Goal: Communication & Community: Share content

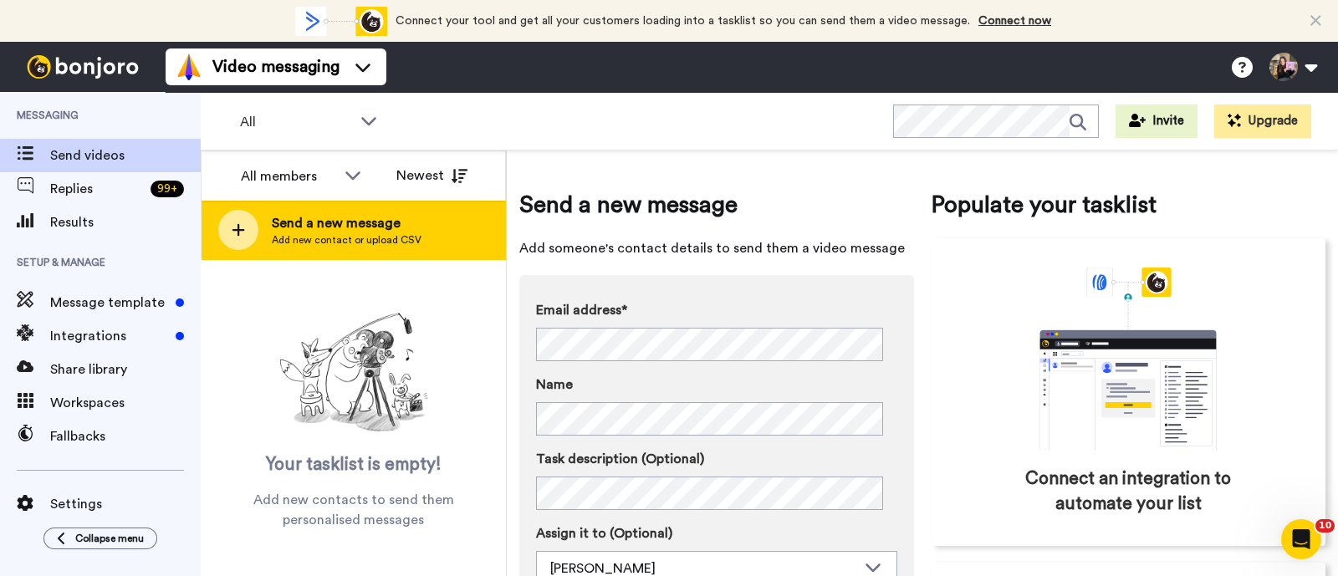
click at [300, 217] on span "Send a new message" at bounding box center [347, 223] width 150 height 20
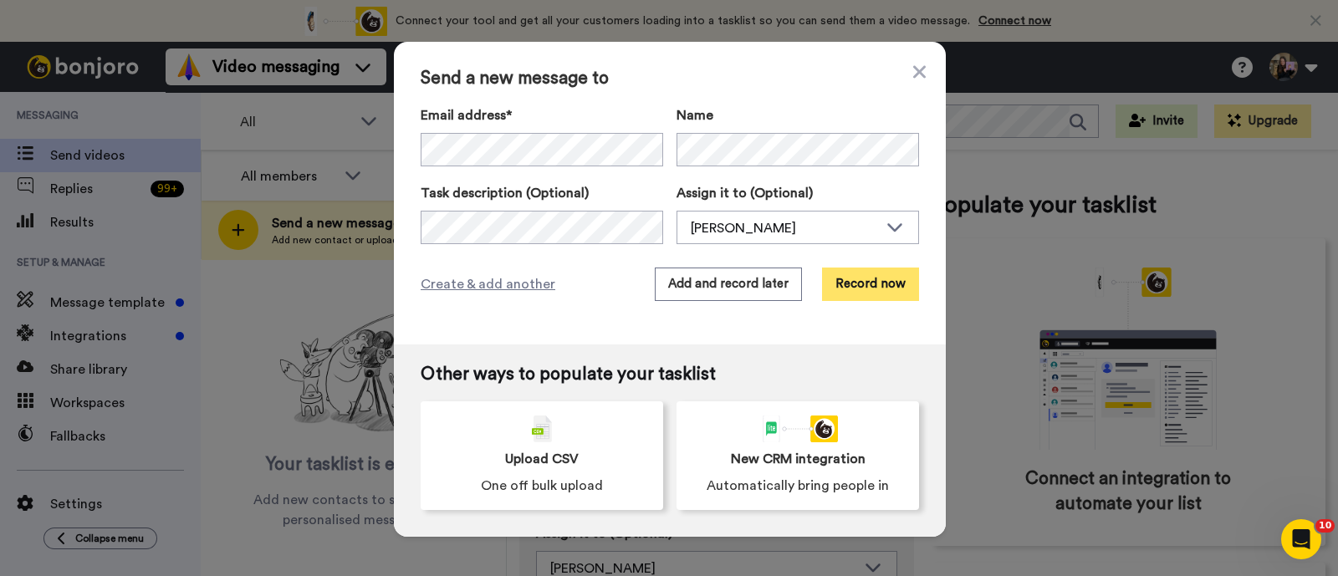
click at [830, 272] on button "Record now" at bounding box center [870, 284] width 97 height 33
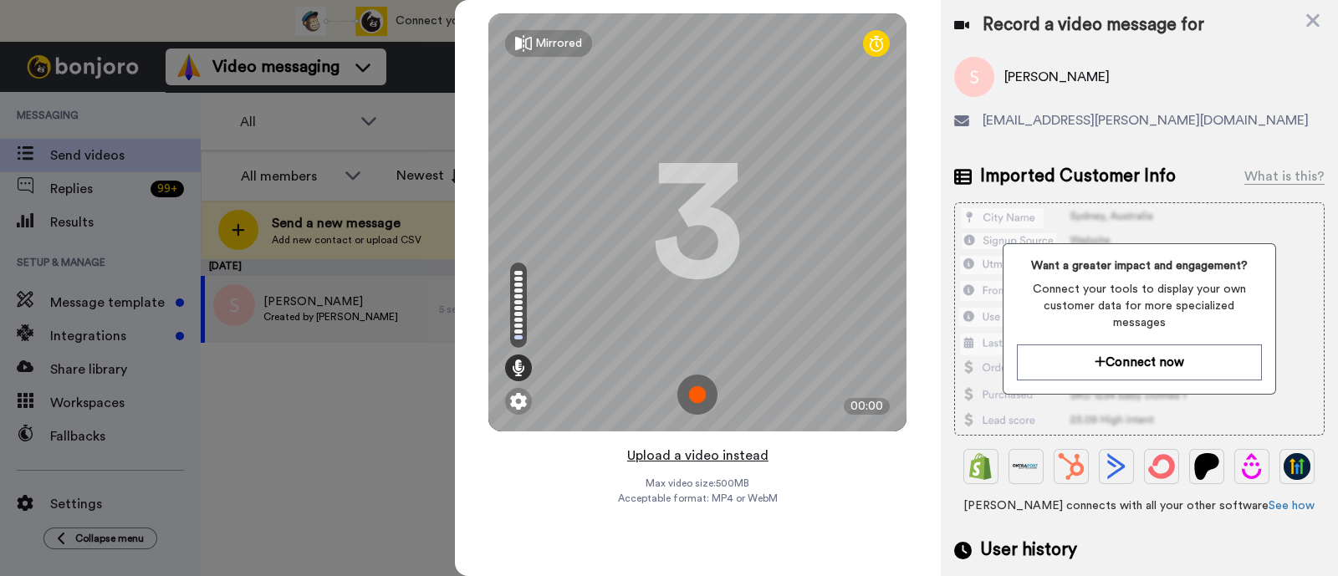
click at [756, 457] on button "Upload a video instead" at bounding box center [697, 456] width 151 height 22
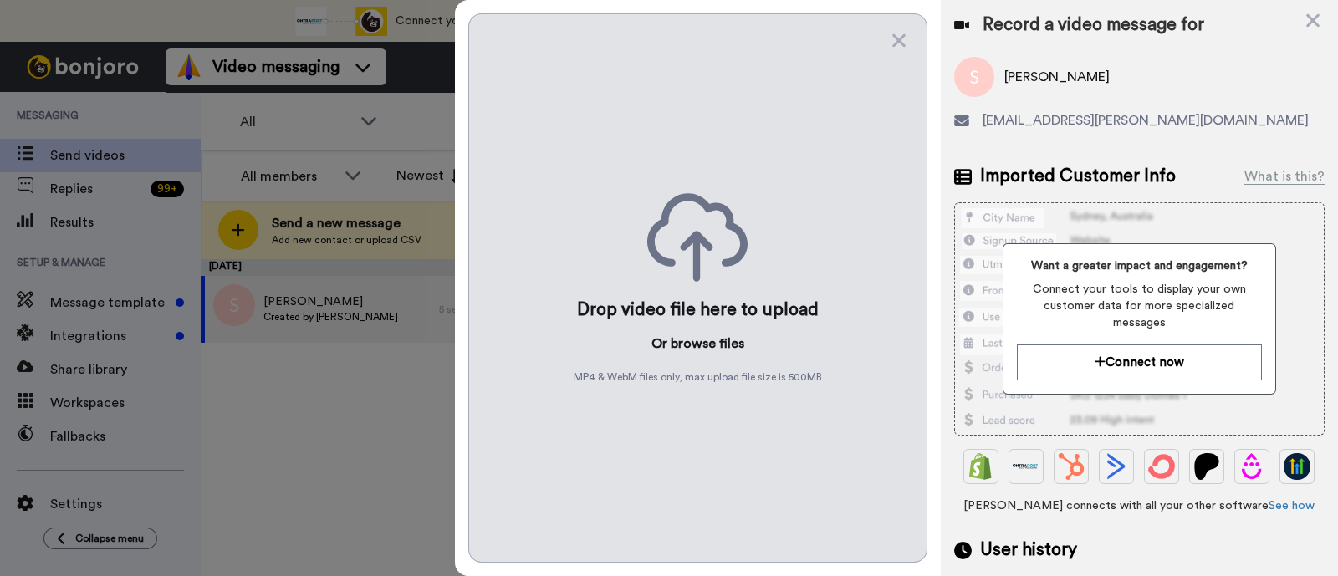
click at [707, 339] on button "browse" at bounding box center [693, 344] width 45 height 20
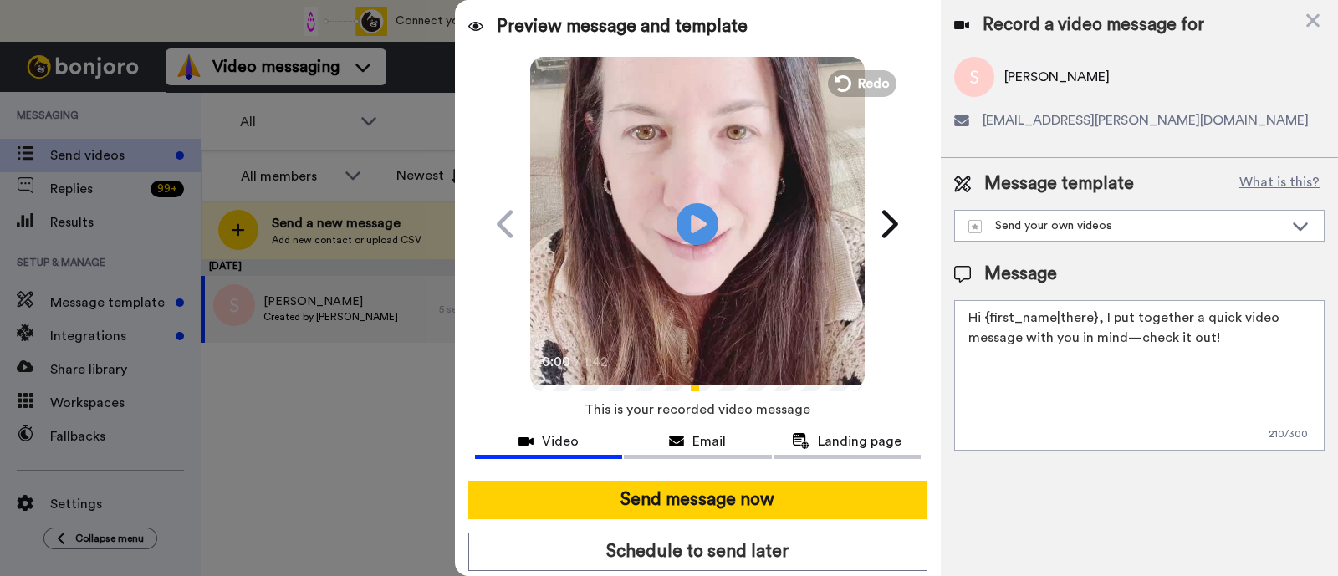
drag, startPoint x: 1246, startPoint y: 345, endPoint x: 1101, endPoint y: 318, distance: 147.1
click at [1101, 318] on textarea "Hi {first_name|there}, I put together a quick video message with you in mind—ch…" at bounding box center [1139, 375] width 370 height 151
paste textarea "welcome to SLP Elevate! I created a video welcome for you! Feel free to click r…"
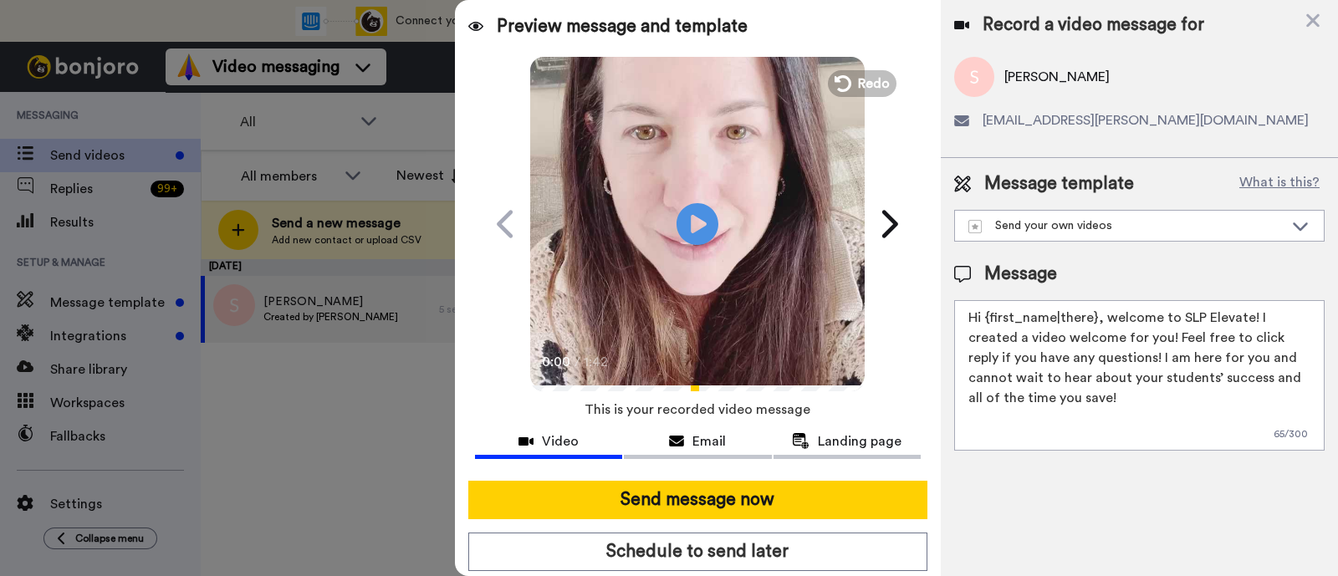
scroll to position [45, 0]
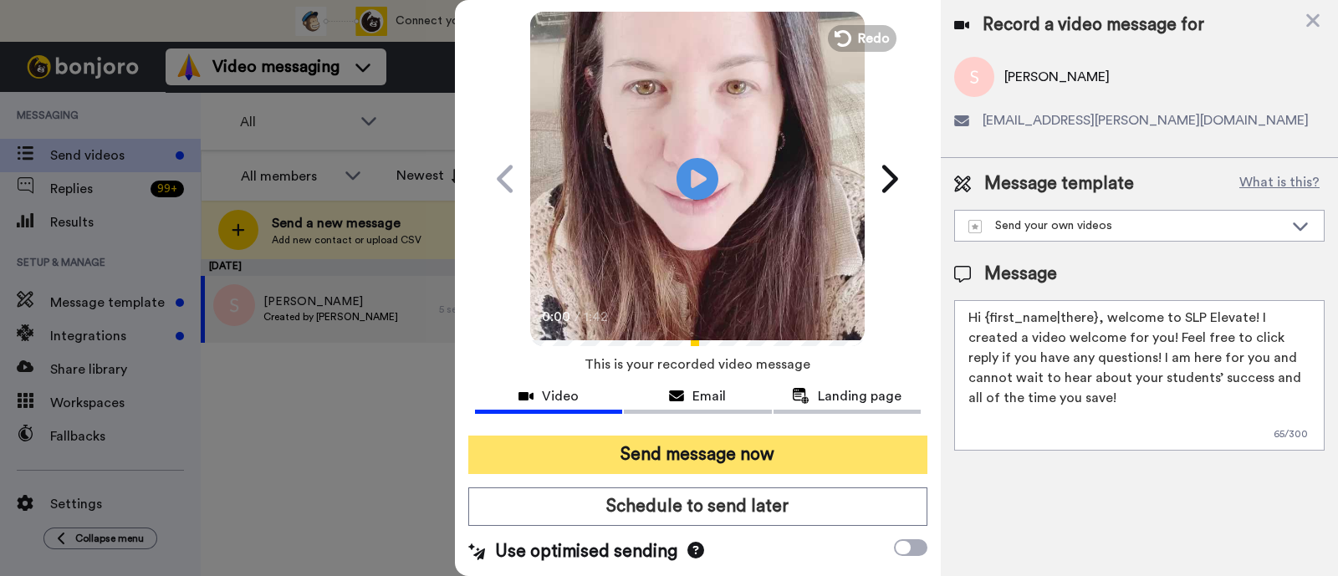
type textarea "Hi {first_name|there}, welcome to SLP Elevate! I created a video welcome for yo…"
click at [786, 456] on button "Send message now" at bounding box center [697, 455] width 459 height 38
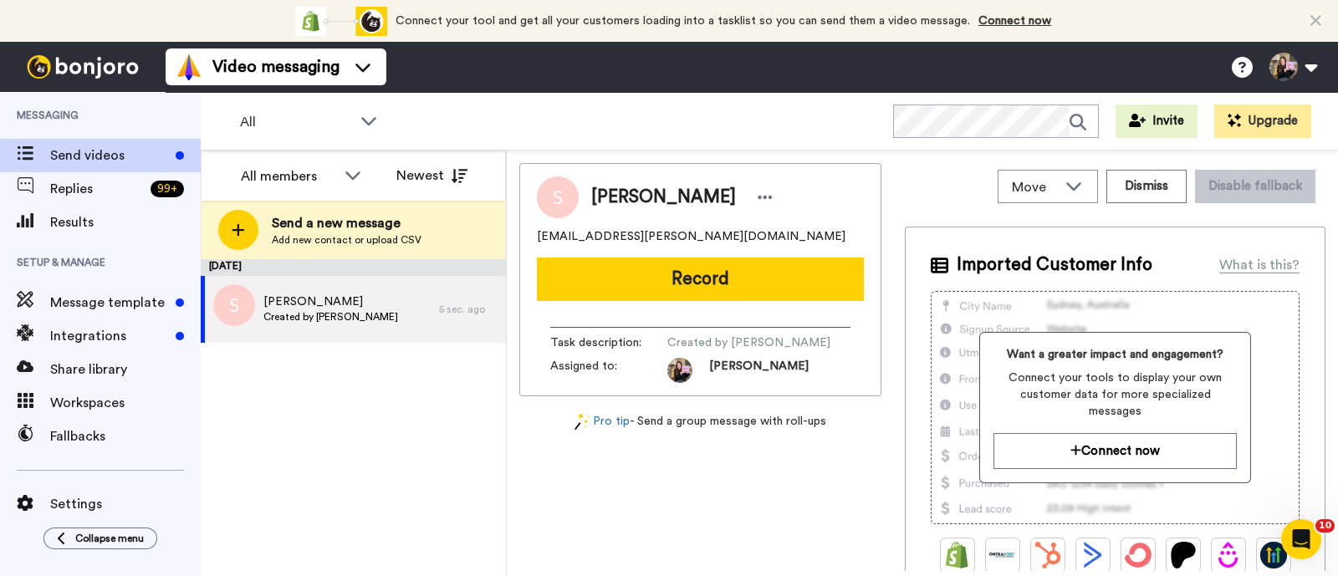
scroll to position [0, 0]
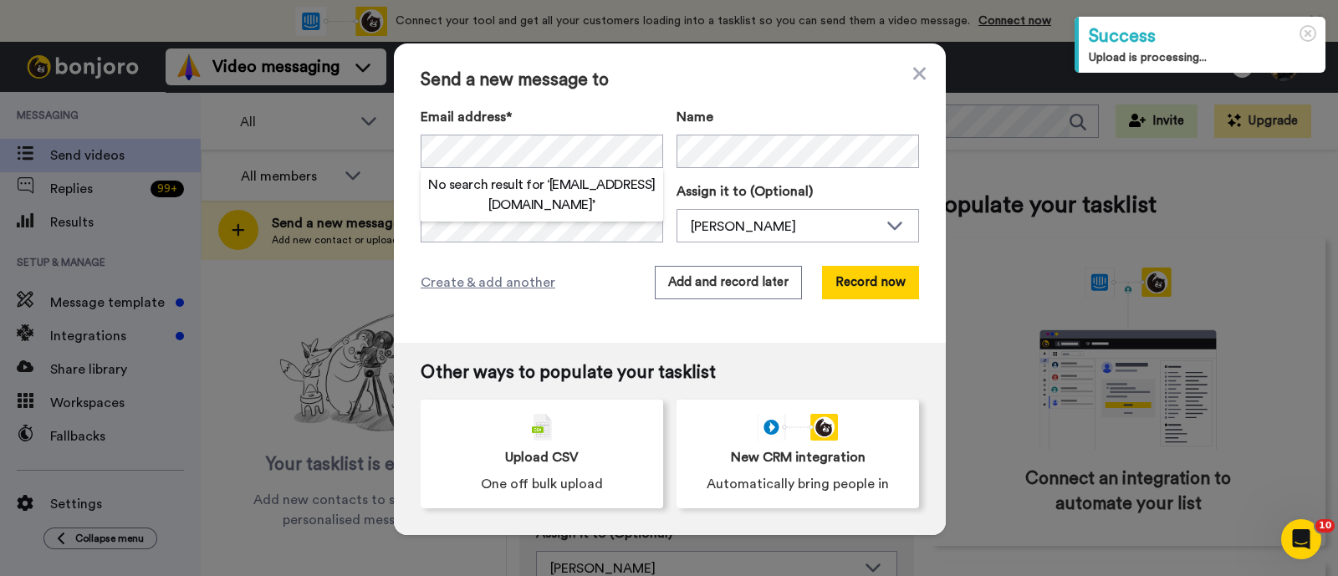
click at [266, 307] on div "Send a new message to Email address* No search result for ‘ jasmineteo120@gmail…" at bounding box center [669, 288] width 1338 height 576
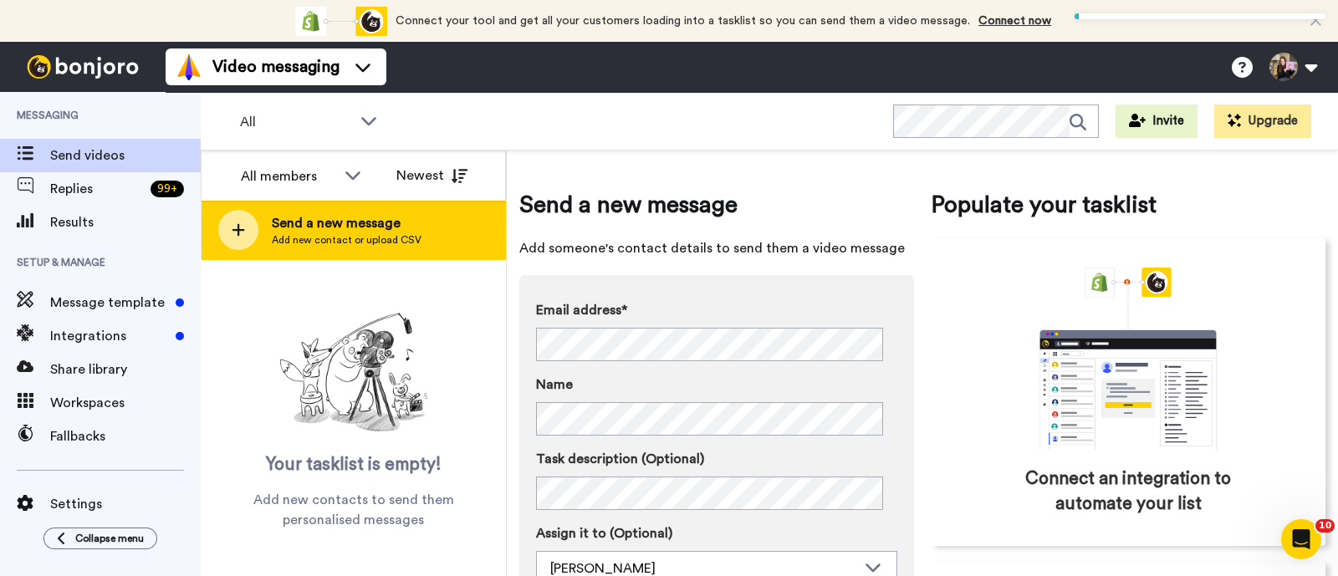
click at [449, 215] on div "Send a new message Add new contact or upload CSV" at bounding box center [354, 230] width 304 height 59
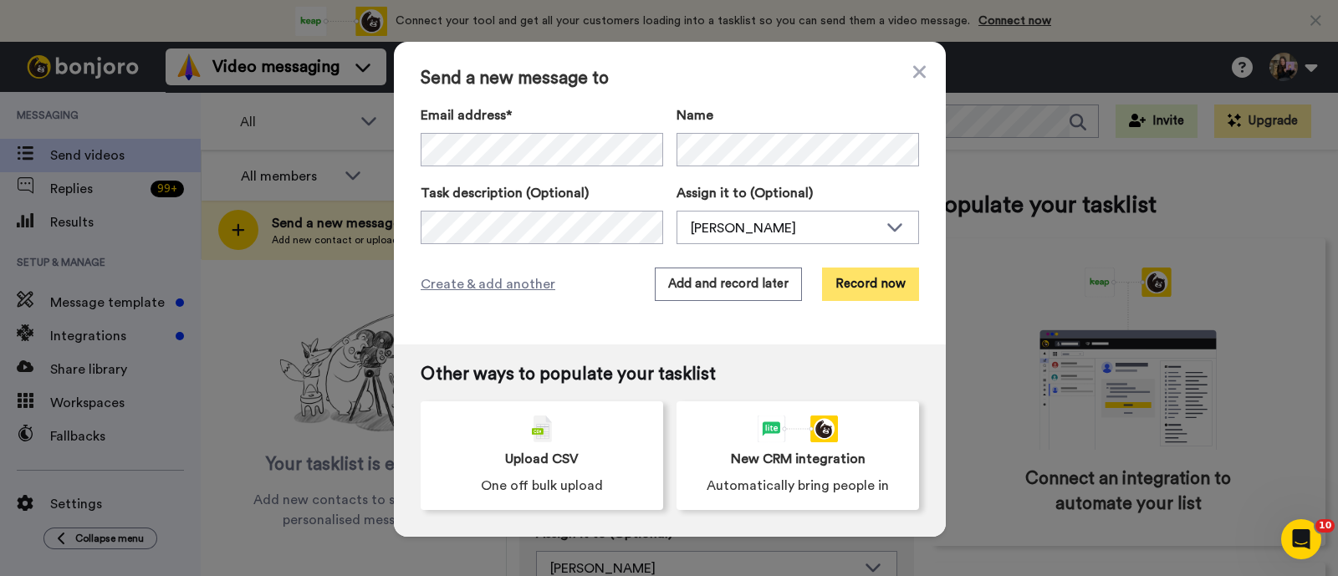
click at [856, 273] on button "Record now" at bounding box center [870, 284] width 97 height 33
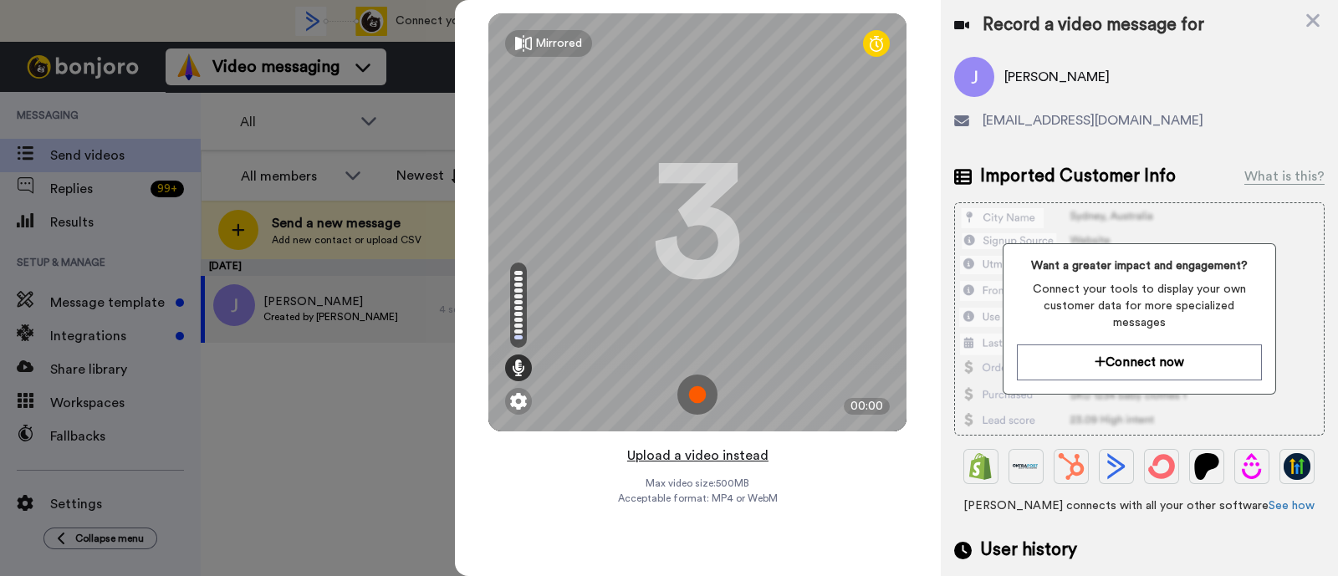
click at [745, 454] on button "Upload a video instead" at bounding box center [697, 456] width 151 height 22
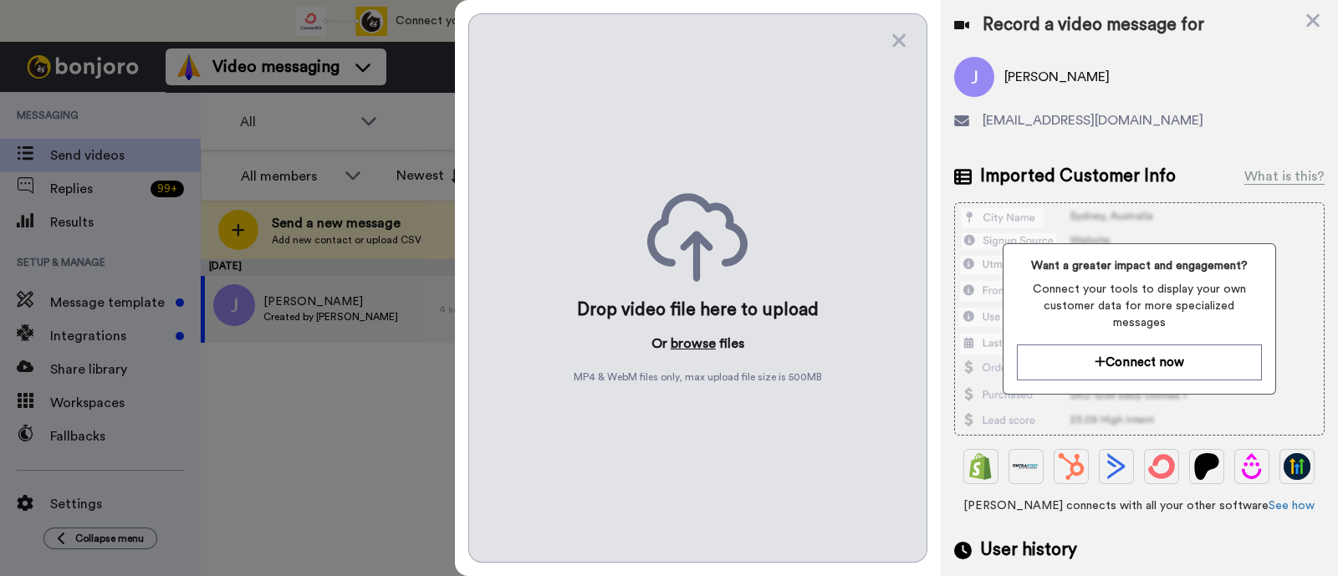
click at [707, 345] on button "browse" at bounding box center [693, 344] width 45 height 20
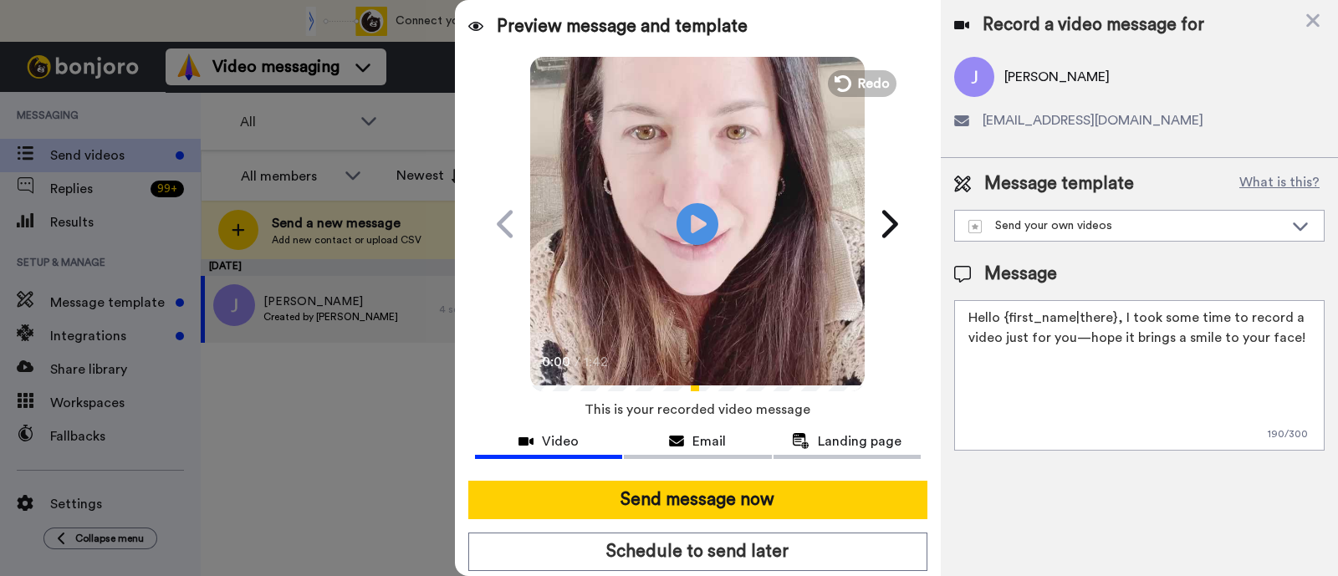
drag, startPoint x: 1306, startPoint y: 338, endPoint x: 1120, endPoint y: 316, distance: 187.7
click at [1120, 316] on textarea "Hello {first_name|there}, I took some time to record a video just for you—hope …" at bounding box center [1139, 375] width 370 height 151
paste textarea "welcome to SLP Elevate! I created a video welcome for you! Feel free to click r…"
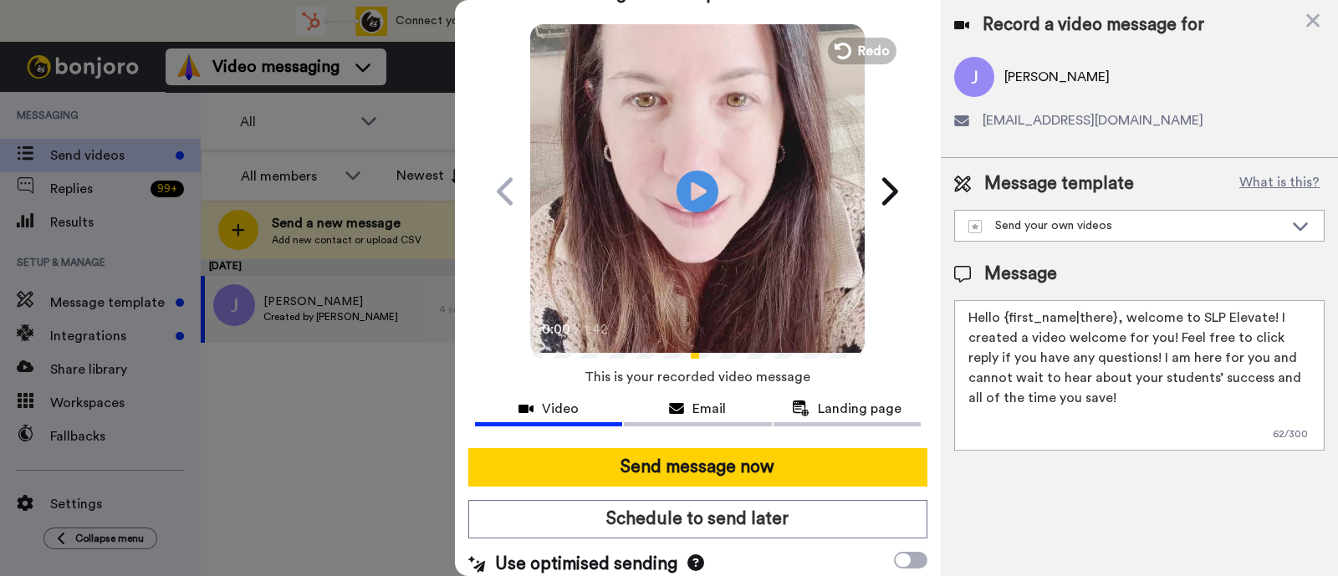
scroll to position [45, 0]
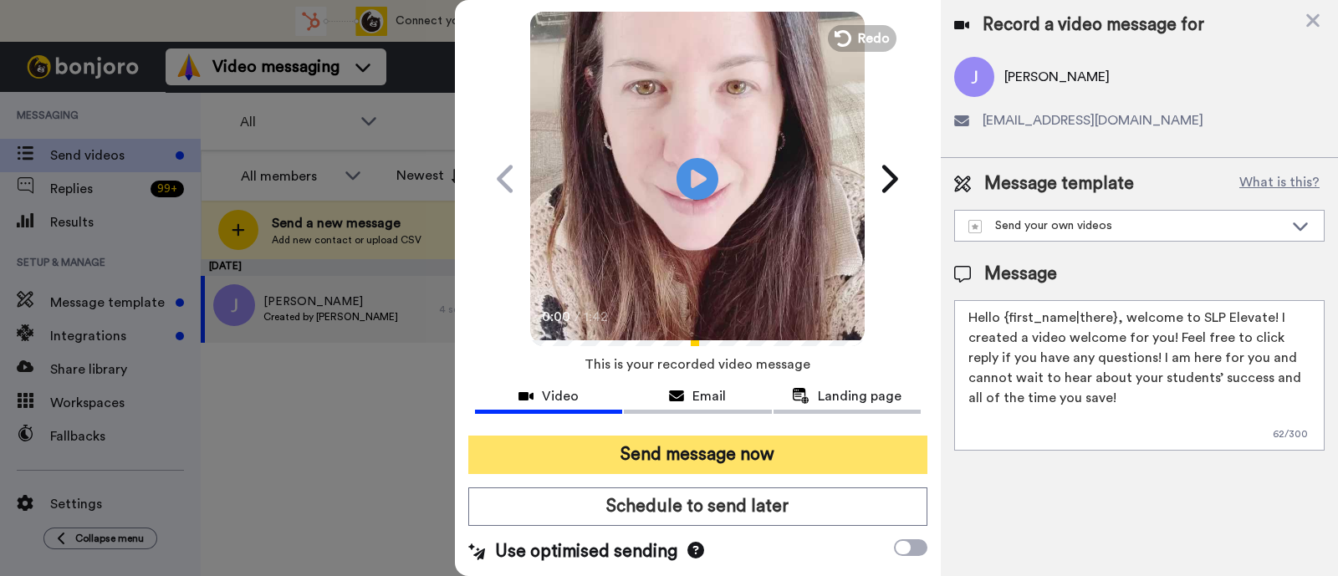
type textarea "Hello {first_name|there}, welcome to SLP Elevate! I created a video welcome for…"
click at [799, 453] on button "Send message now" at bounding box center [697, 455] width 459 height 38
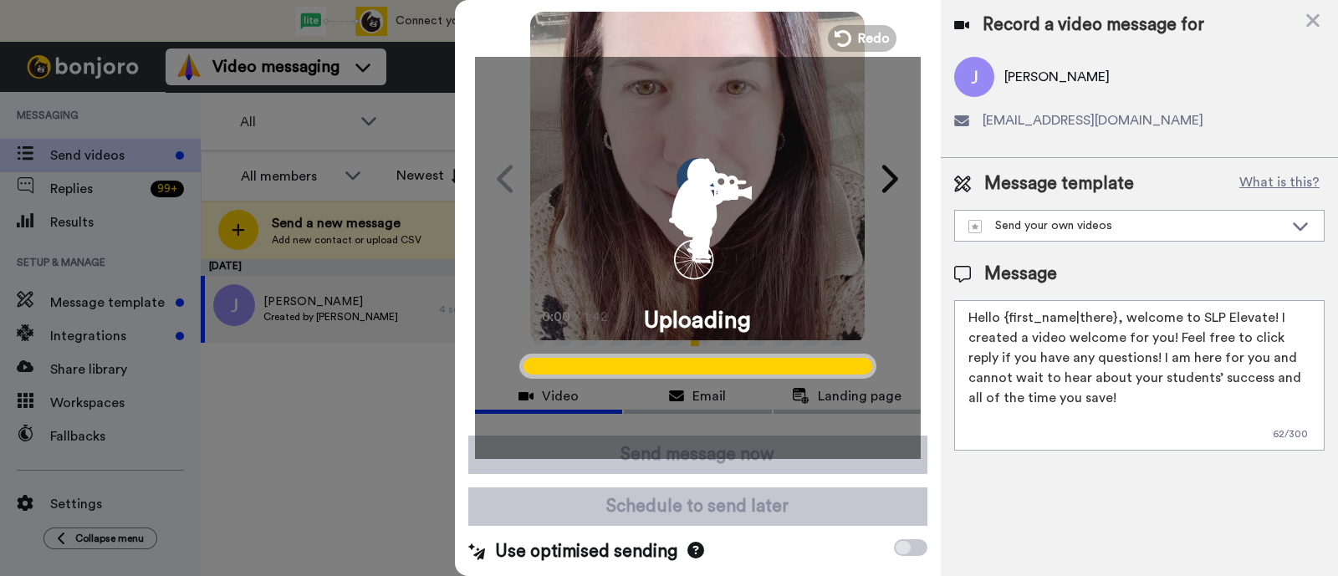
scroll to position [0, 0]
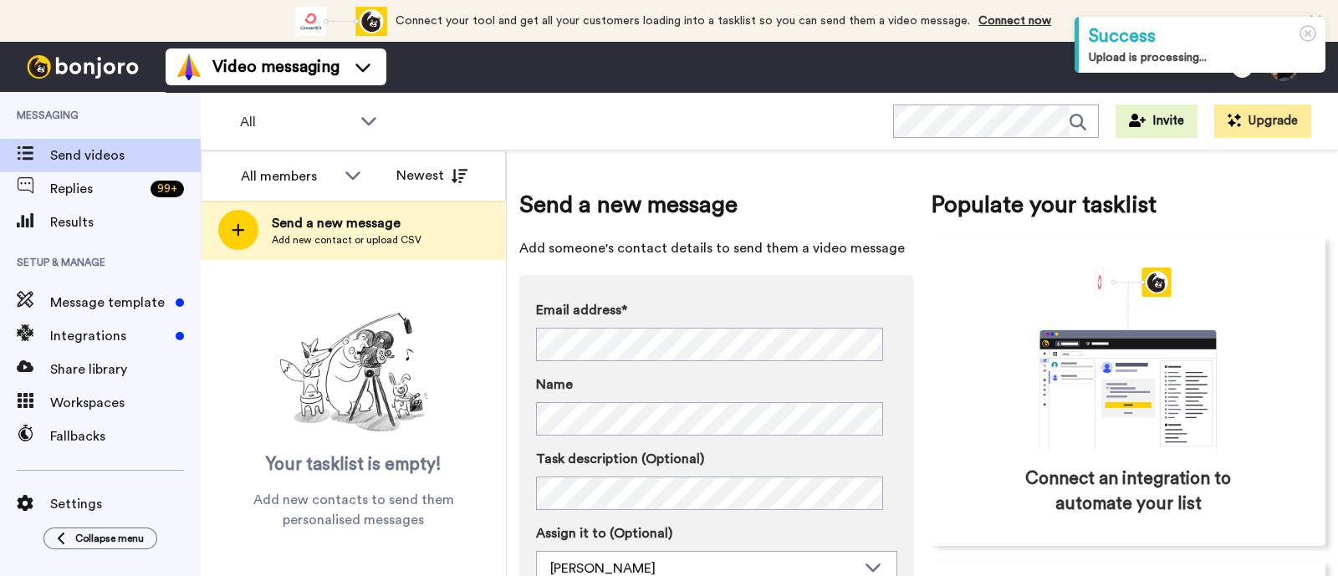
click at [347, 232] on span "Send a new message" at bounding box center [347, 223] width 150 height 20
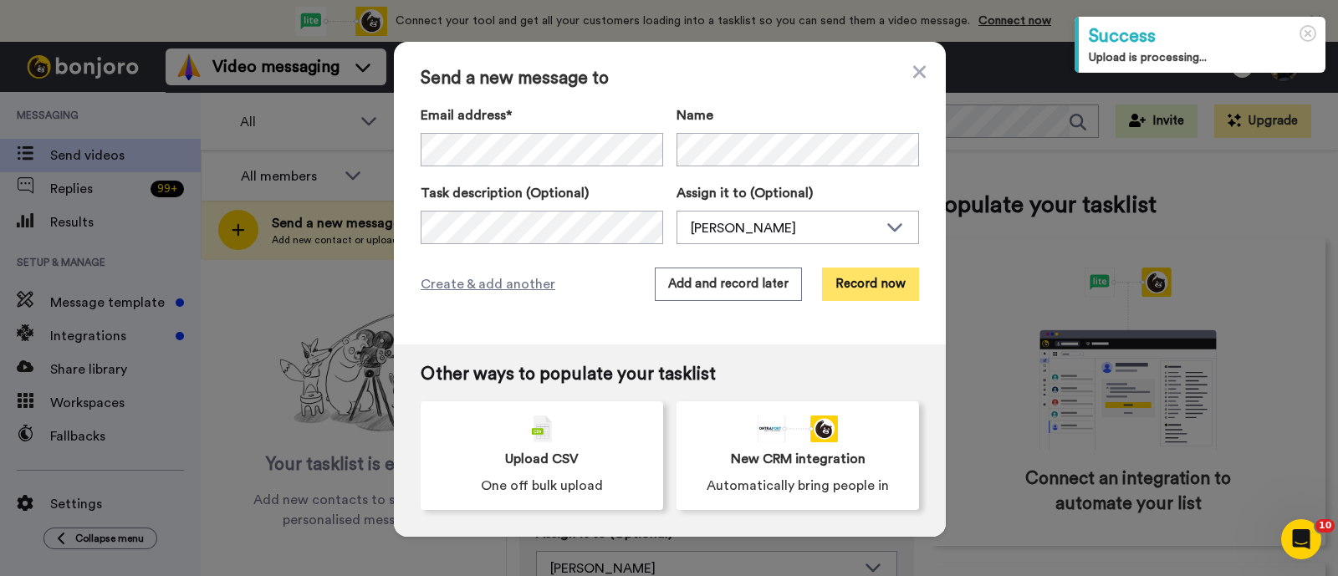
click at [860, 282] on button "Record now" at bounding box center [870, 284] width 97 height 33
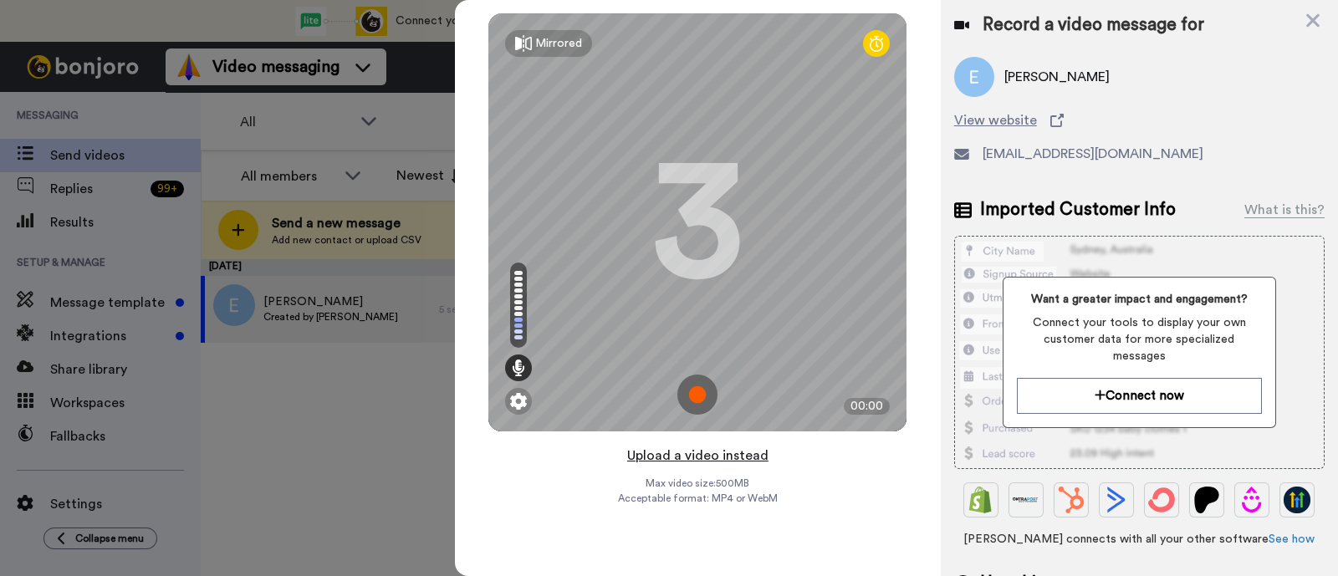
click at [702, 453] on button "Upload a video instead" at bounding box center [697, 456] width 151 height 22
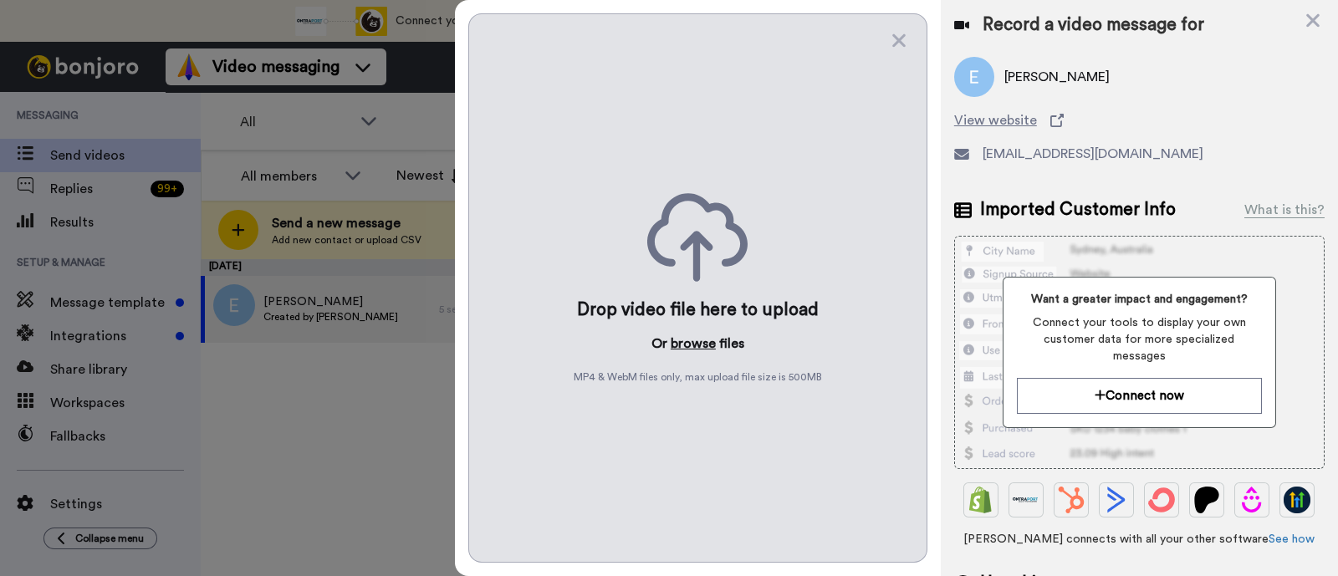
click at [692, 347] on button "browse" at bounding box center [693, 344] width 45 height 20
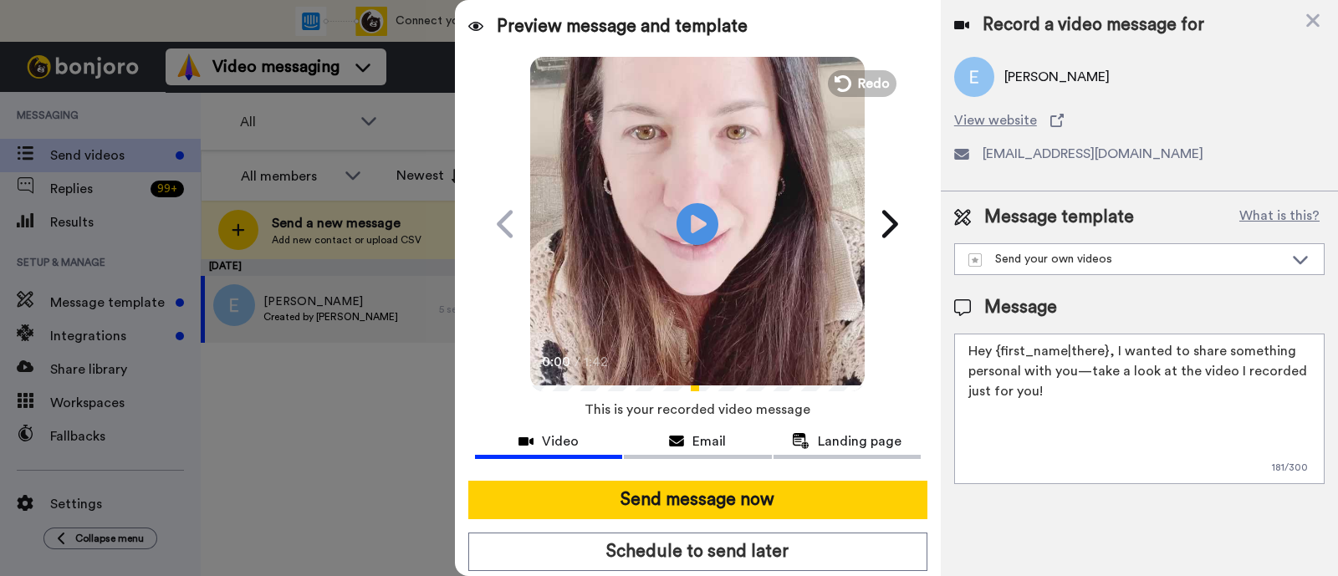
drag, startPoint x: 1168, startPoint y: 397, endPoint x: 1111, endPoint y: 358, distance: 69.1
click at [1111, 358] on textarea "Hey {first_name|there}, I wanted to share something personal with you—take a lo…" at bounding box center [1139, 409] width 370 height 151
paste textarea "welcome to SLP Elevate! I created a video welcome for you! Feel free to click r…"
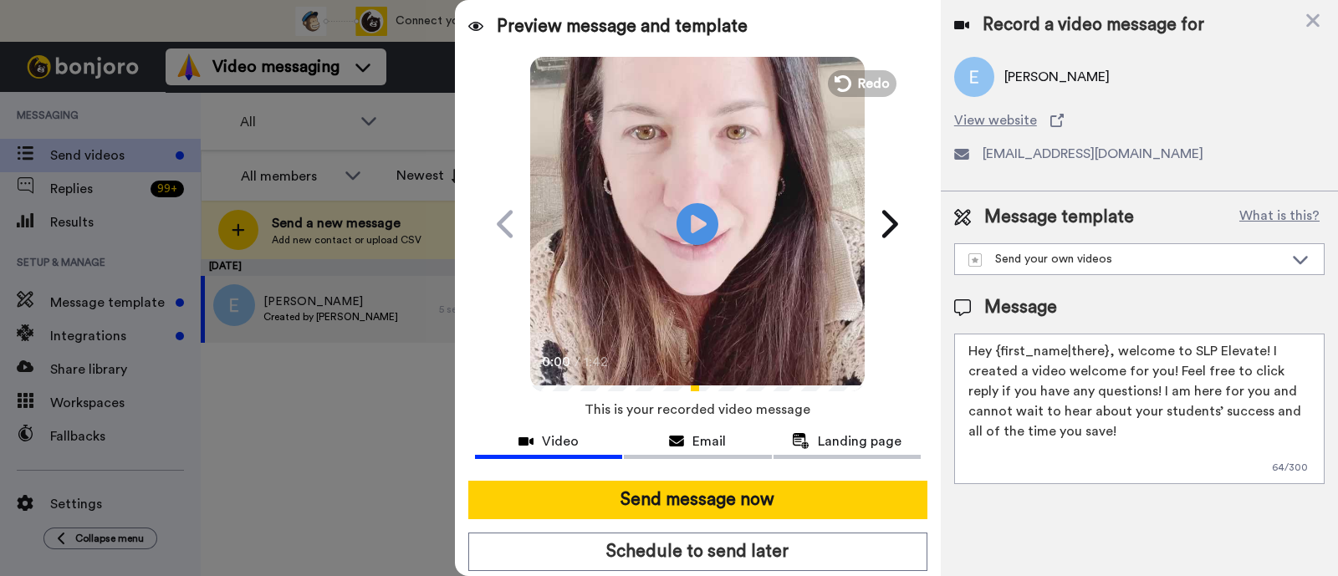
scroll to position [45, 0]
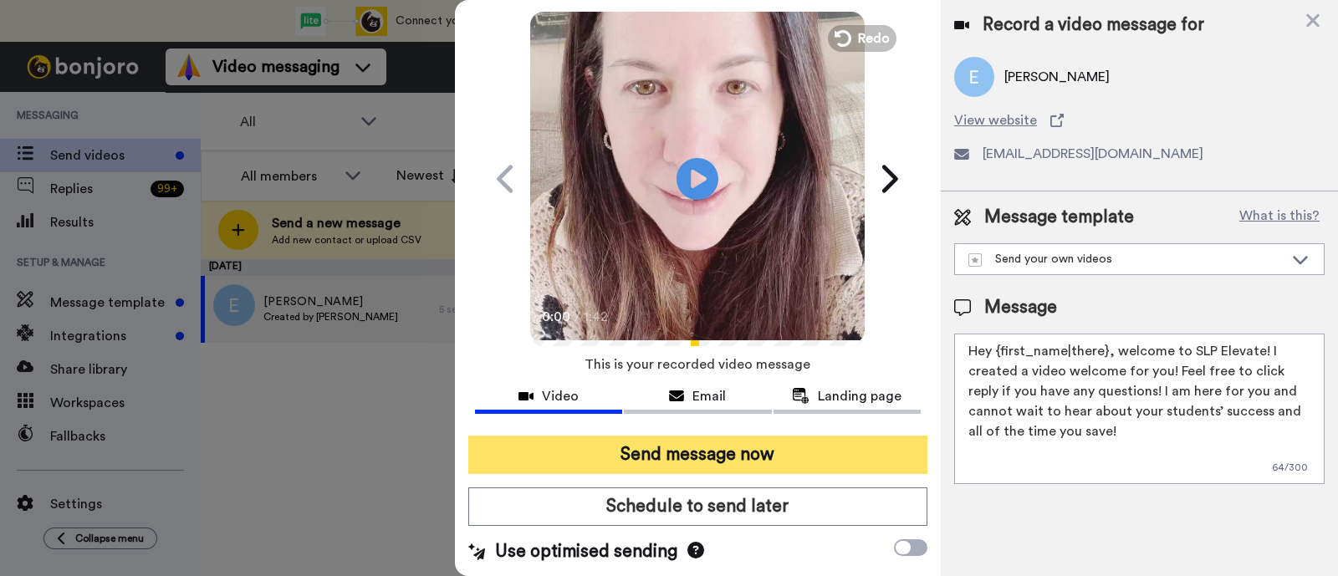
type textarea "Hey {first_name|there}, welcome to SLP Elevate! I created a video welcome for y…"
click at [793, 443] on button "Send message now" at bounding box center [697, 455] width 459 height 38
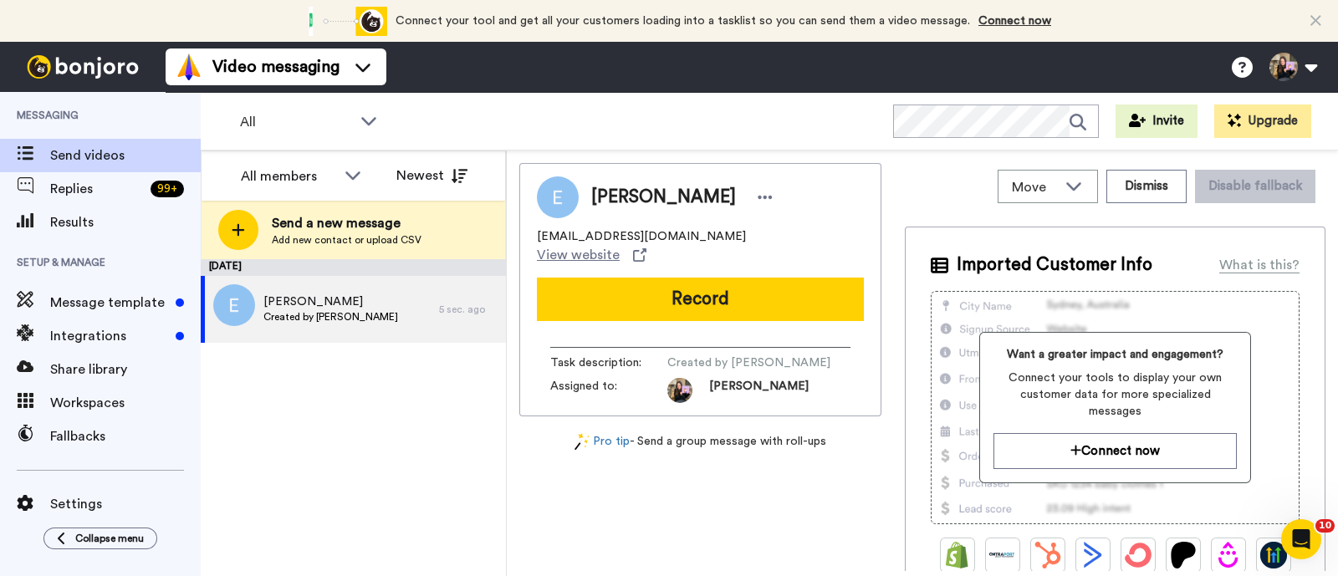
scroll to position [0, 0]
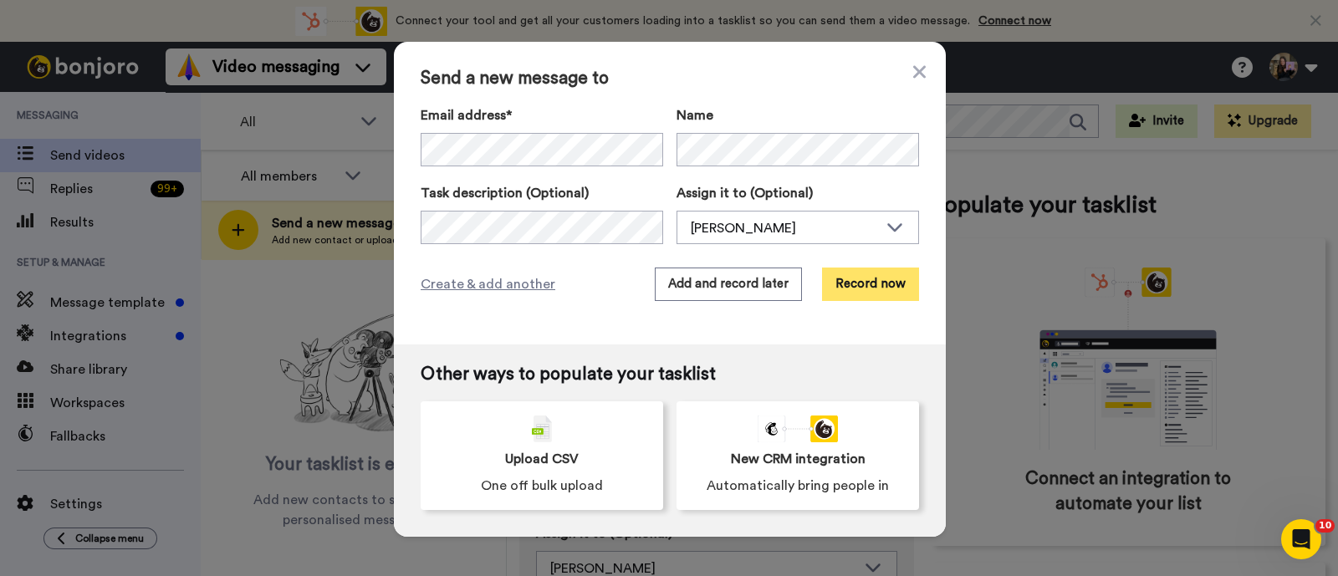
click at [832, 281] on button "Record now" at bounding box center [870, 284] width 97 height 33
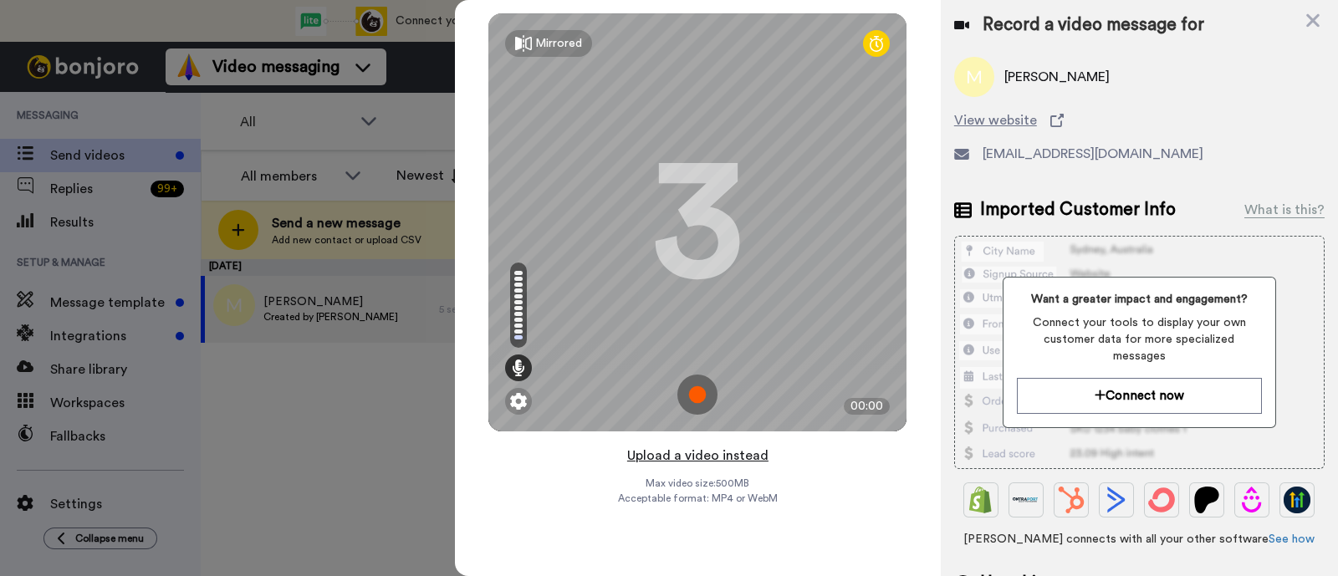
click at [760, 457] on button "Upload a video instead" at bounding box center [697, 456] width 151 height 22
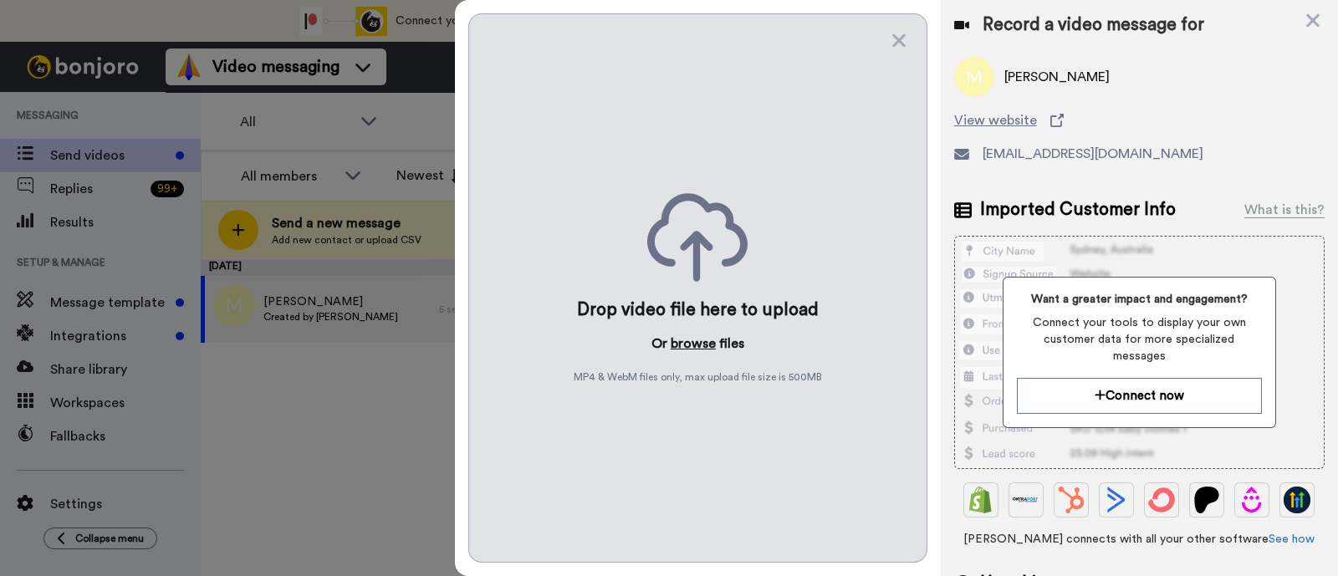
click at [680, 349] on button "browse" at bounding box center [693, 344] width 45 height 20
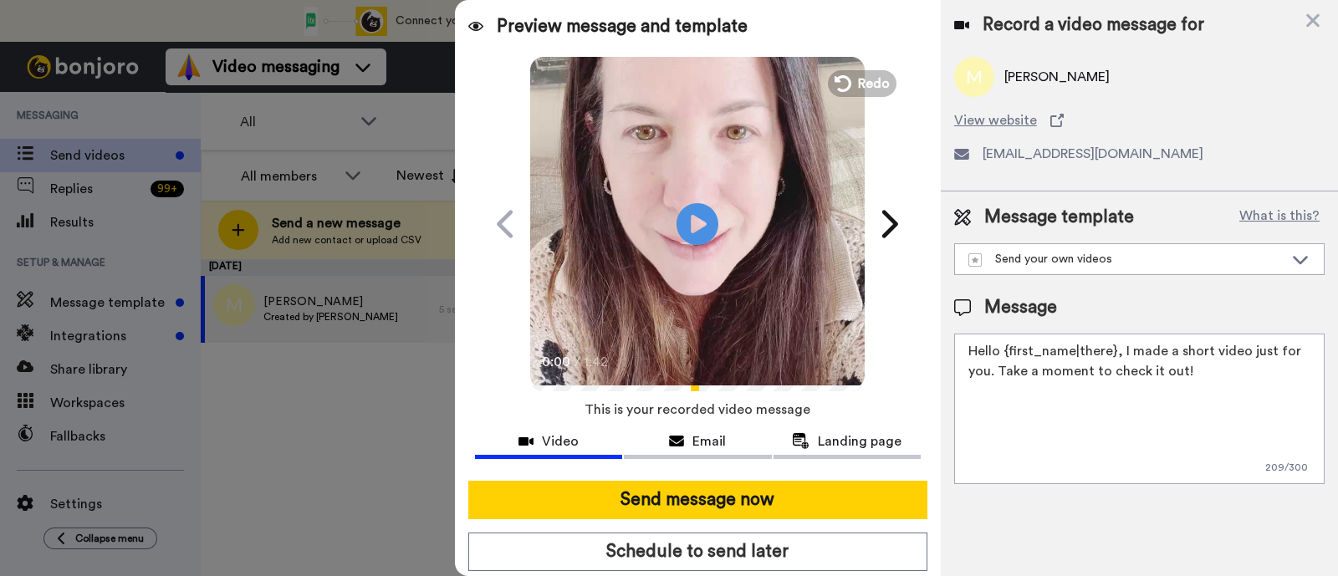
drag, startPoint x: 1183, startPoint y: 379, endPoint x: 1118, endPoint y: 350, distance: 71.5
click at [1118, 350] on textarea "Hello {first_name|there}, I made a short video just for you. Take a moment to c…" at bounding box center [1139, 409] width 370 height 151
paste textarea "welcome to SLP Elevate! I created a video welcome for you! Feel free to click r…"
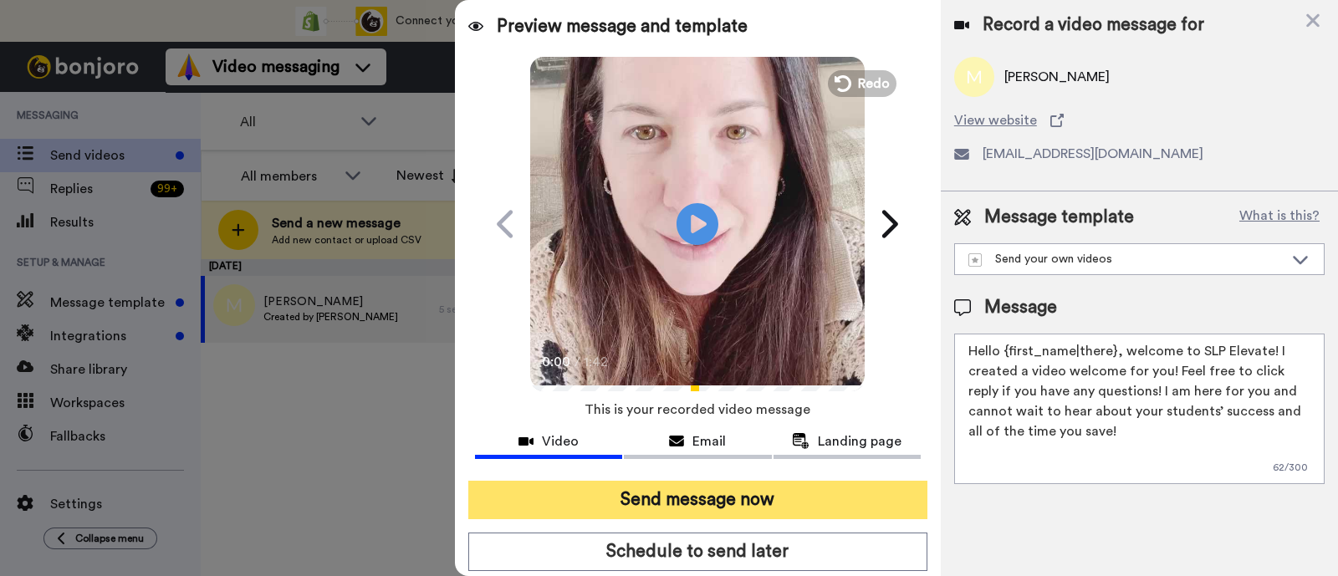
scroll to position [45, 0]
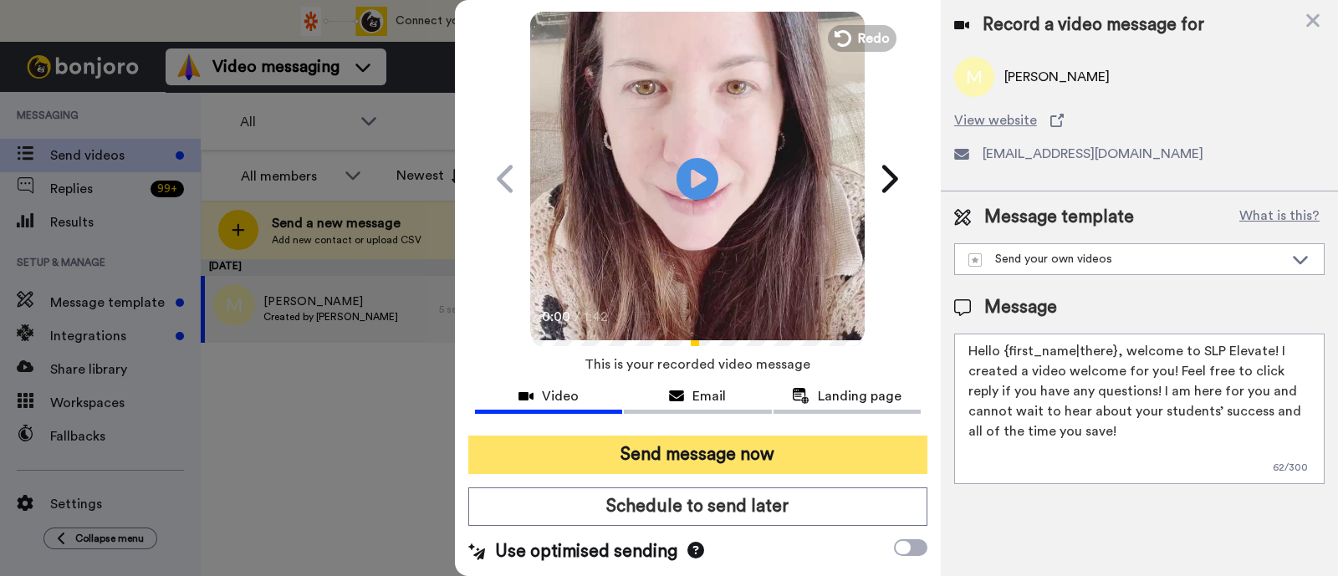
type textarea "Hello {first_name|there}, welcome to SLP Elevate! I created a video welcome for…"
click at [769, 452] on button "Send message now" at bounding box center [697, 455] width 459 height 38
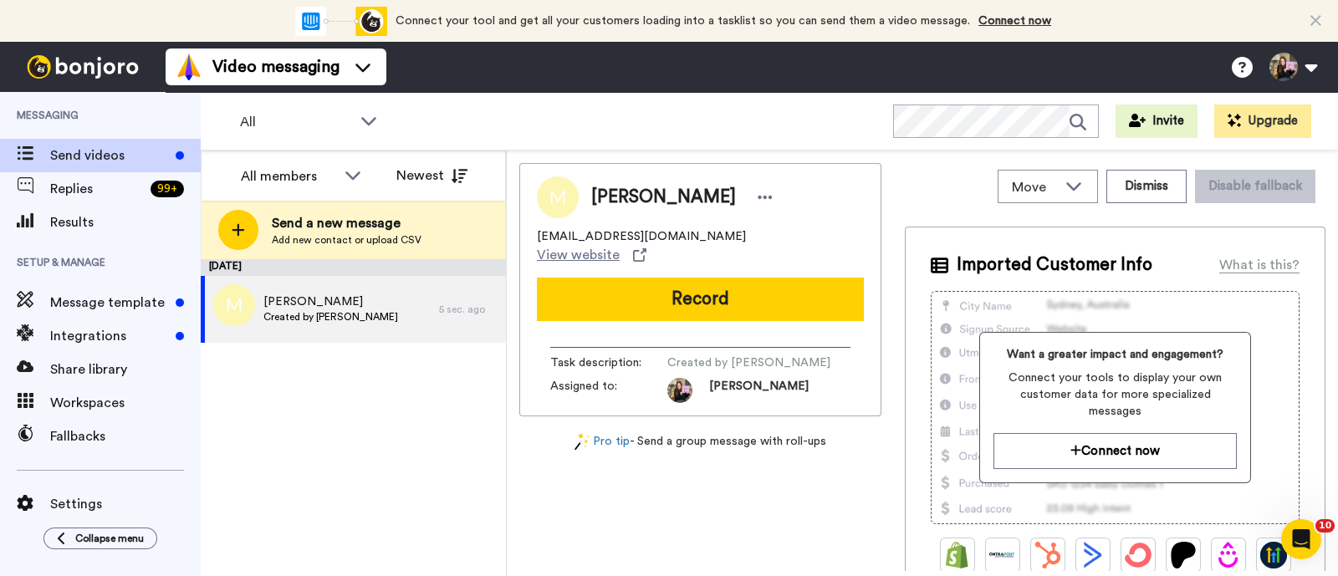
scroll to position [0, 0]
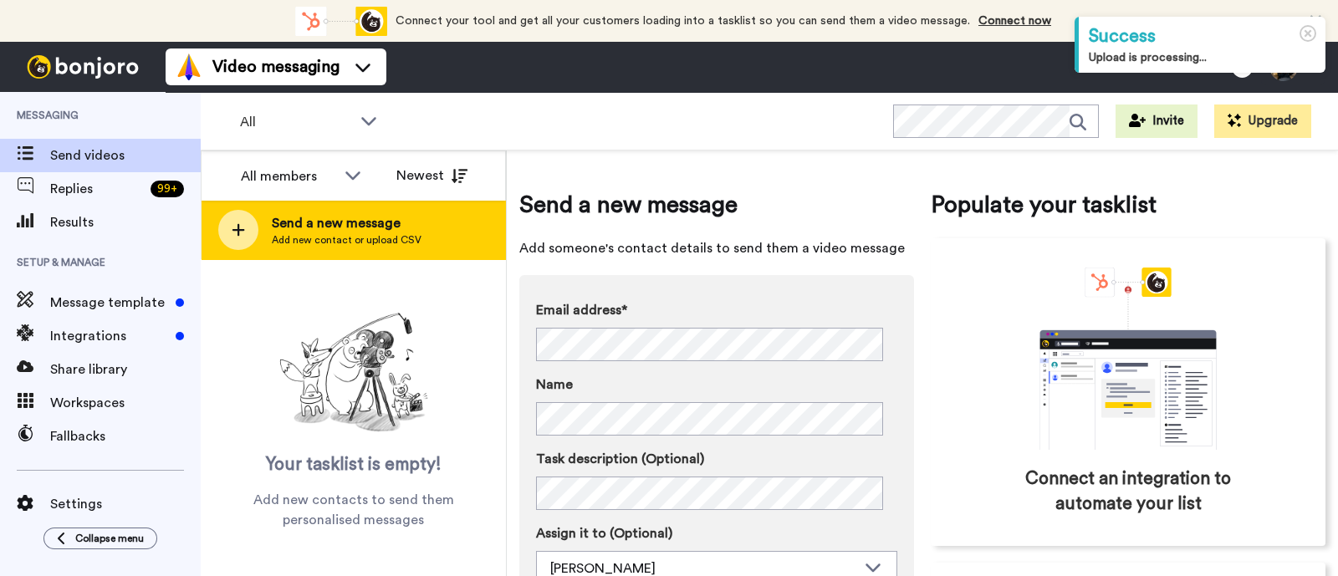
click at [350, 243] on span "Add new contact or upload CSV" at bounding box center [347, 239] width 150 height 13
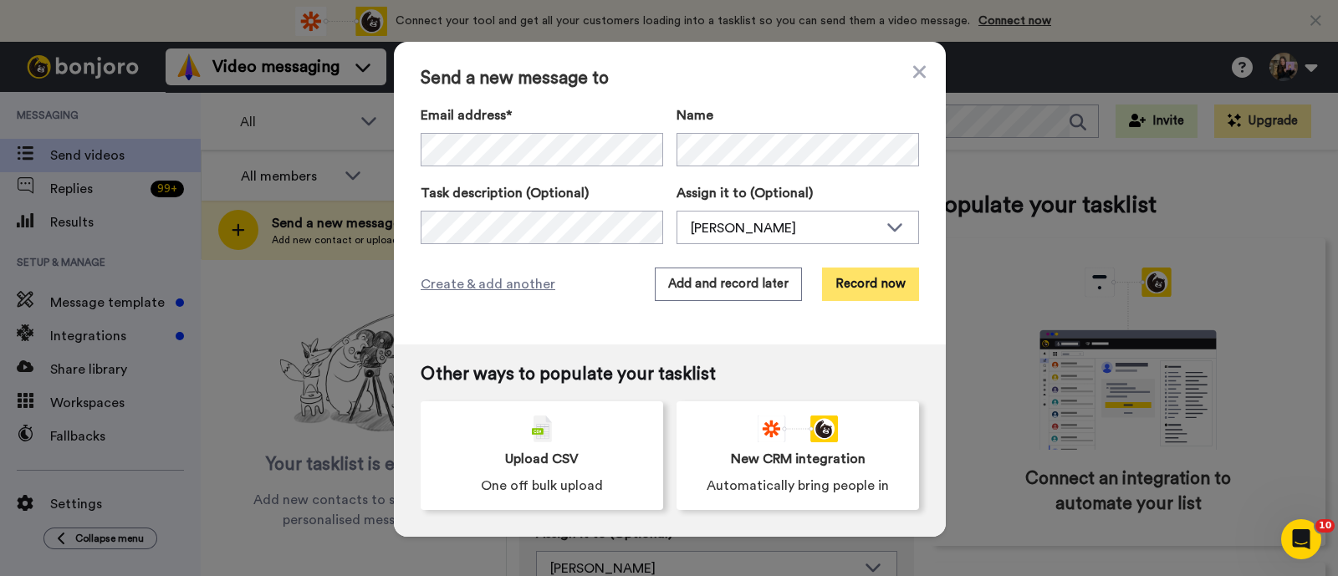
click at [850, 291] on button "Record now" at bounding box center [870, 284] width 97 height 33
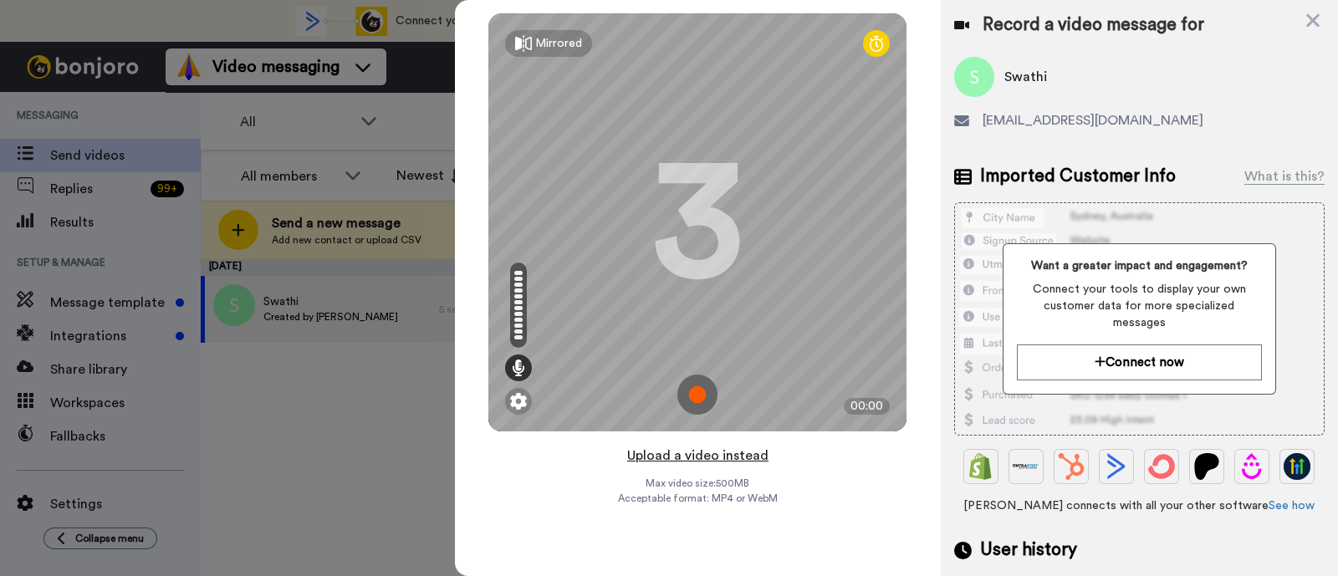
click at [711, 456] on button "Upload a video instead" at bounding box center [697, 456] width 151 height 22
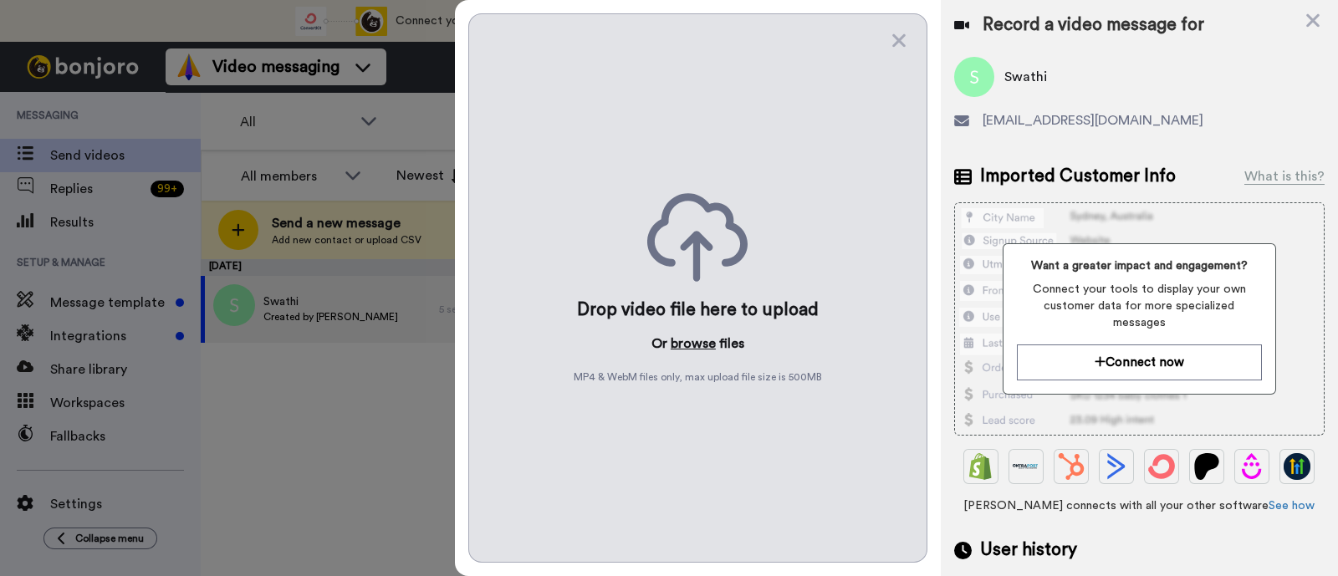
click at [694, 344] on button "browse" at bounding box center [693, 344] width 45 height 20
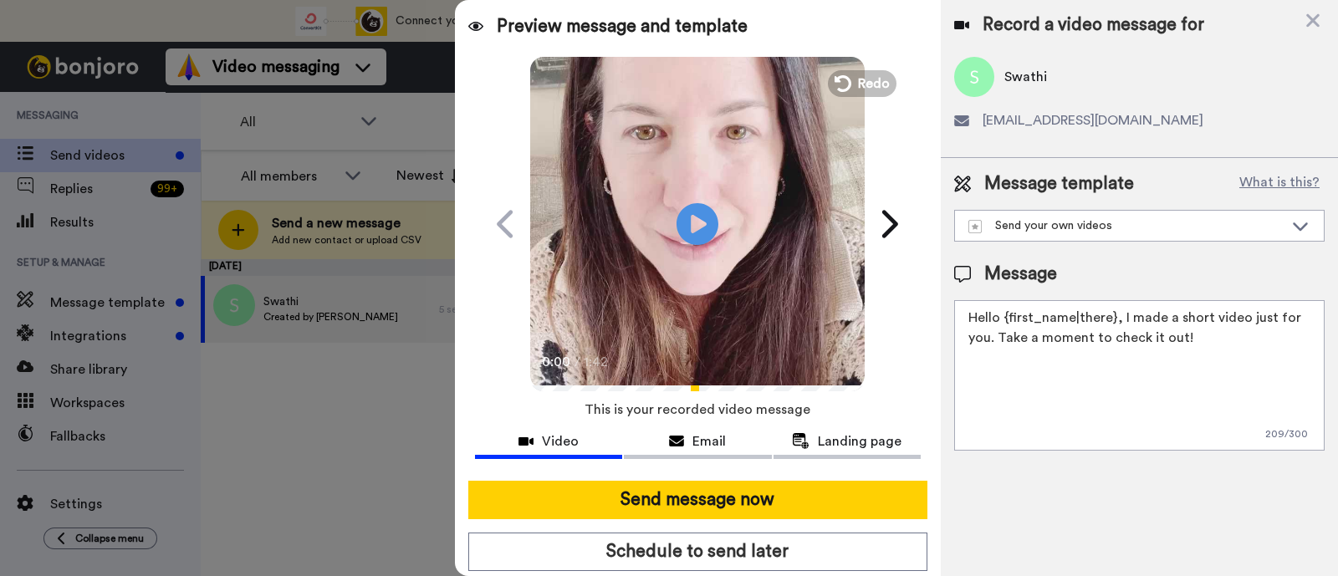
drag, startPoint x: 1196, startPoint y: 345, endPoint x: 1120, endPoint y: 324, distance: 79.1
click at [1120, 324] on textarea "Hello {first_name|there}, I made a short video just for you. Take a moment to c…" at bounding box center [1139, 375] width 370 height 151
paste textarea "welcome to SLP Elevate! I created a video welcome for you! Feel free to click r…"
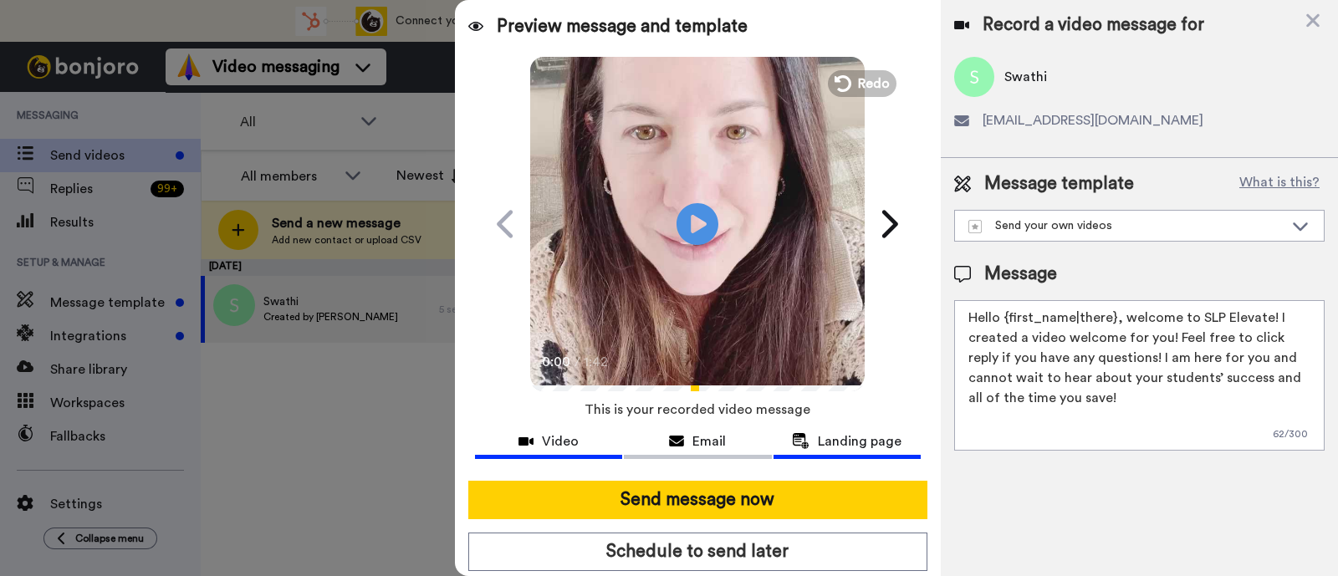
scroll to position [45, 0]
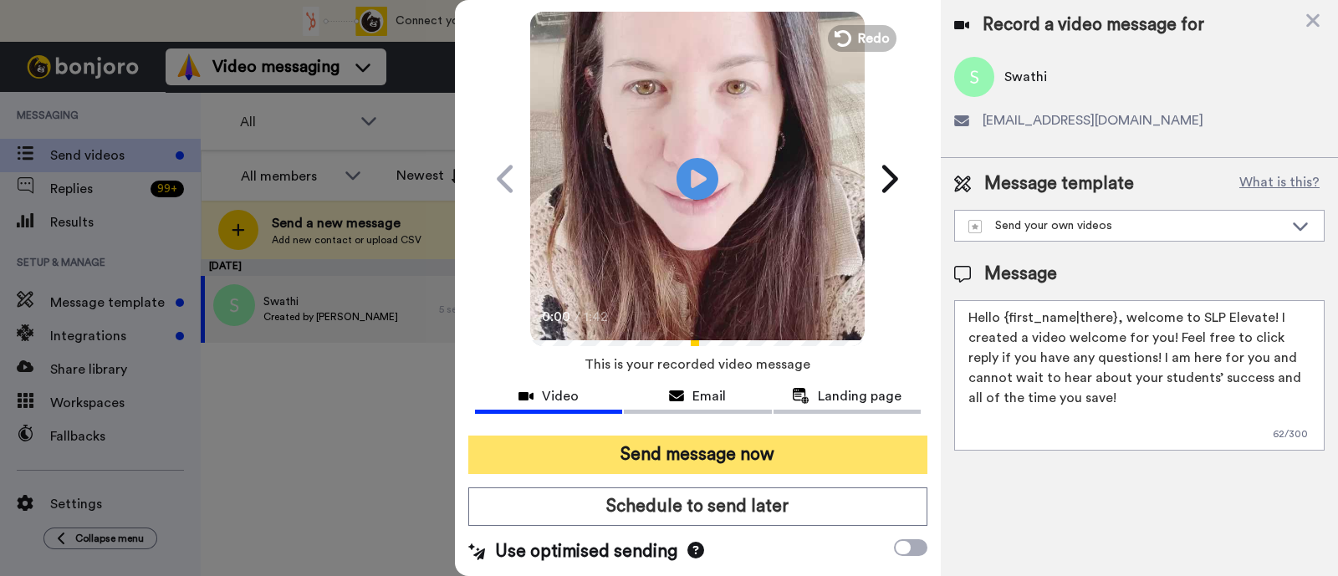
type textarea "Hello {first_name|there}, welcome to SLP Elevate! I created a video welcome for…"
click at [785, 459] on button "Send message now" at bounding box center [697, 455] width 459 height 38
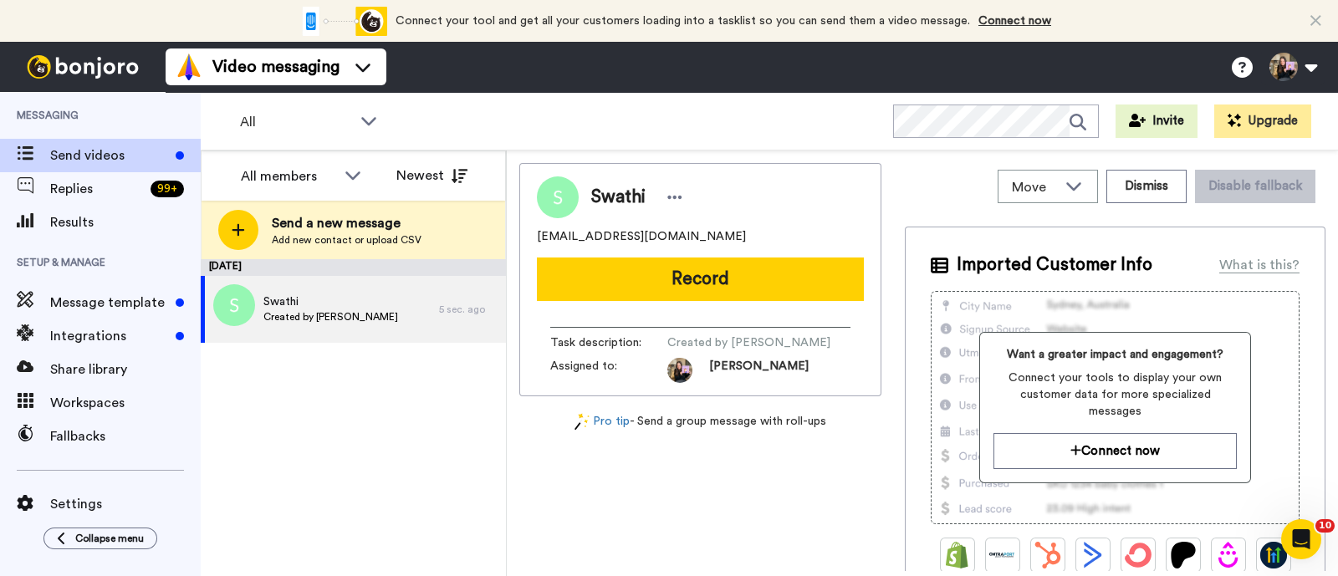
scroll to position [0, 0]
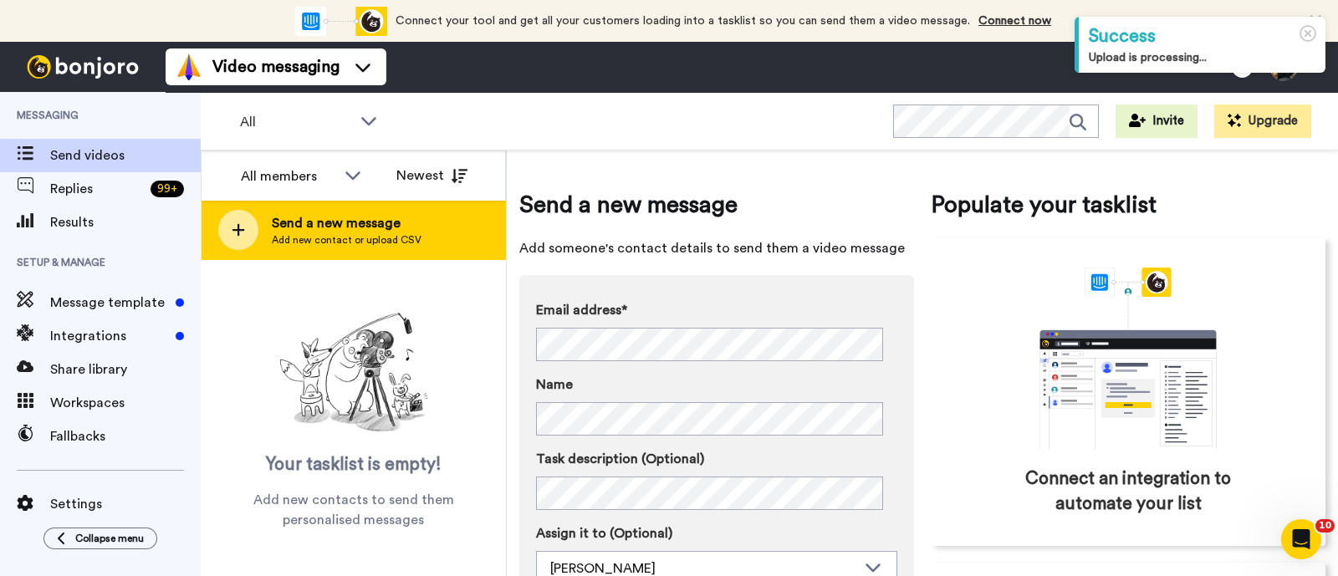
click at [425, 223] on div "Send a new message Add new contact or upload CSV" at bounding box center [354, 230] width 304 height 59
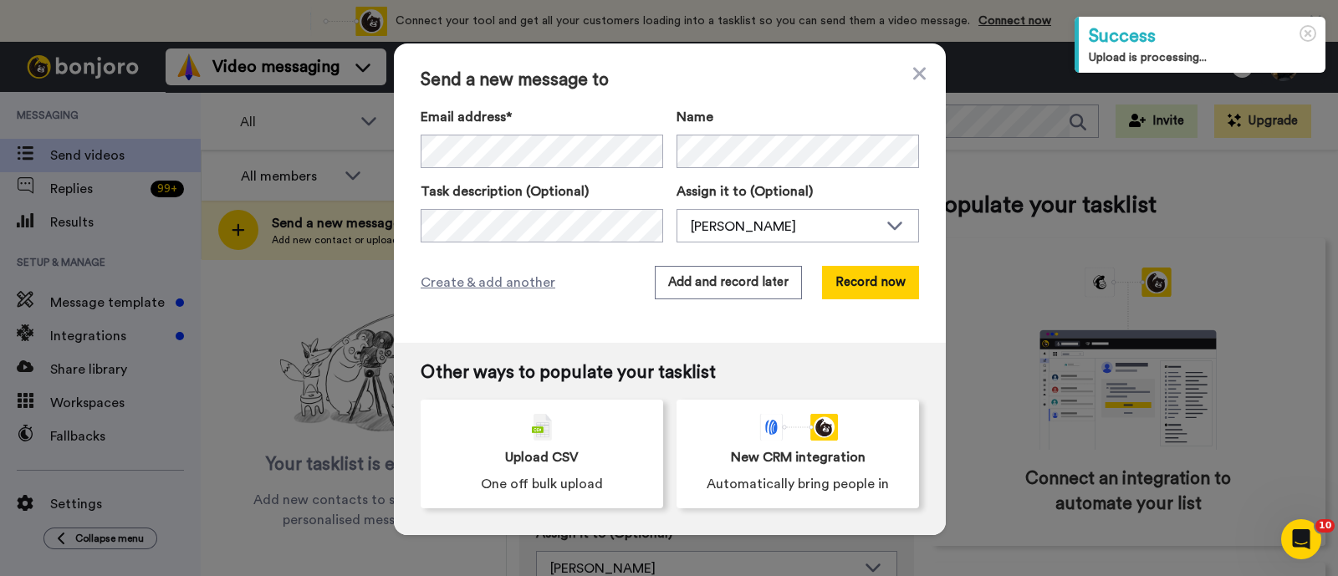
click at [474, 131] on div "Email address*" at bounding box center [542, 137] width 242 height 61
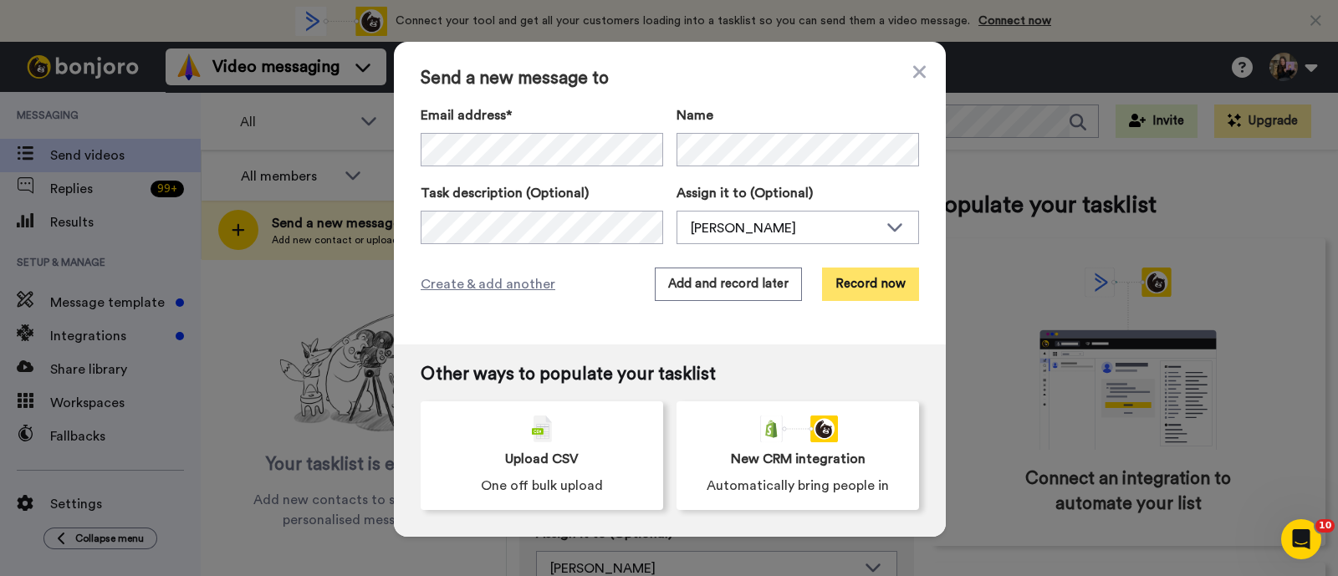
click at [843, 274] on button "Record now" at bounding box center [870, 284] width 97 height 33
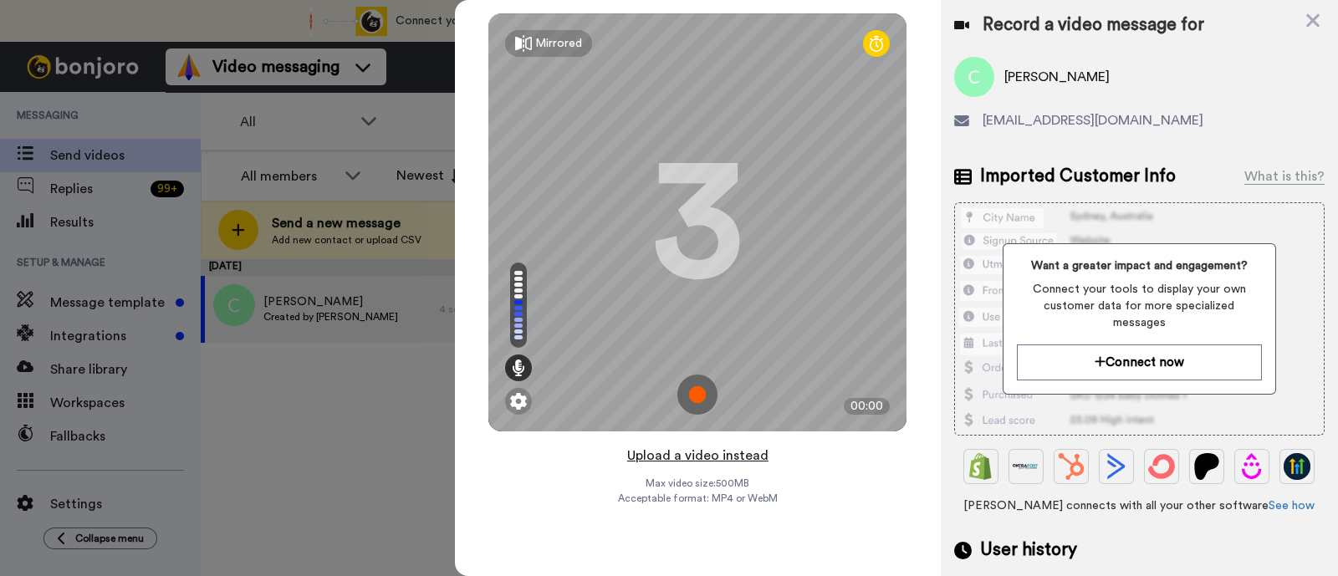
click at [760, 462] on button "Upload a video instead" at bounding box center [697, 456] width 151 height 22
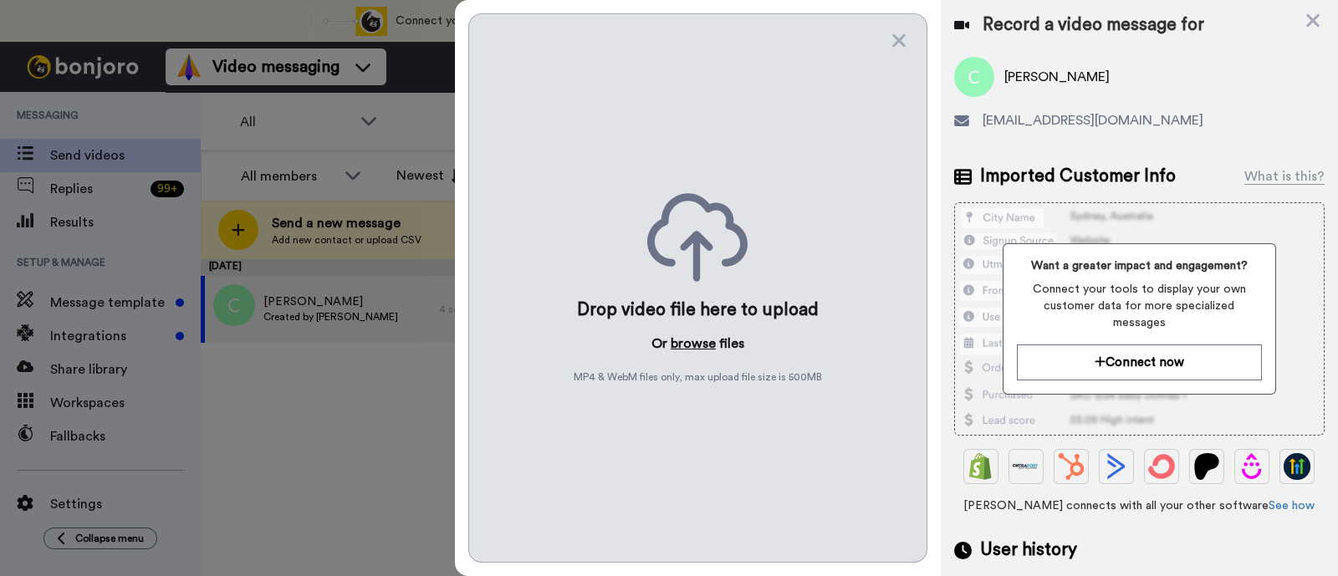
click at [699, 340] on button "browse" at bounding box center [693, 344] width 45 height 20
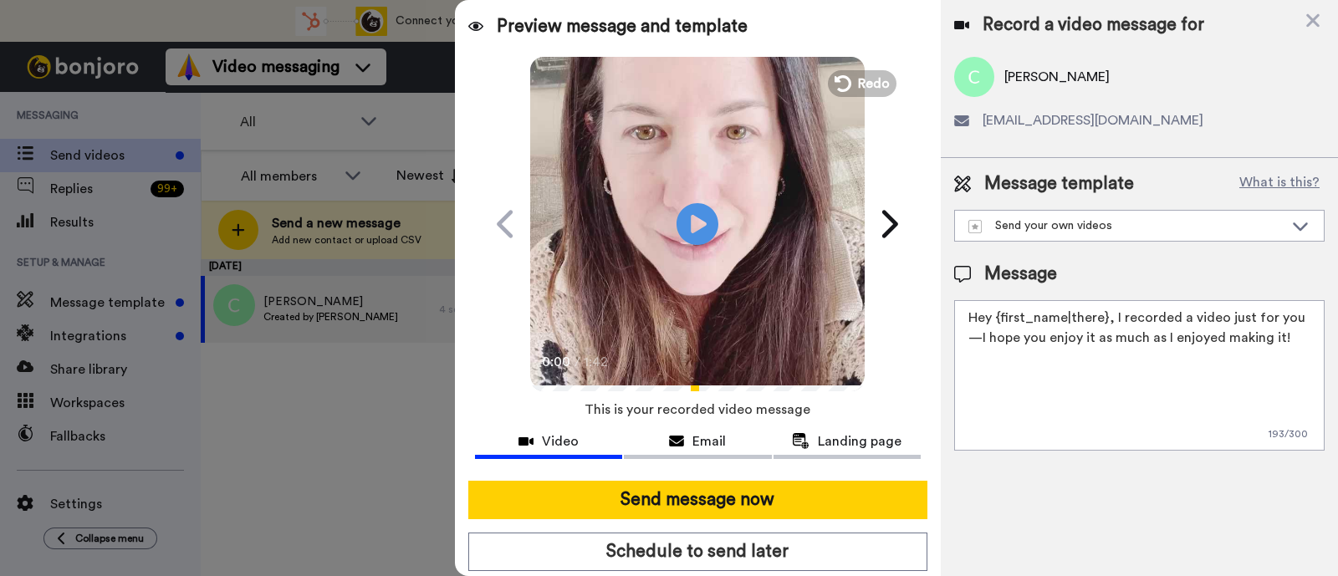
drag, startPoint x: 1290, startPoint y: 349, endPoint x: 1112, endPoint y: 322, distance: 180.1
click at [1112, 322] on textarea "Hey {first_name|there}, I recorded a video just for you—I hope you enjoy it as …" at bounding box center [1139, 375] width 370 height 151
paste textarea "welcome to SLP Elevate! I created a video welcome for you! Feel free to click r…"
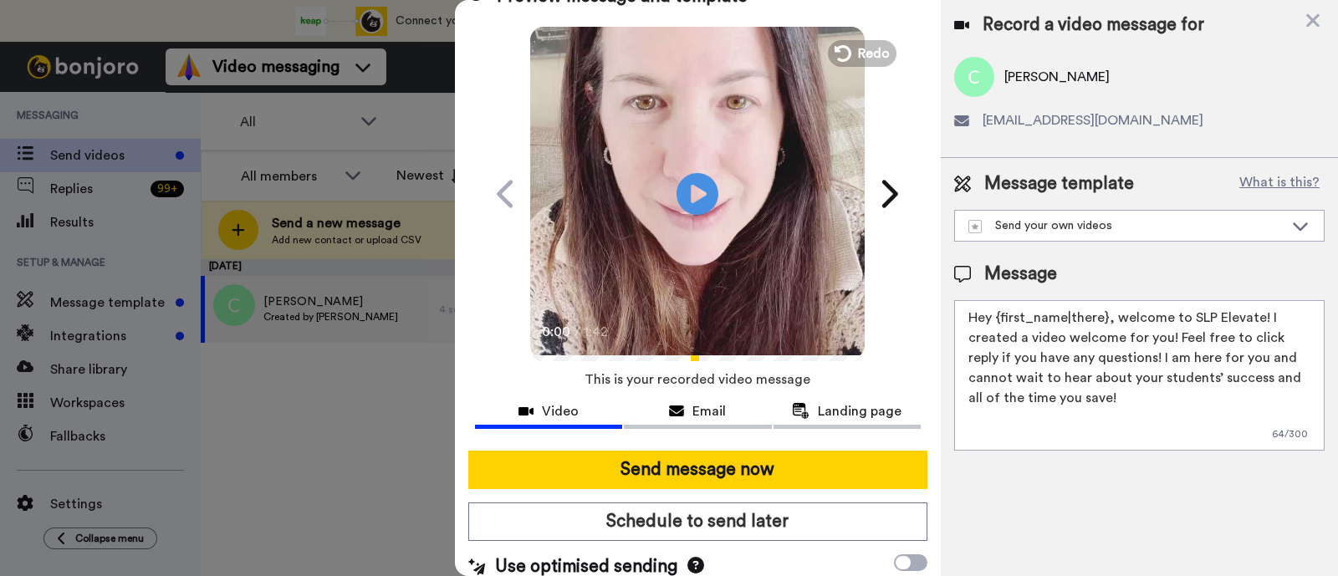
scroll to position [45, 0]
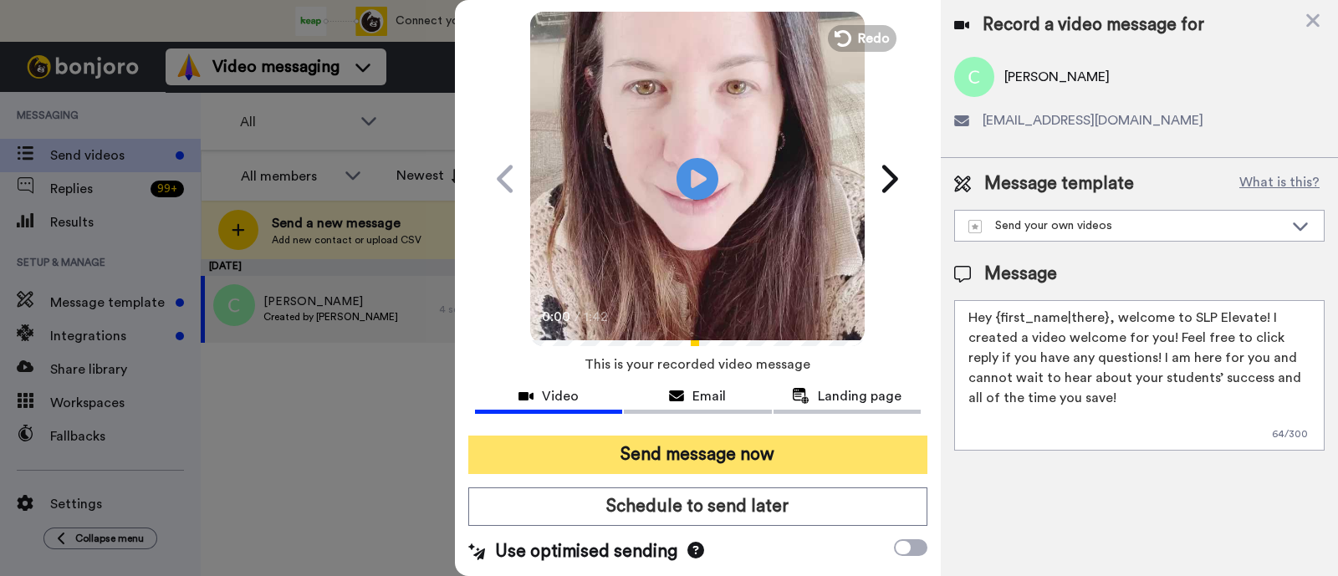
type textarea "Hey {first_name|there}, welcome to SLP Elevate! I created a video welcome for y…"
click at [813, 453] on button "Send message now" at bounding box center [697, 455] width 459 height 38
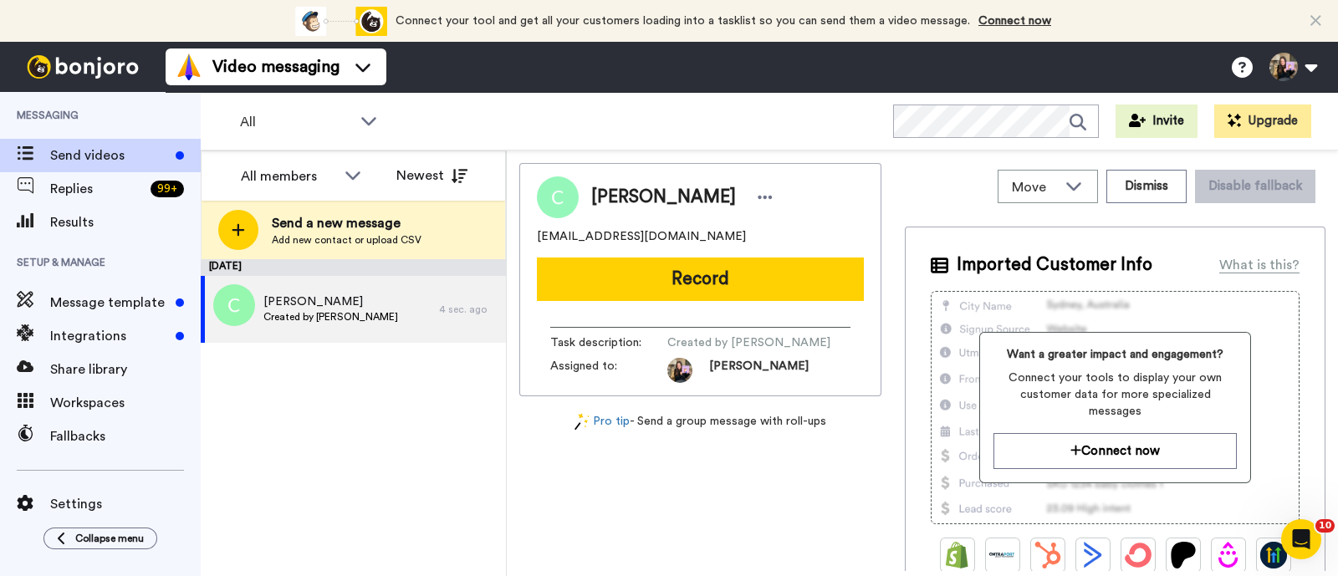
scroll to position [0, 0]
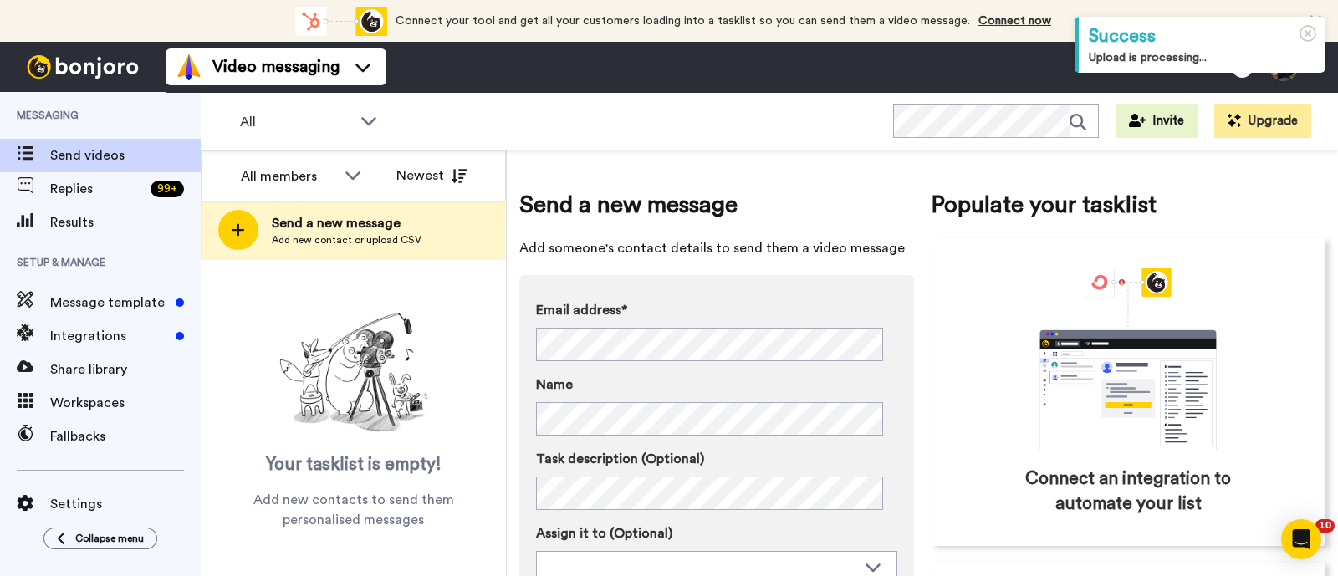
click at [370, 238] on span "Add new contact or upload CSV" at bounding box center [347, 239] width 150 height 13
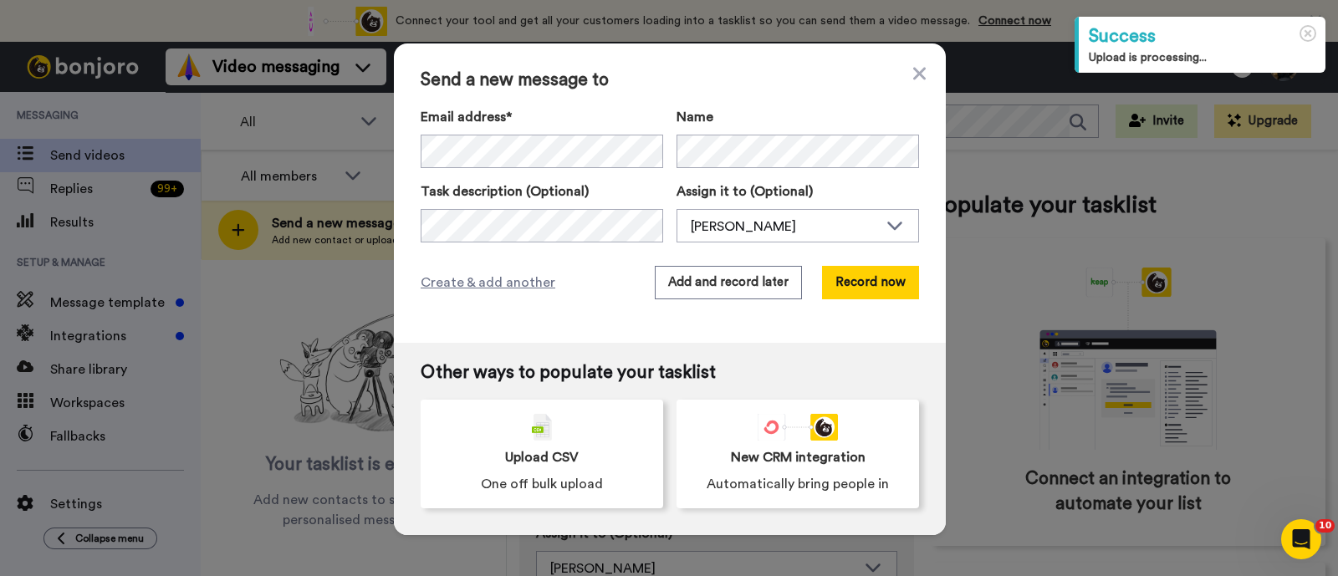
click at [487, 131] on div "Email address*" at bounding box center [542, 137] width 242 height 61
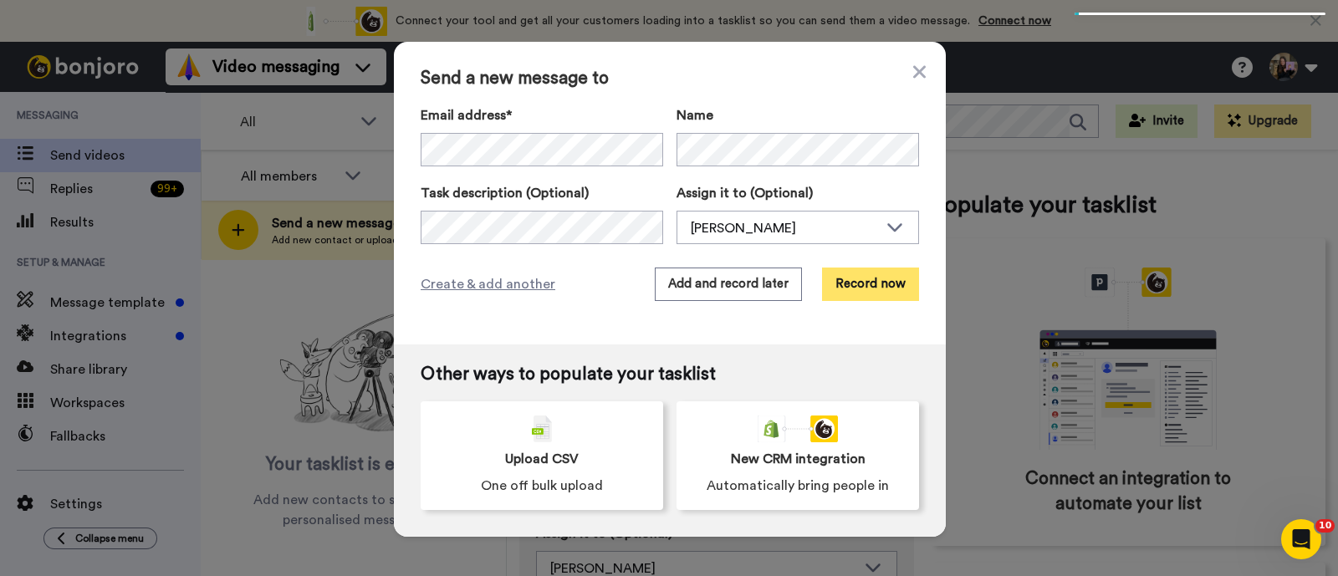
click at [840, 273] on button "Record now" at bounding box center [870, 284] width 97 height 33
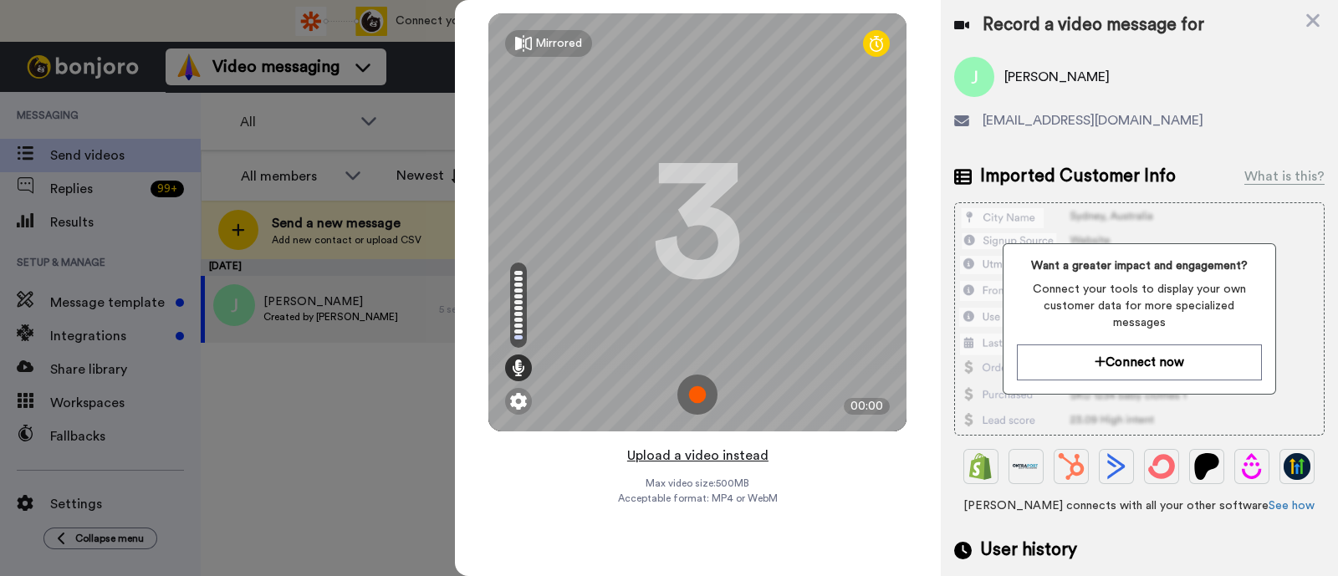
click at [720, 456] on button "Upload a video instead" at bounding box center [697, 456] width 151 height 22
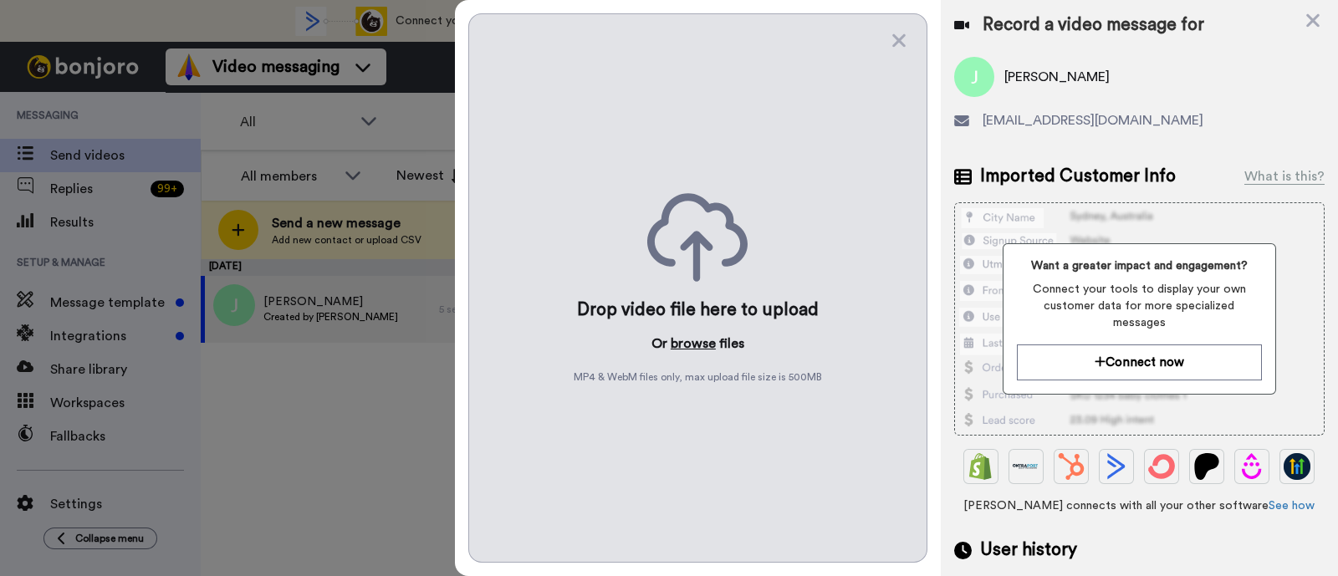
click at [696, 343] on button "browse" at bounding box center [693, 344] width 45 height 20
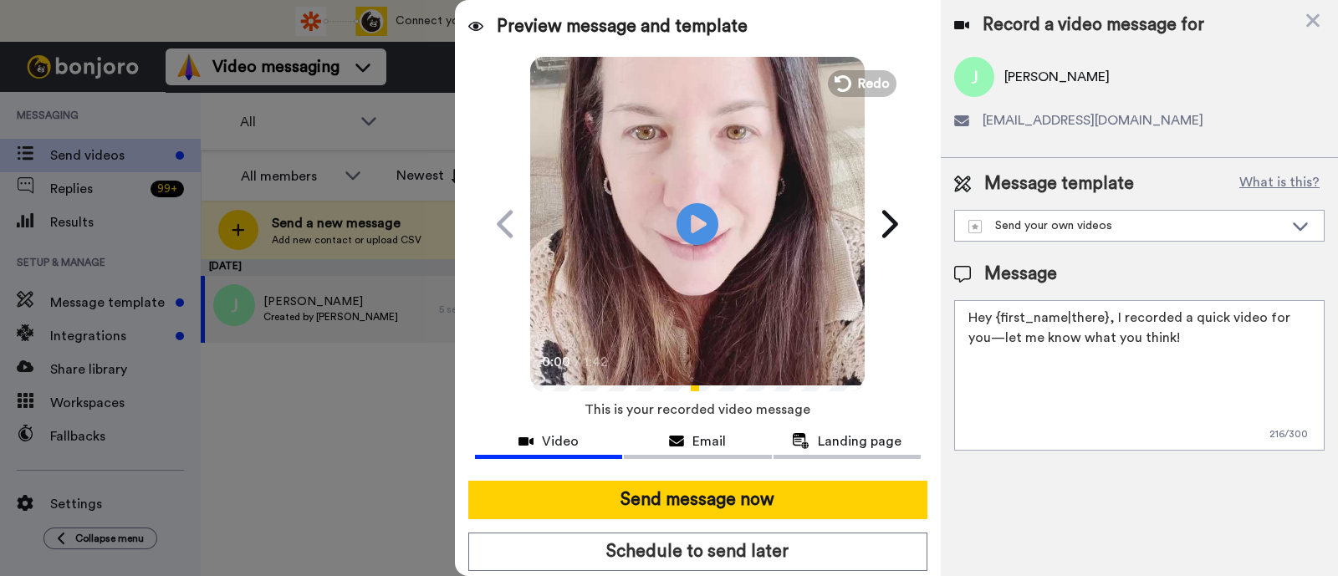
drag, startPoint x: 1216, startPoint y: 357, endPoint x: 1113, endPoint y: 302, distance: 116.7
click at [1113, 302] on textarea "Hey {first_name|there}, I recorded a quick video for you—let me know what you t…" at bounding box center [1139, 375] width 370 height 151
paste textarea "welcome to SLP Elevate! I created a video welcome for you! Feel free to click r…"
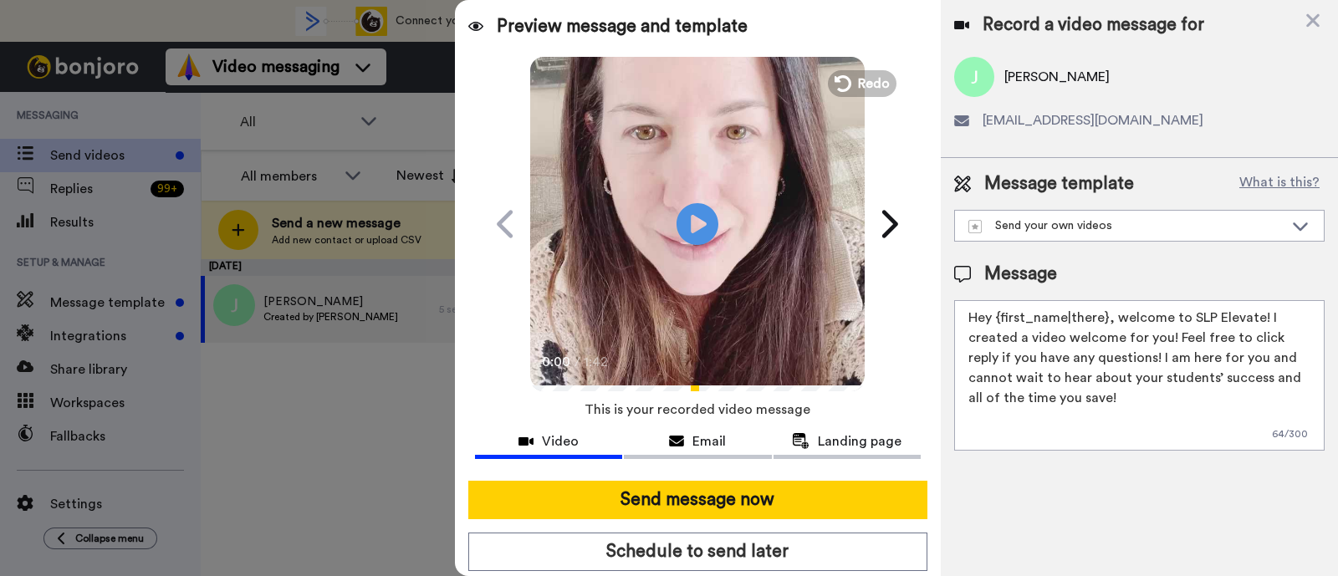
scroll to position [45, 0]
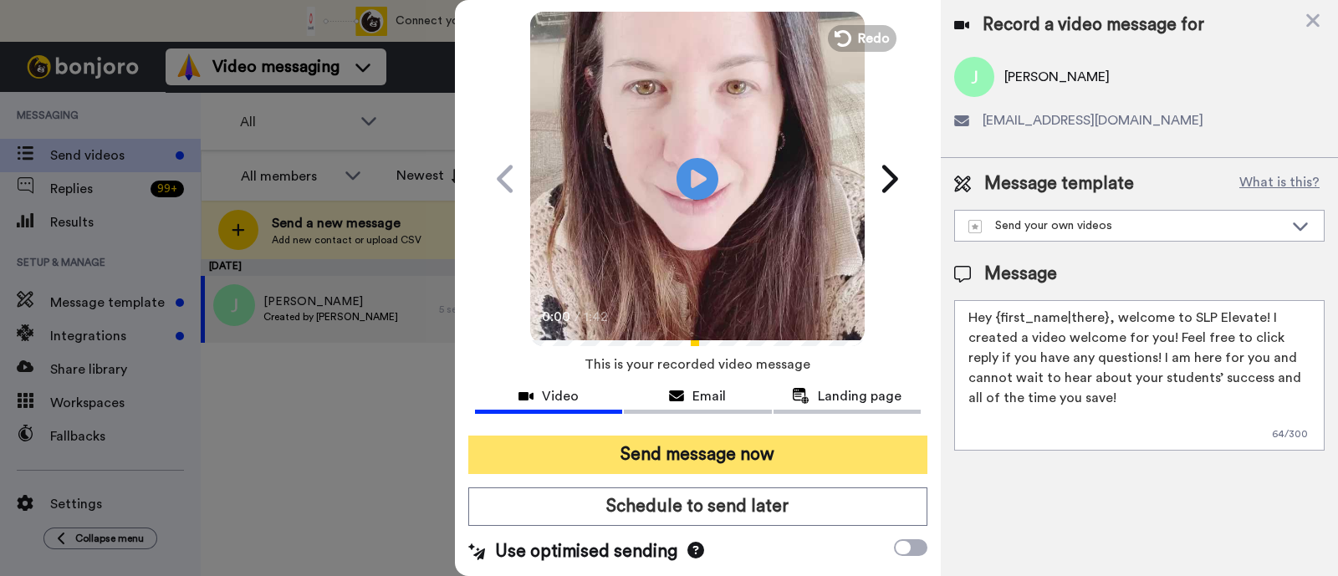
type textarea "Hey {first_name|there}, welcome to SLP Elevate! I created a video welcome for y…"
click at [832, 450] on button "Send message now" at bounding box center [697, 455] width 459 height 38
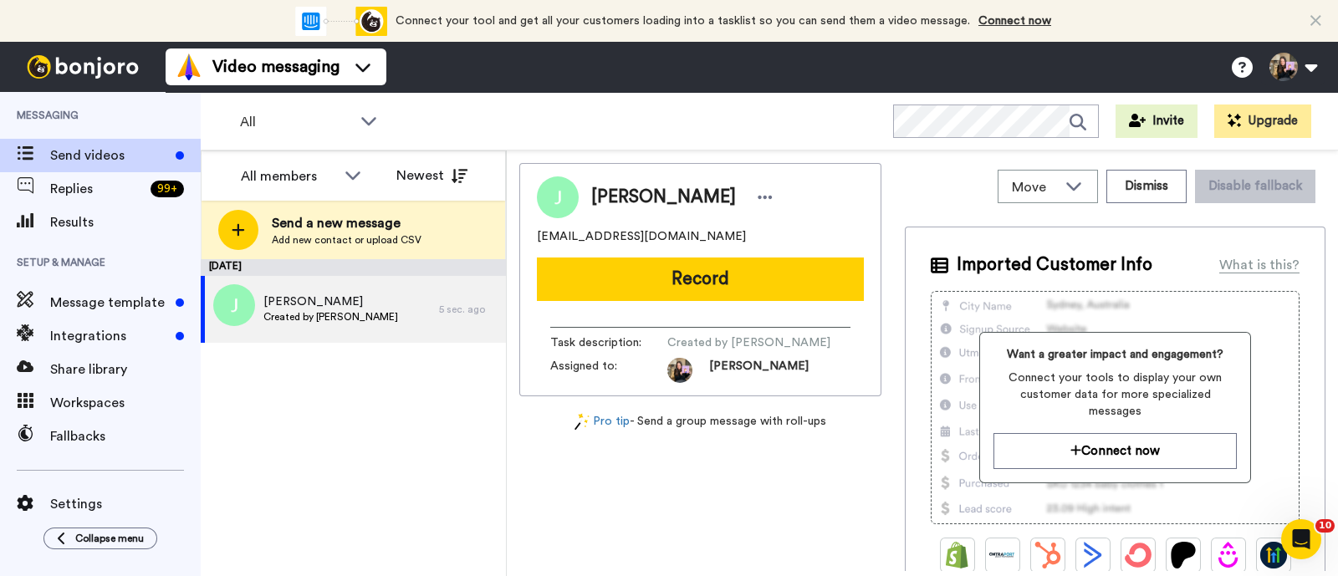
scroll to position [0, 0]
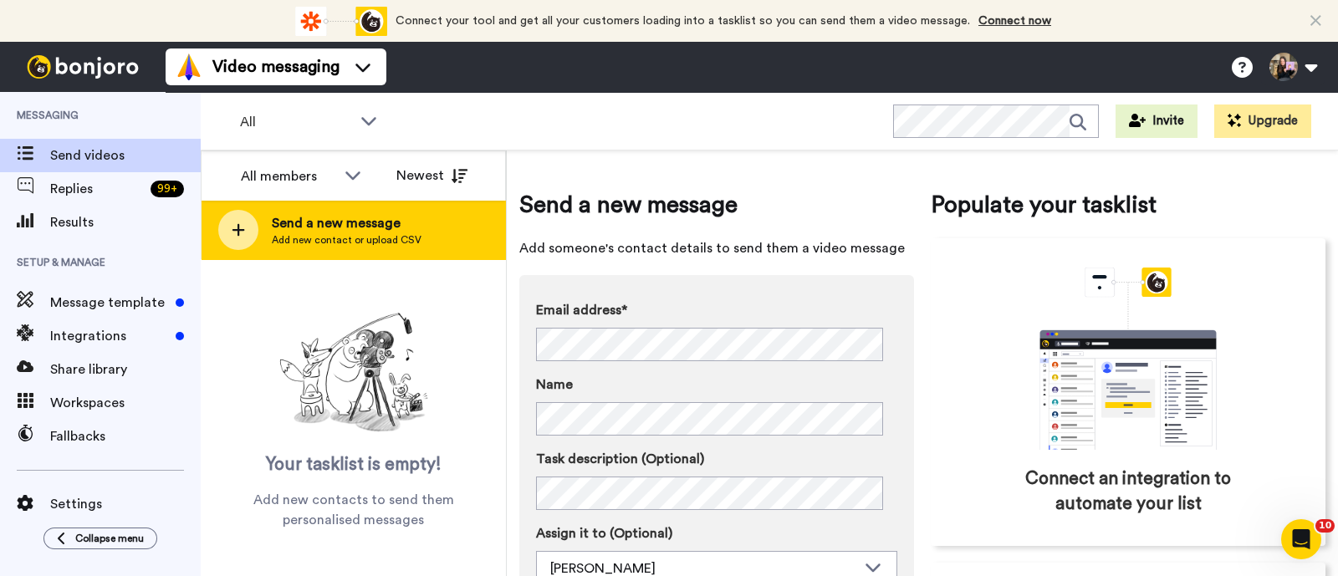
click at [418, 237] on div "Send a new message Add new contact or upload CSV" at bounding box center [354, 230] width 304 height 59
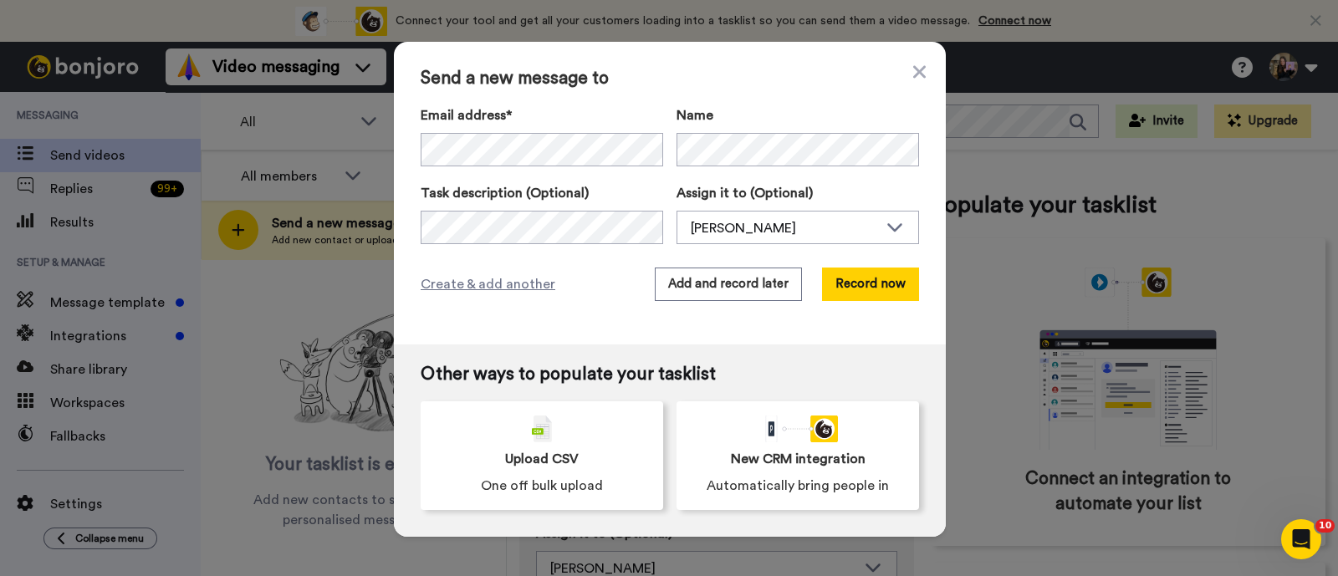
click at [877, 303] on div "Send a new message to Email address* No search result for ‘ [EMAIL_ADDRESS][DOM…" at bounding box center [670, 193] width 552 height 303
click at [883, 290] on button "Record now" at bounding box center [870, 284] width 97 height 33
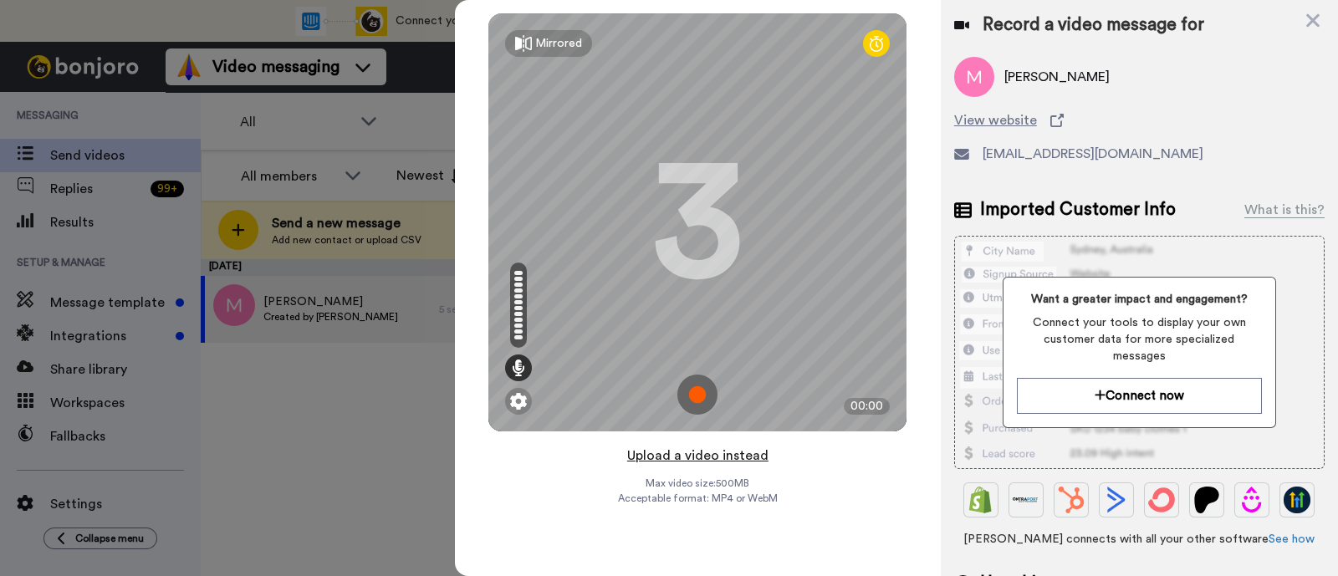
click at [702, 457] on button "Upload a video instead" at bounding box center [697, 456] width 151 height 22
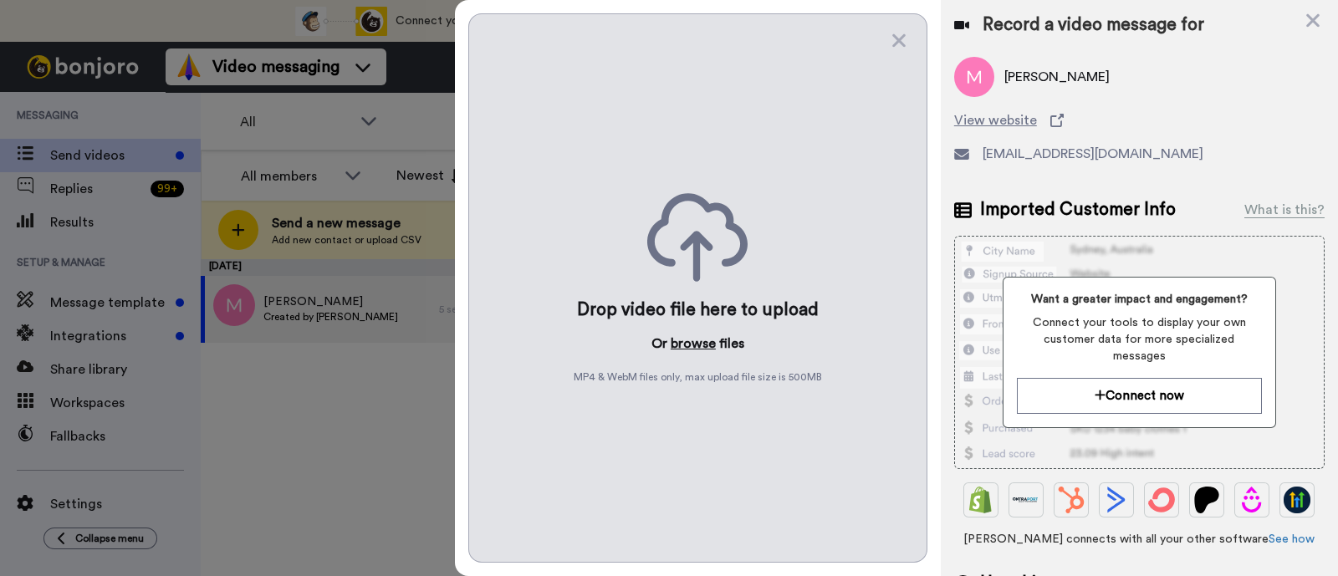
click at [694, 339] on button "browse" at bounding box center [693, 344] width 45 height 20
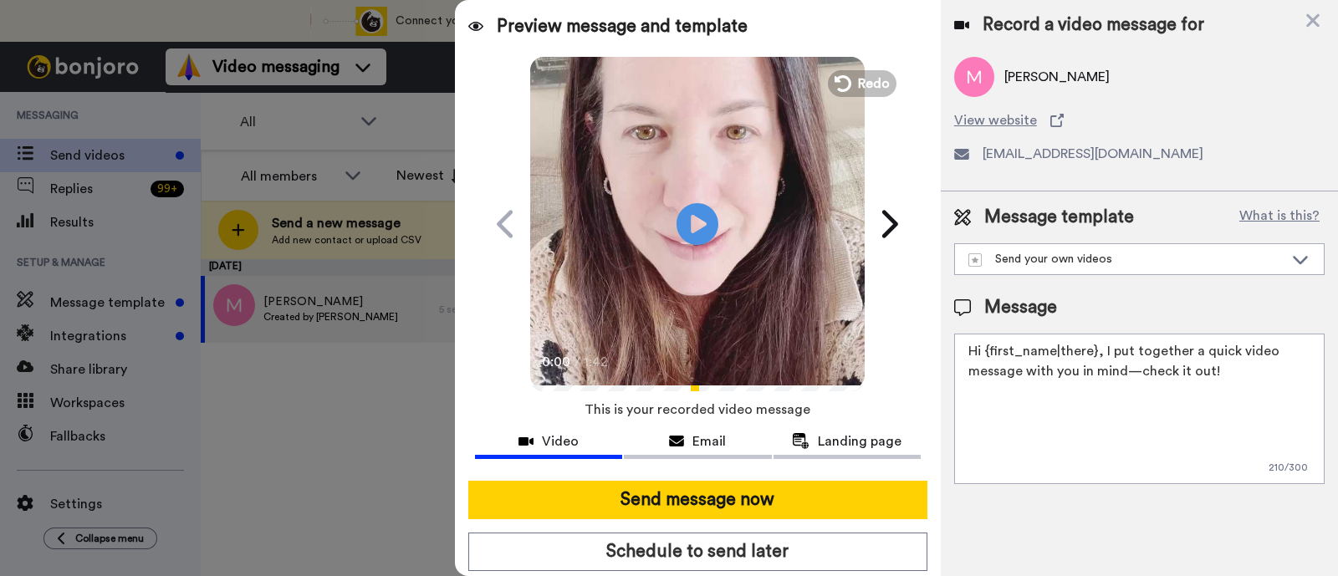
drag, startPoint x: 1225, startPoint y: 365, endPoint x: 1100, endPoint y: 348, distance: 126.7
click at [1100, 348] on textarea "Hi {first_name|there}, I put together a quick video message with you in mind—ch…" at bounding box center [1139, 409] width 370 height 151
paste textarea "welcome to SLP Elevate! I created a video welcome for you! Feel free to click r…"
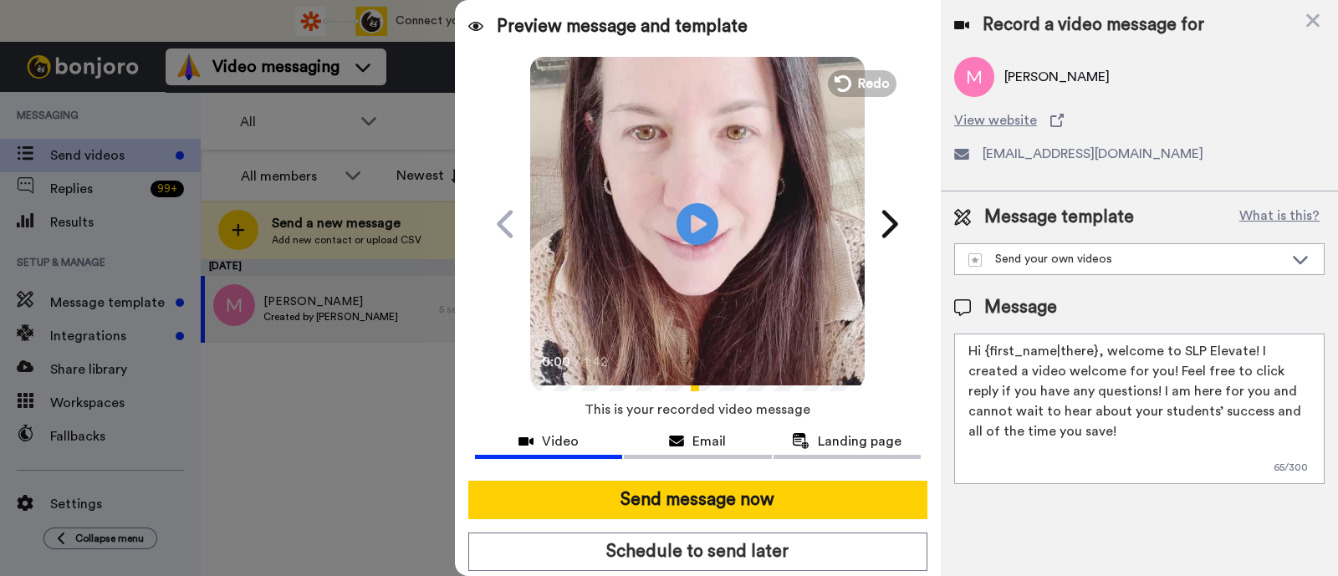
scroll to position [45, 0]
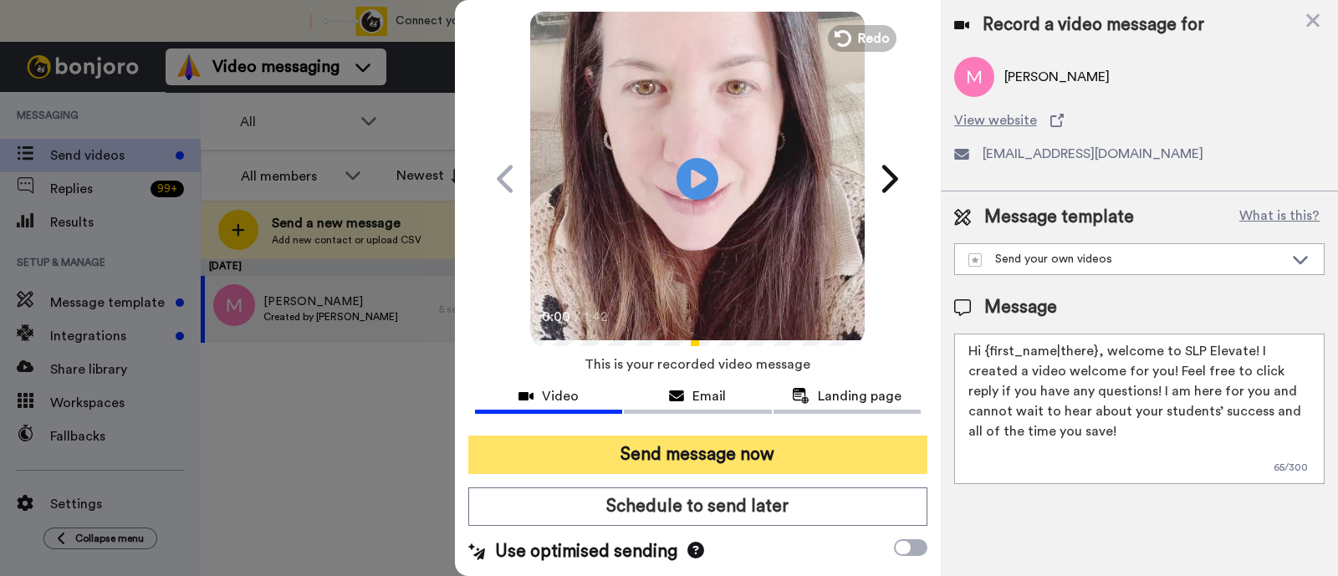
type textarea "Hi {first_name|there}, welcome to SLP Elevate! I created a video welcome for yo…"
click at [772, 449] on button "Send message now" at bounding box center [697, 455] width 459 height 38
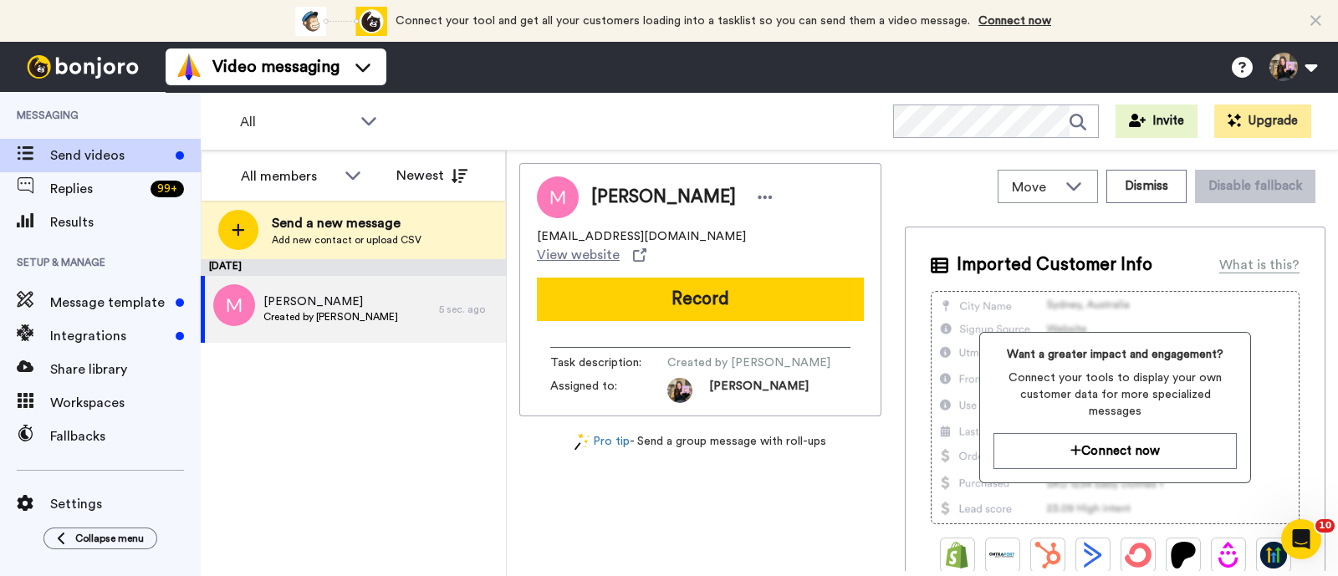
scroll to position [0, 0]
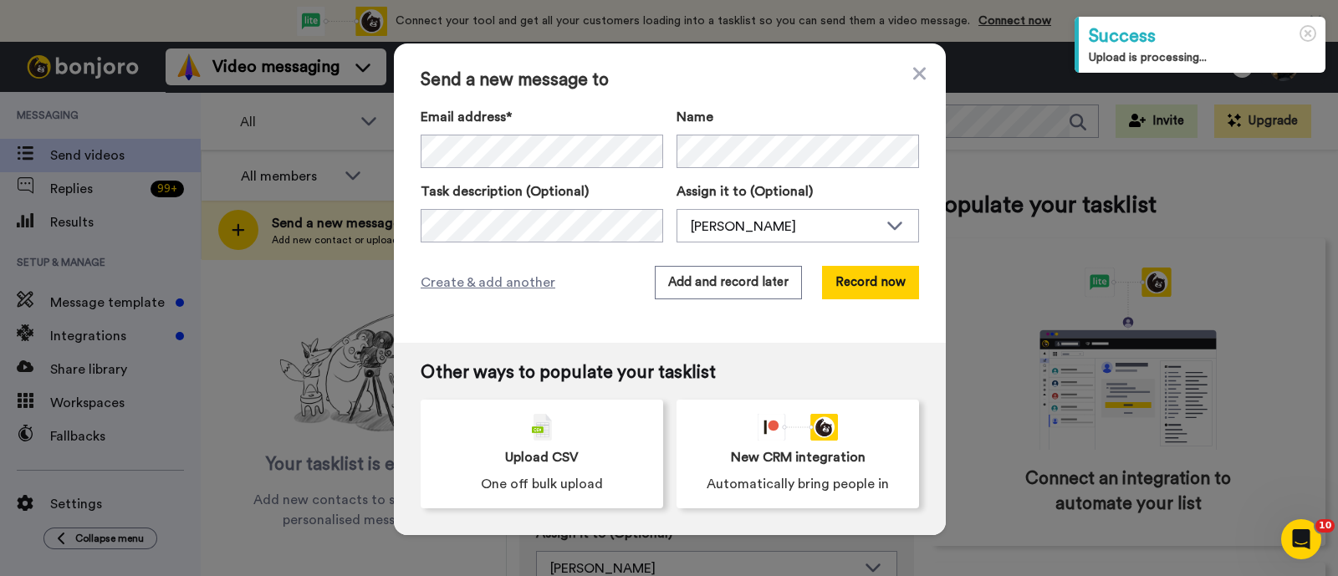
click at [716, 132] on div "Name" at bounding box center [797, 137] width 242 height 61
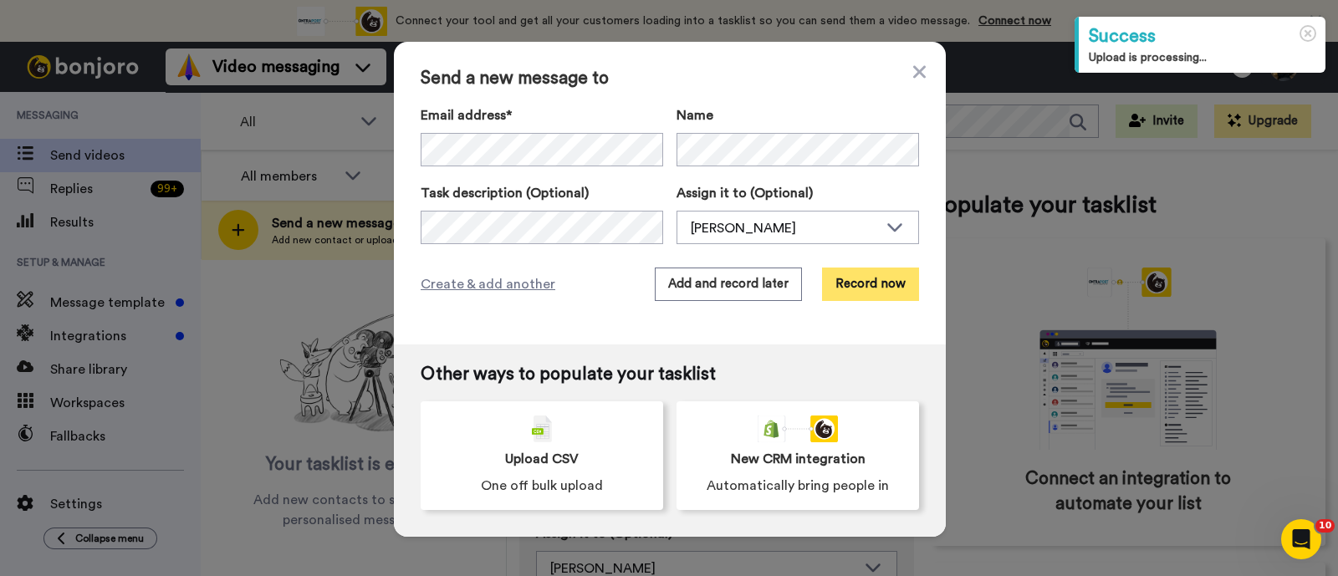
click at [849, 278] on button "Record now" at bounding box center [870, 284] width 97 height 33
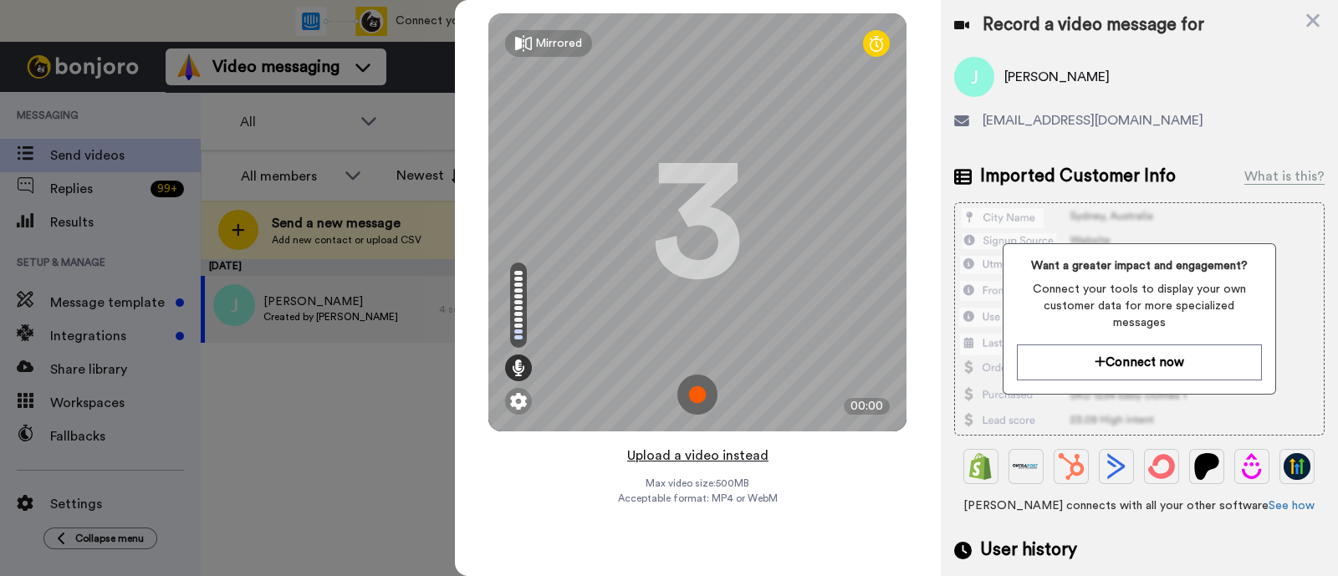
click at [756, 455] on button "Upload a video instead" at bounding box center [697, 456] width 151 height 22
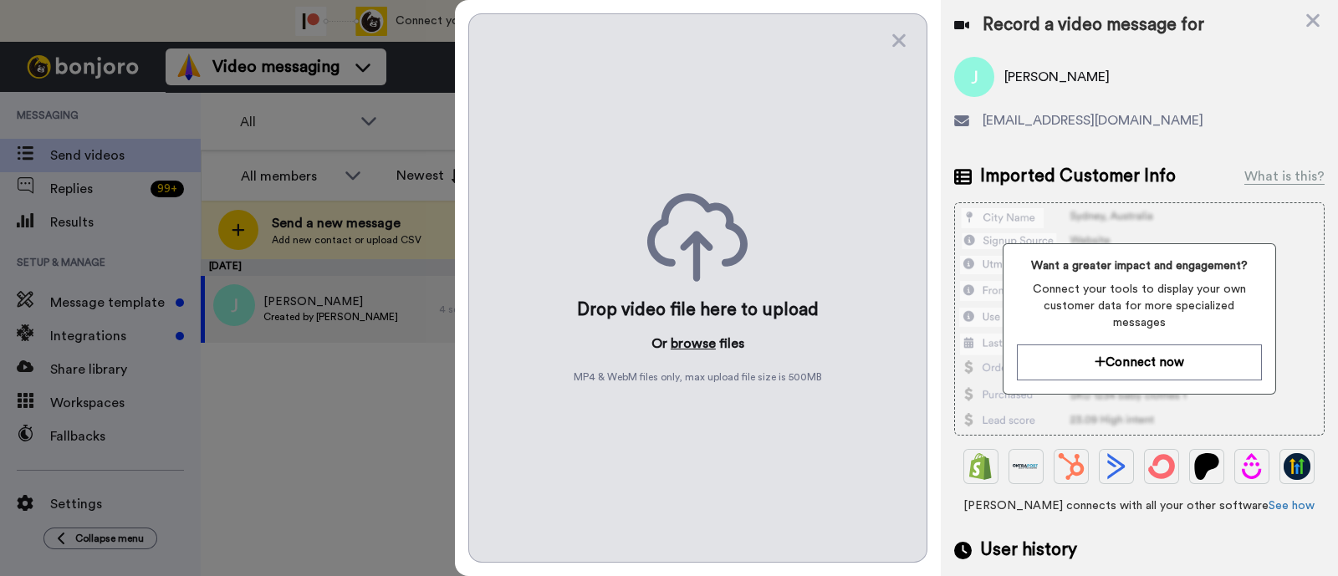
click at [694, 337] on button "browse" at bounding box center [693, 344] width 45 height 20
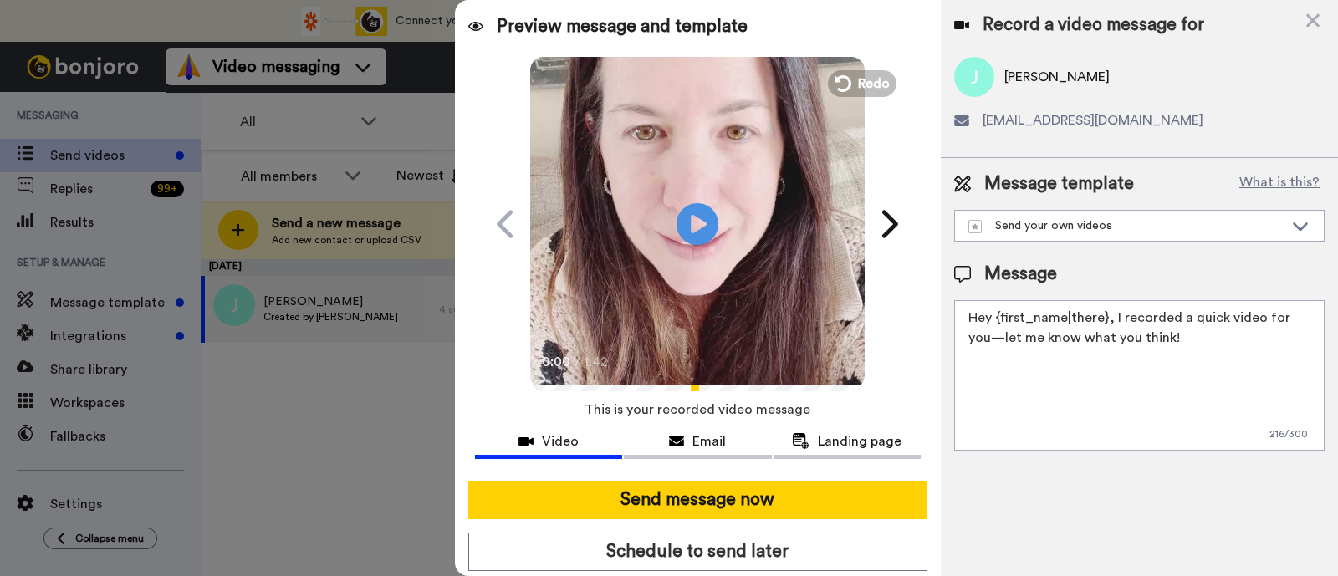
drag, startPoint x: 1159, startPoint y: 346, endPoint x: 1110, endPoint y: 322, distance: 54.2
click at [1110, 322] on textarea "Hey {first_name|there}, I recorded a quick video for you—let me know what you t…" at bounding box center [1139, 375] width 370 height 151
paste textarea "welcome to SLP Elevate! I created a video welcome for you! Feel free to click r…"
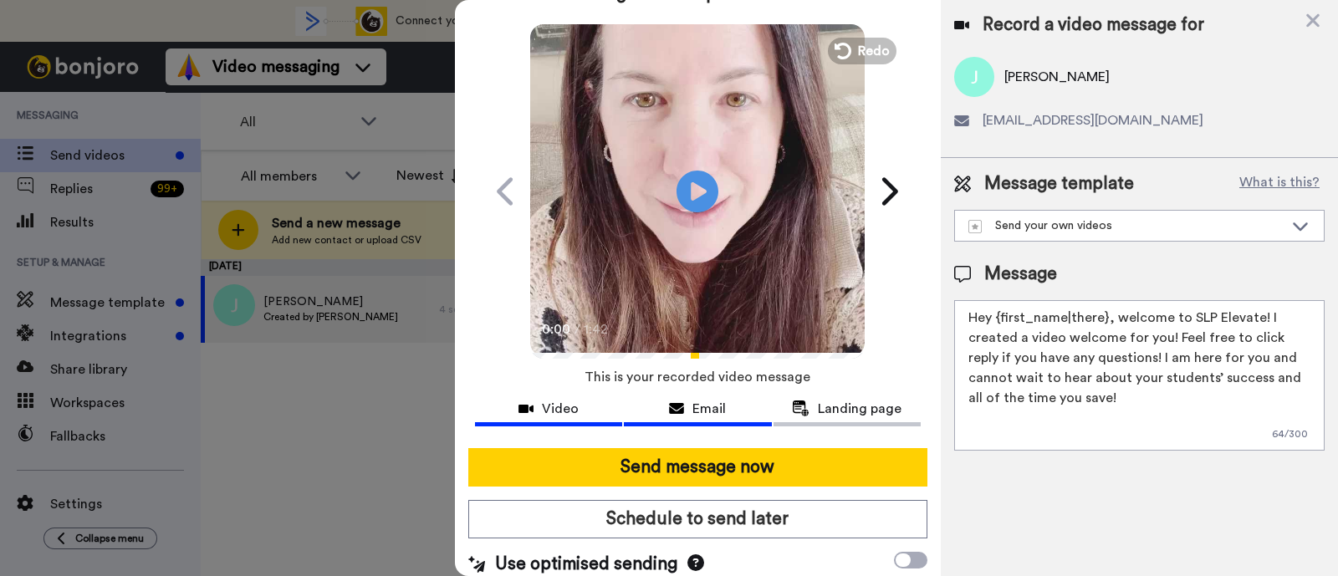
scroll to position [45, 0]
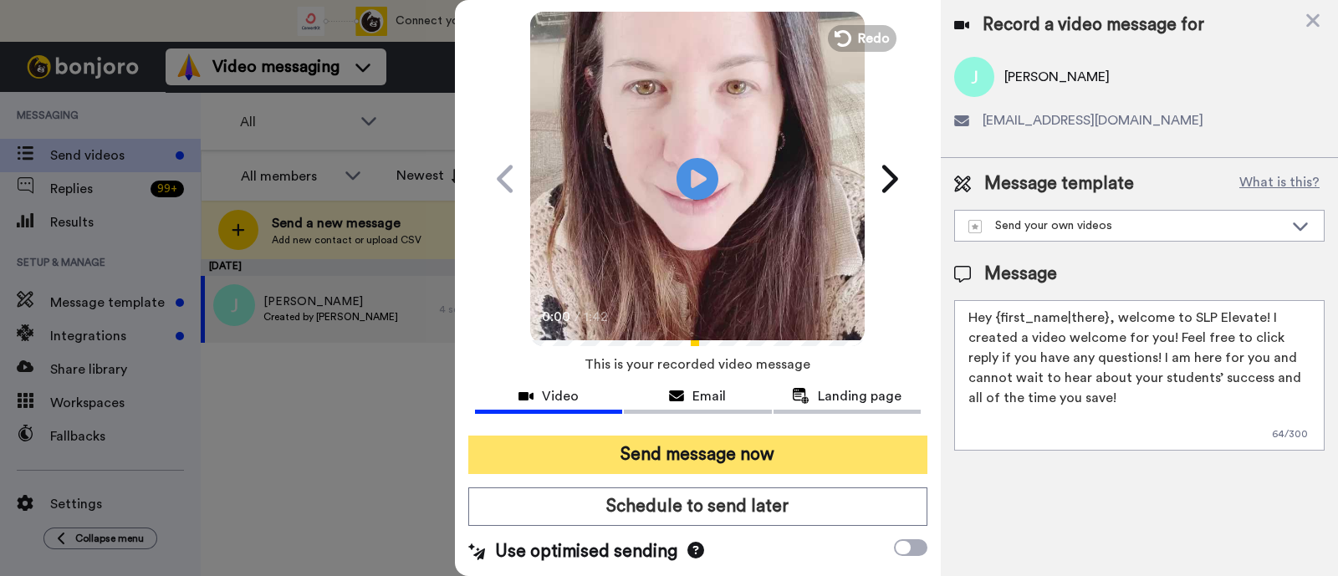
type textarea "Hey {first_name|there}, welcome to SLP Elevate! I created a video welcome for y…"
click at [644, 459] on button "Send message now" at bounding box center [697, 455] width 459 height 38
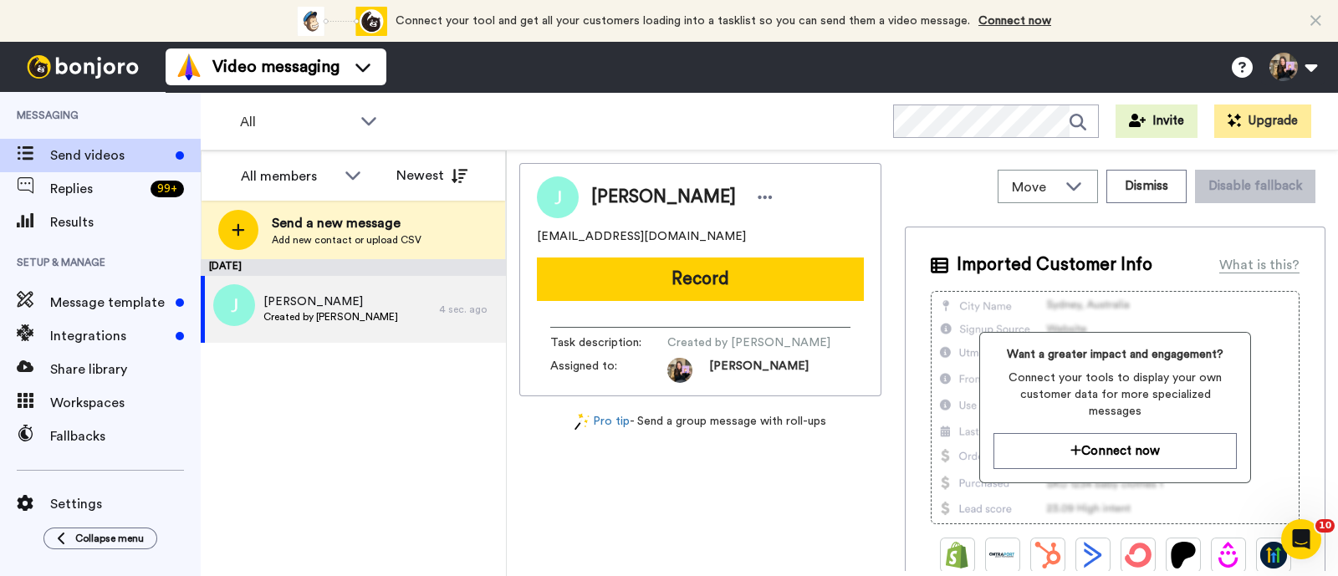
scroll to position [0, 0]
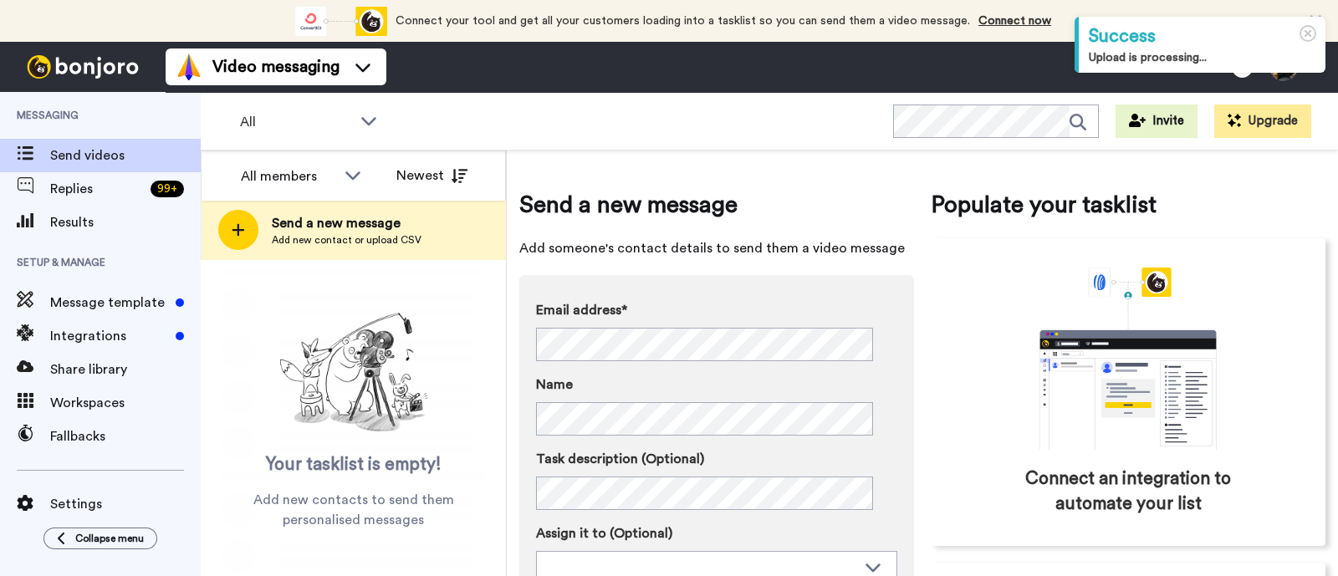
click at [404, 233] on span "Add new contact or upload CSV" at bounding box center [347, 239] width 150 height 13
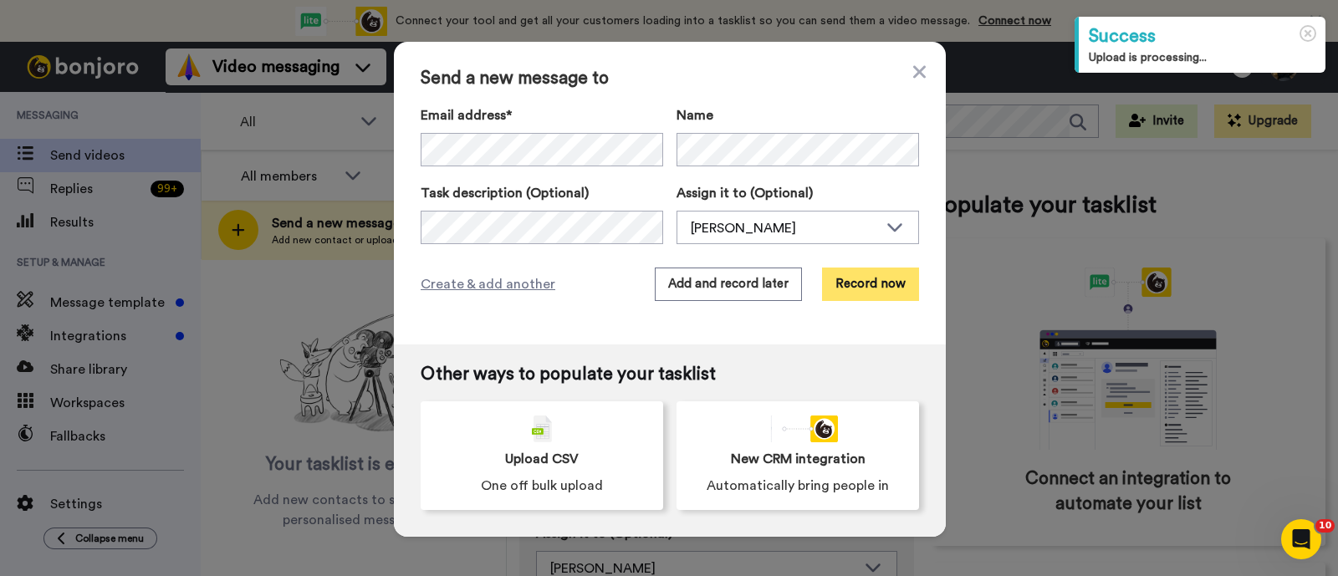
click at [840, 283] on button "Record now" at bounding box center [870, 284] width 97 height 33
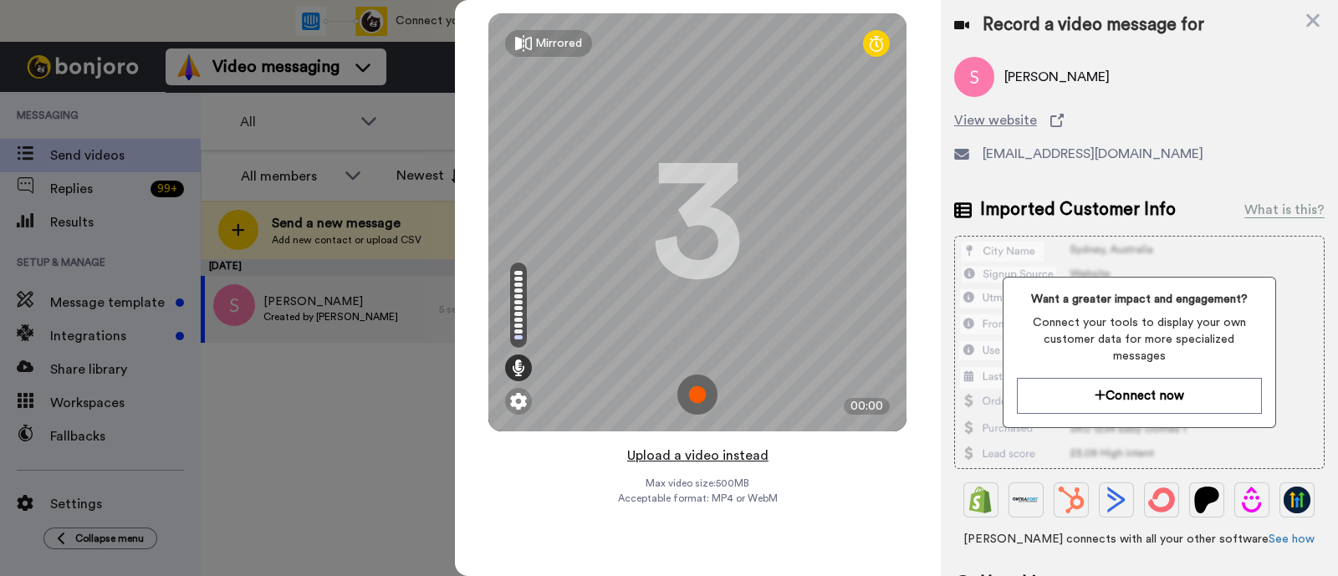
click at [676, 457] on button "Upload a video instead" at bounding box center [697, 456] width 151 height 22
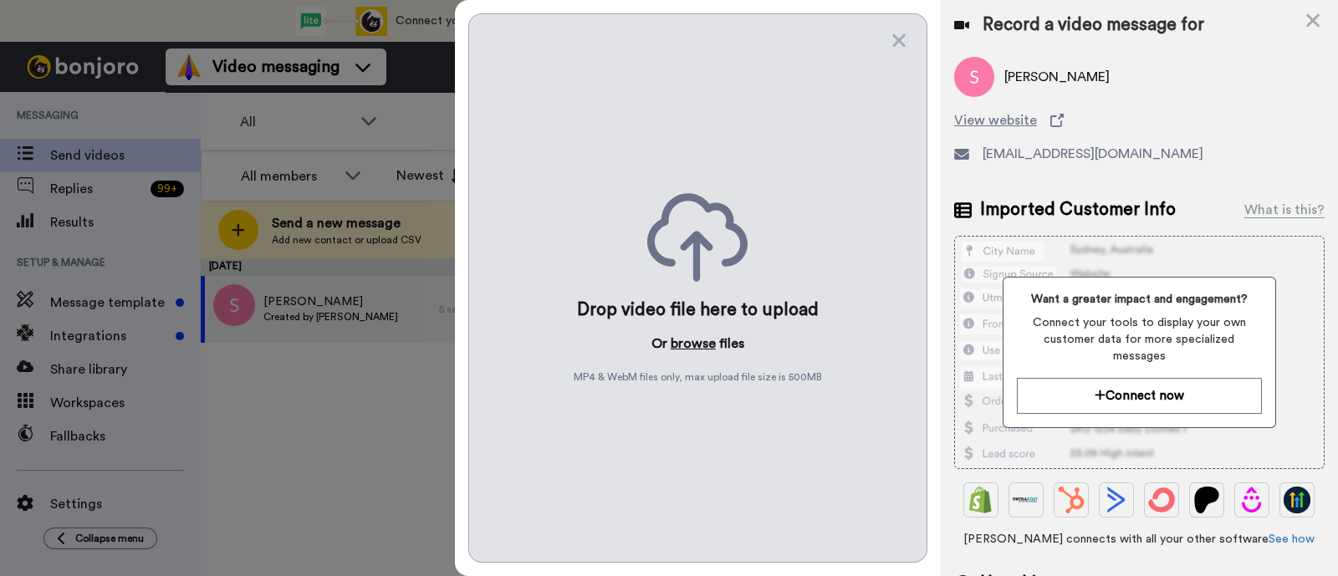
click at [685, 339] on button "browse" at bounding box center [693, 344] width 45 height 20
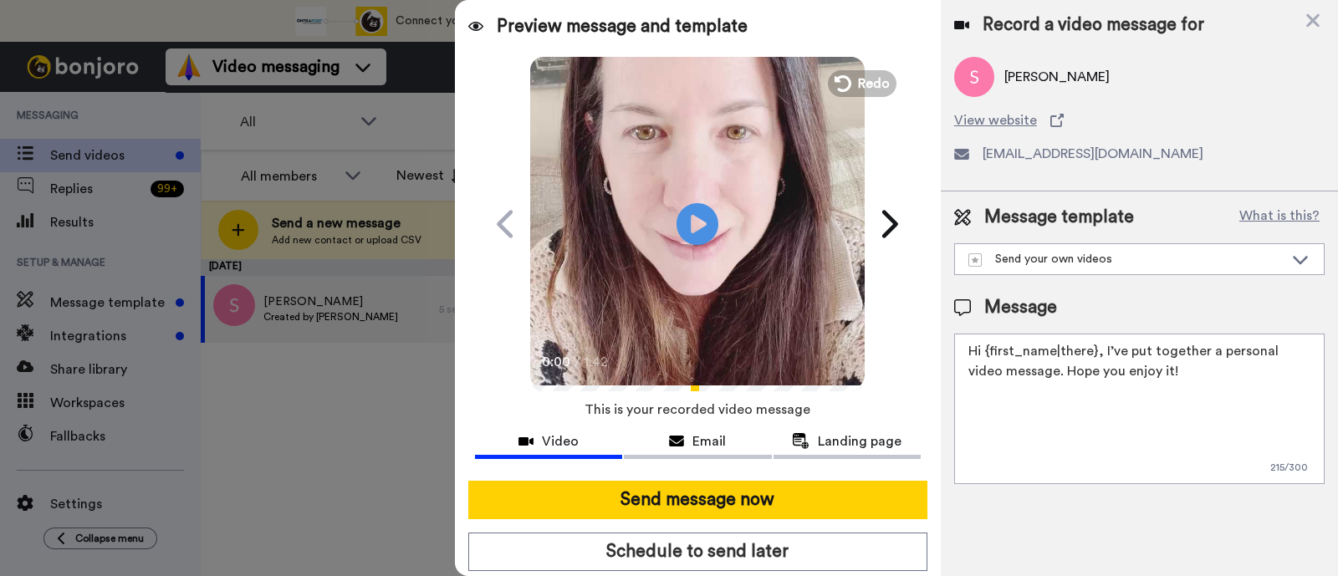
drag, startPoint x: 1167, startPoint y: 378, endPoint x: 1100, endPoint y: 349, distance: 73.0
click at [1100, 349] on textarea "Hi {first_name|there}, I’ve put together a personal video message. Hope you enj…" at bounding box center [1139, 409] width 370 height 151
paste textarea "welcome to SLP Elevate! I created a video welcome for you! Feel free to click r…"
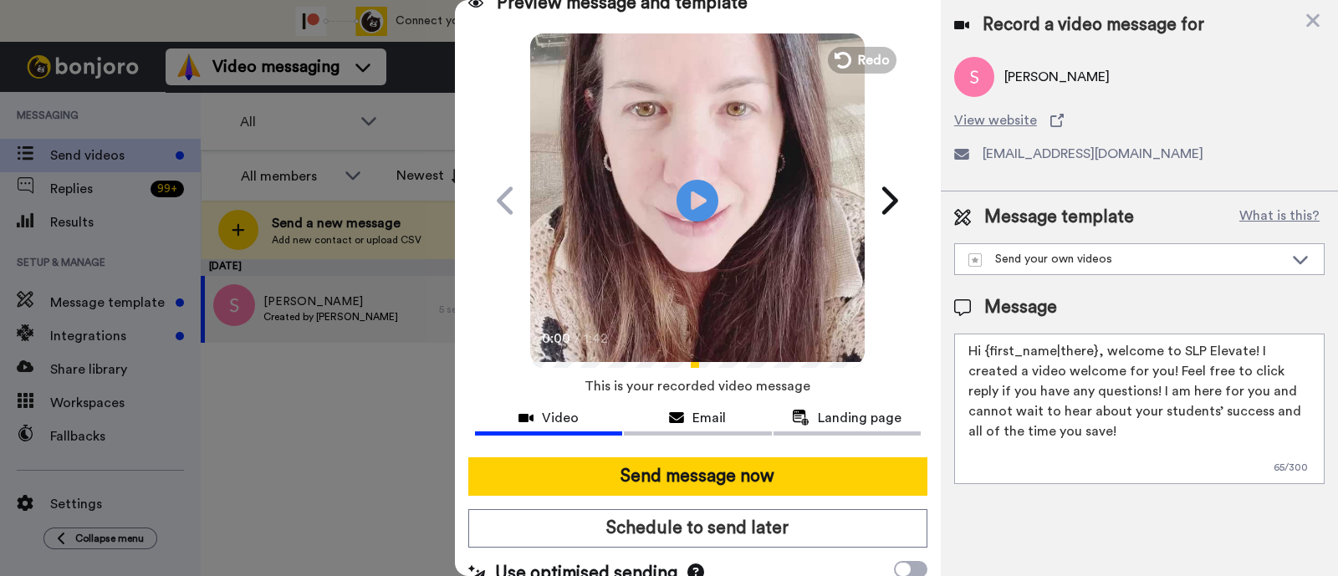
scroll to position [45, 0]
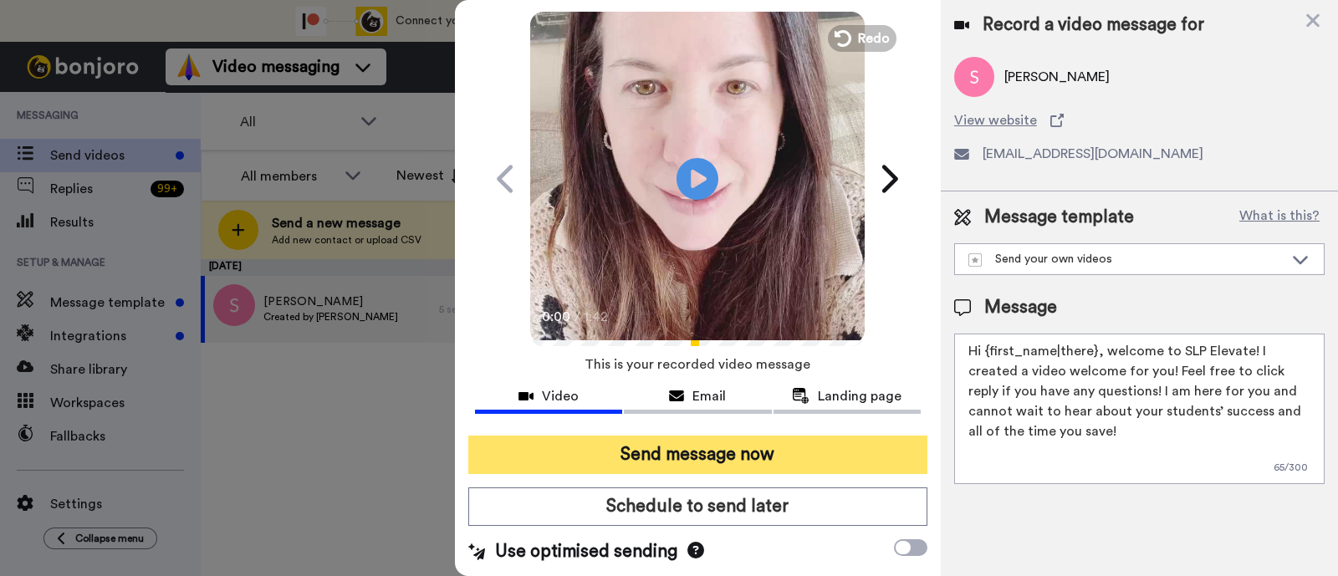
type textarea "Hi {first_name|there}, welcome to SLP Elevate! I created a video welcome for yo…"
click at [824, 453] on button "Send message now" at bounding box center [697, 455] width 459 height 38
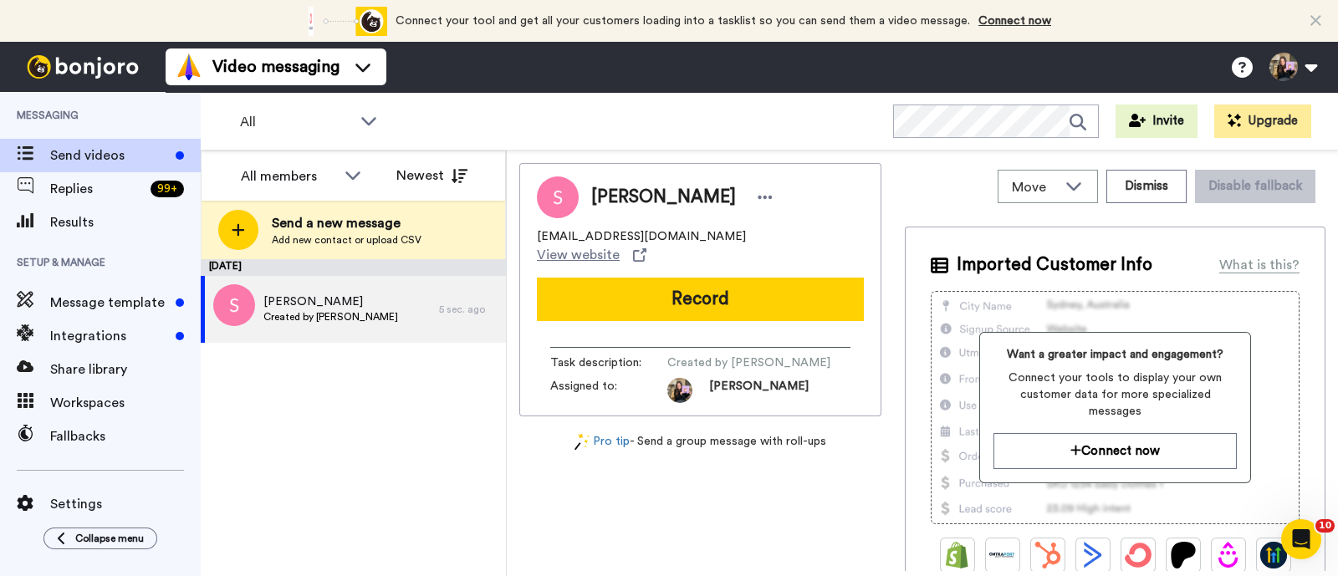
scroll to position [0, 0]
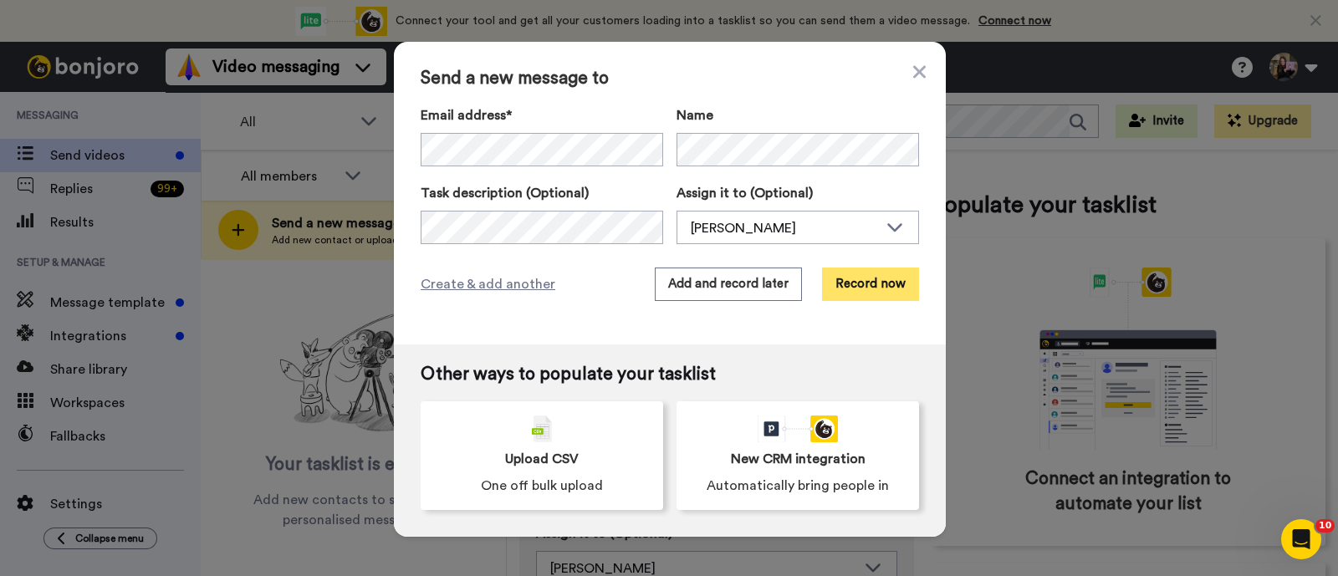
click at [836, 276] on button "Record now" at bounding box center [870, 284] width 97 height 33
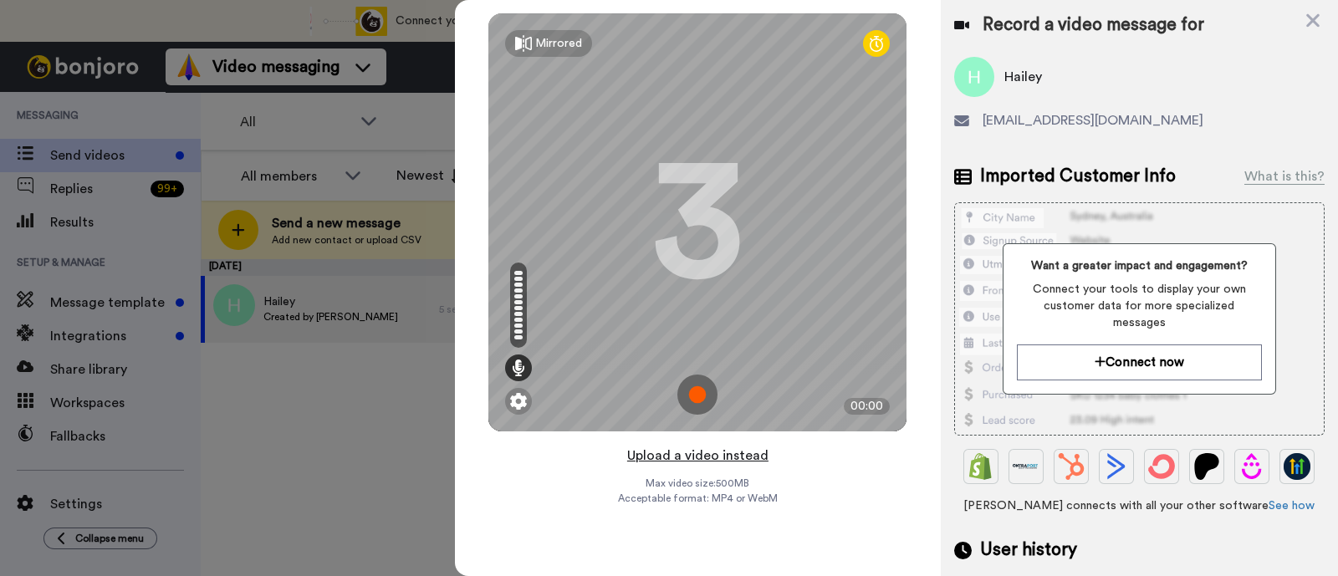
click at [719, 454] on button "Upload a video instead" at bounding box center [697, 456] width 151 height 22
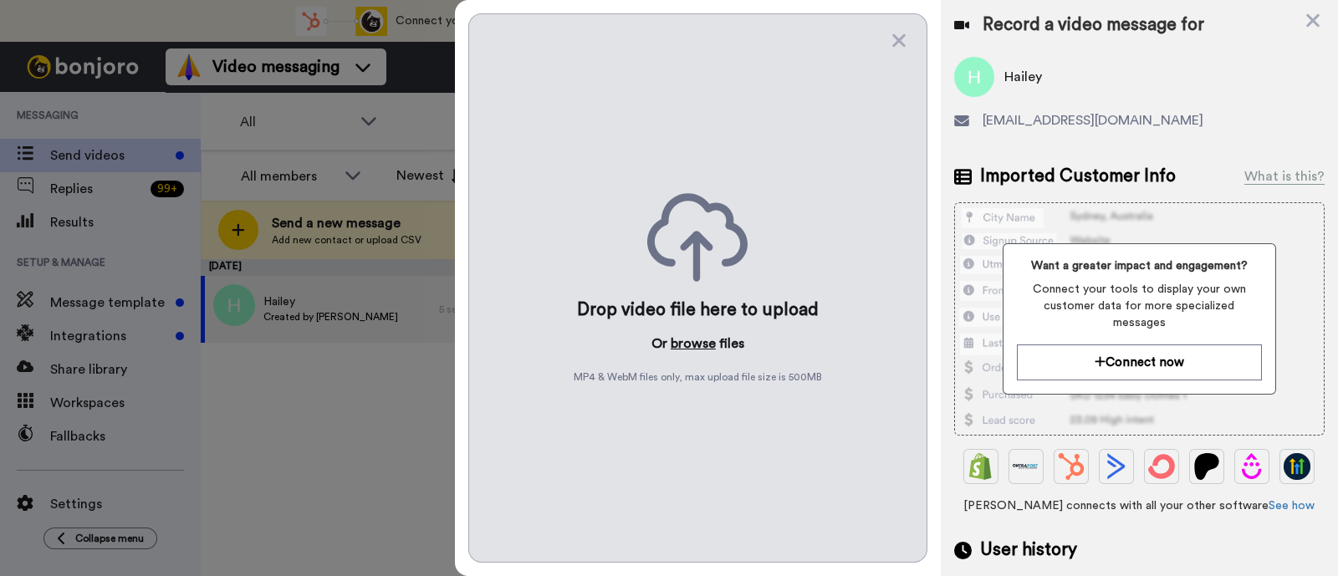
click at [689, 338] on button "browse" at bounding box center [693, 344] width 45 height 20
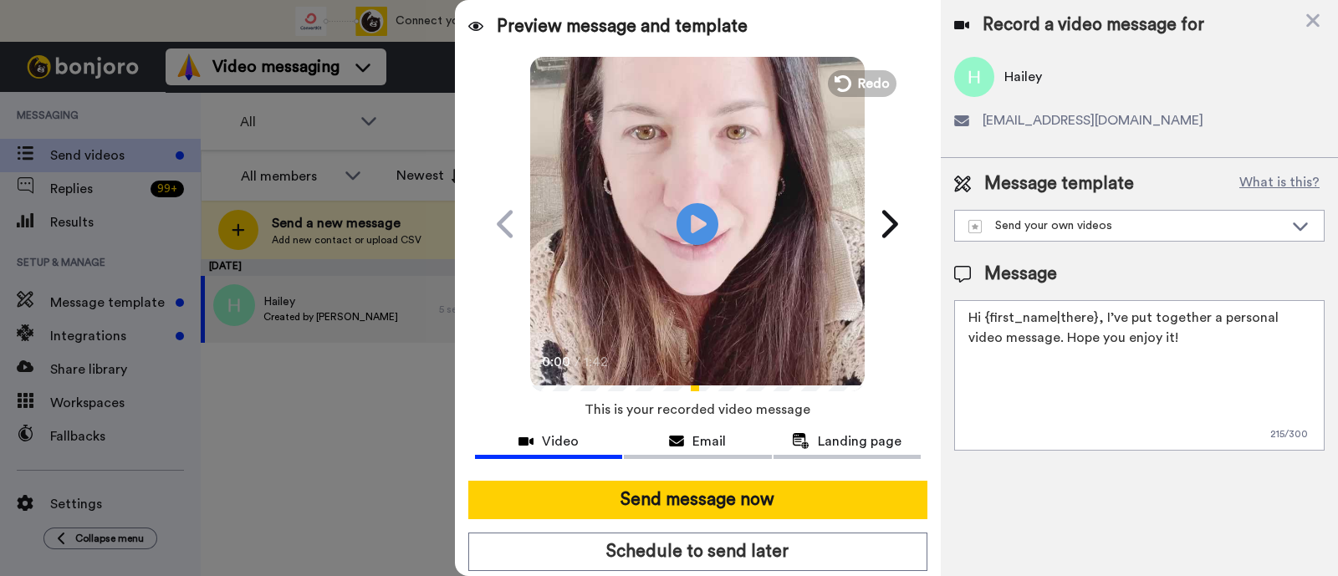
drag, startPoint x: 1196, startPoint y: 361, endPoint x: 1102, endPoint y: 316, distance: 104.0
click at [1102, 316] on textarea "Hi {first_name|there}, I’ve put together a personal video message. Hope you enj…" at bounding box center [1139, 375] width 370 height 151
paste textarea "welcome to SLP Elevate! I created a video welcome for you! Feel free to click r…"
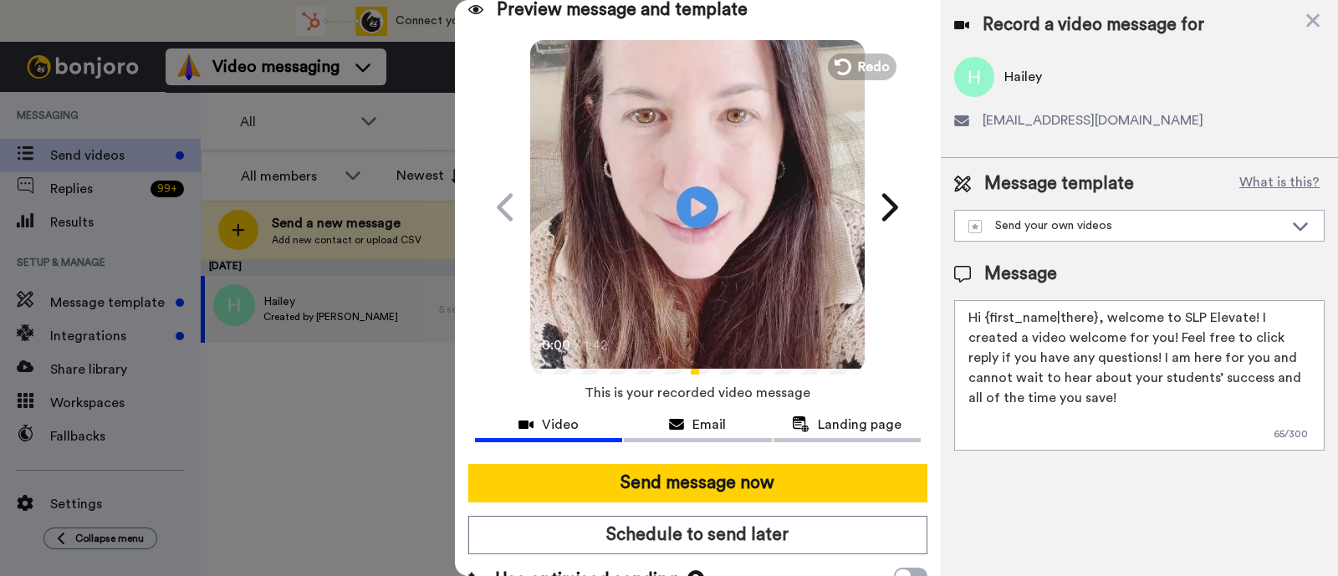
scroll to position [45, 0]
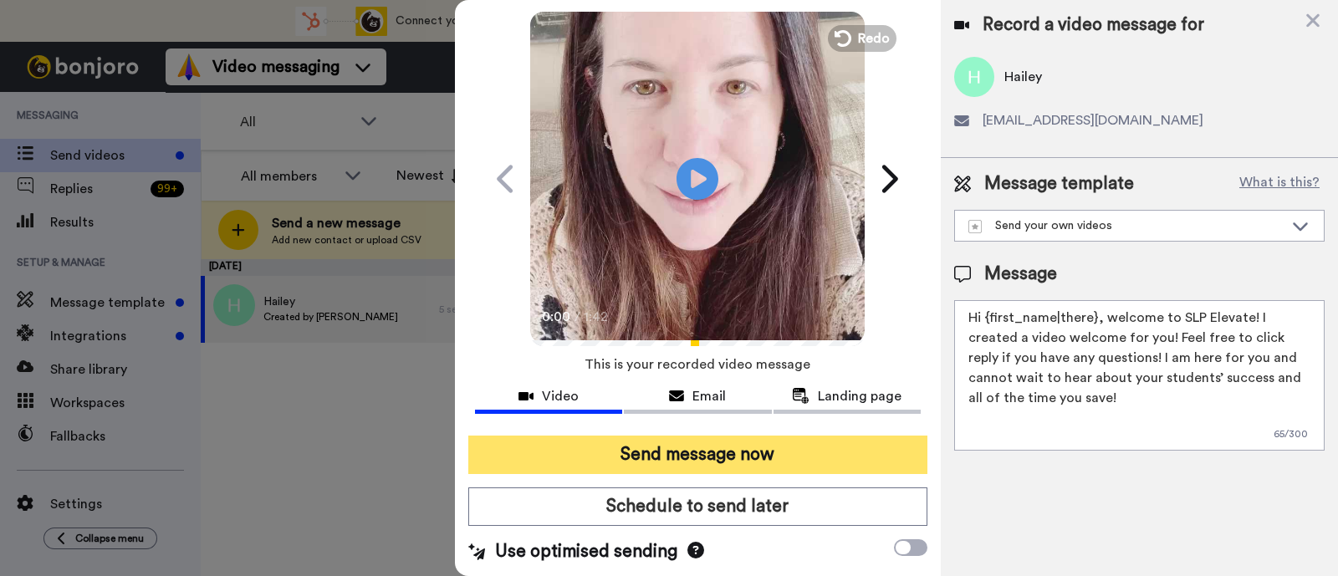
type textarea "Hi {first_name|there}, welcome to SLP Elevate! I created a video welcome for yo…"
click at [802, 458] on button "Send message now" at bounding box center [697, 455] width 459 height 38
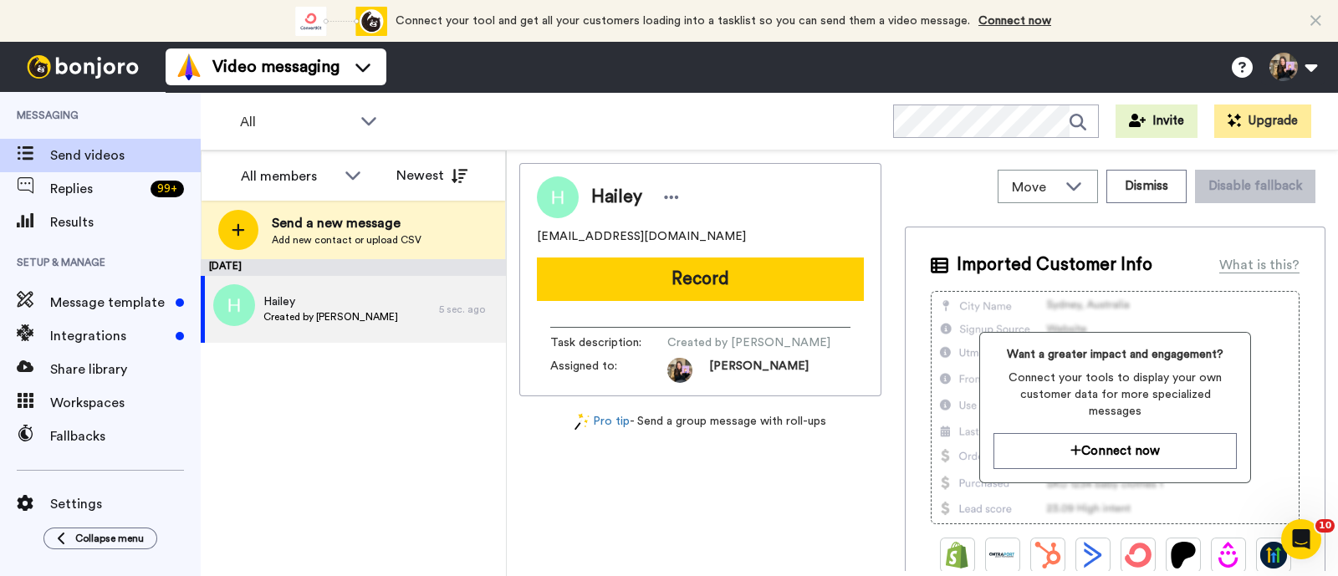
scroll to position [0, 0]
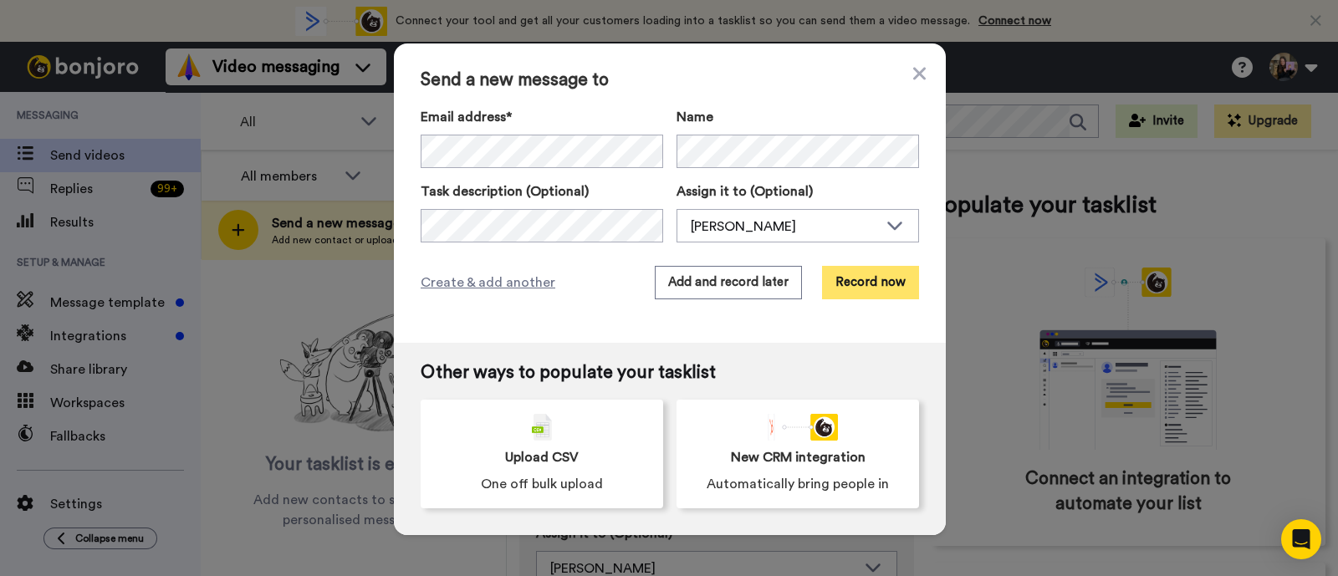
click at [871, 278] on button "Record now" at bounding box center [870, 282] width 97 height 33
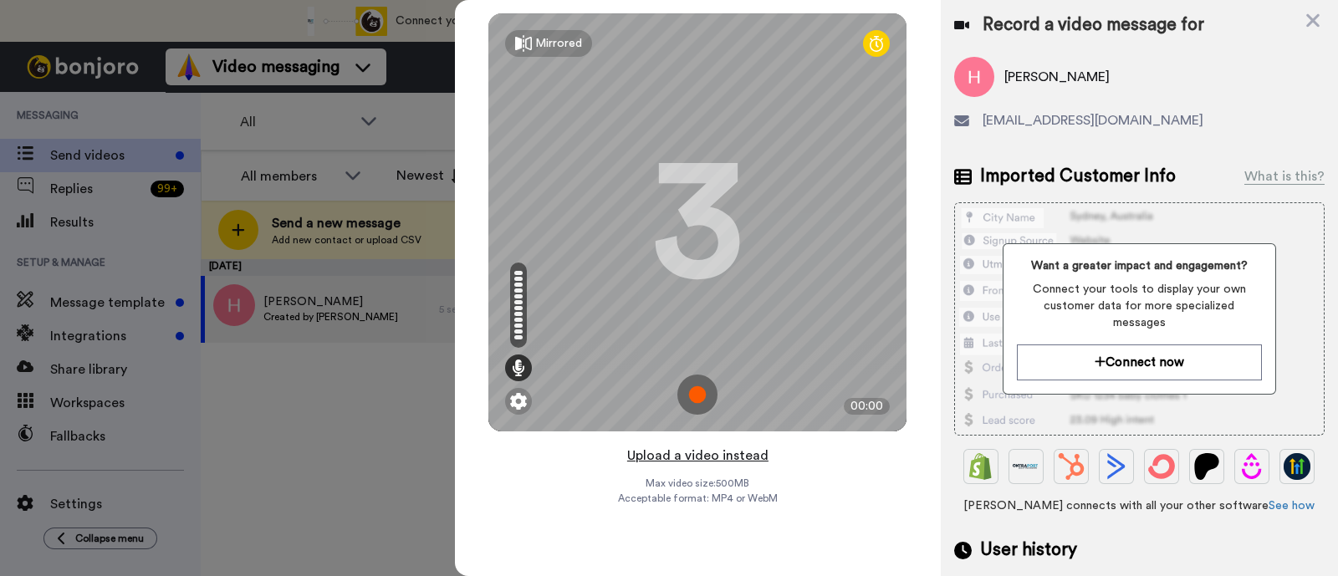
click at [697, 453] on button "Upload a video instead" at bounding box center [697, 456] width 151 height 22
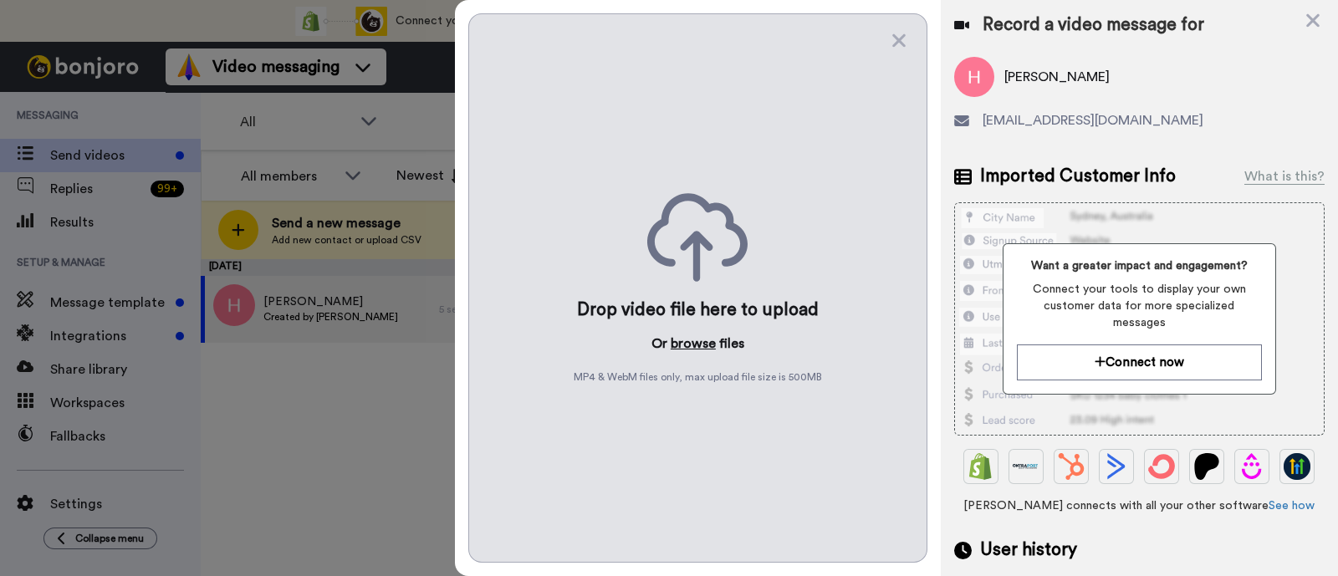
click at [677, 340] on button "browse" at bounding box center [693, 344] width 45 height 20
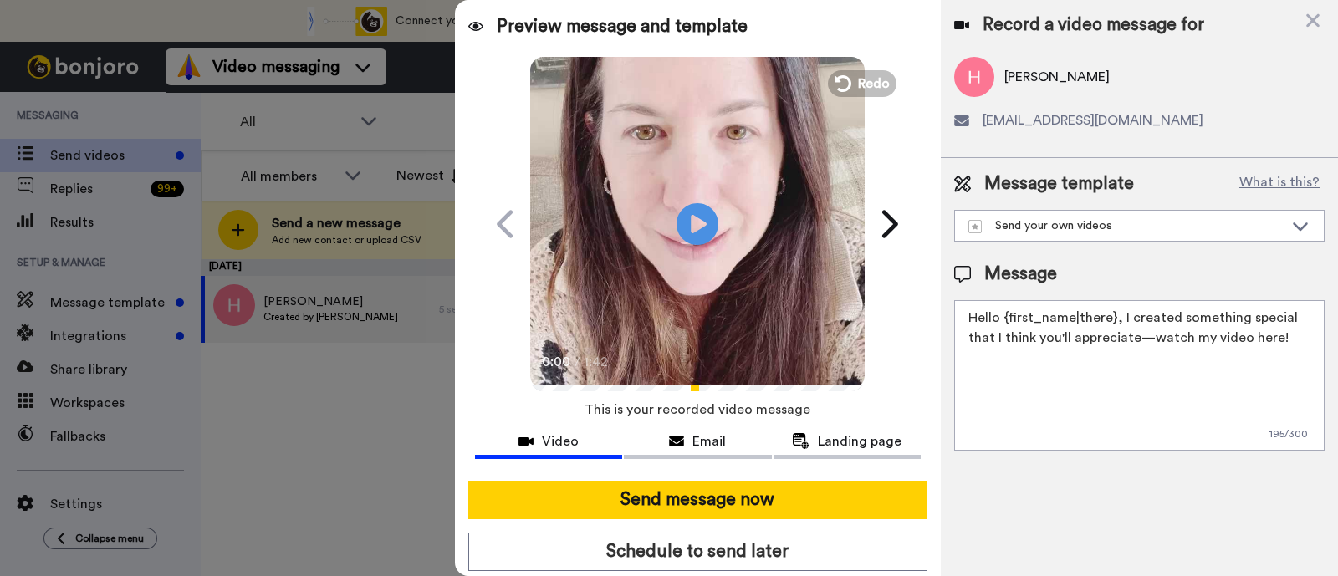
drag, startPoint x: 1296, startPoint y: 336, endPoint x: 1119, endPoint y: 315, distance: 178.5
click at [1119, 315] on textarea "Hello {first_name|there}, I created something special that I think you'll appre…" at bounding box center [1139, 375] width 370 height 151
paste textarea "welcome to SLP Elevate! I created a video welcome for you! Feel free to click r…"
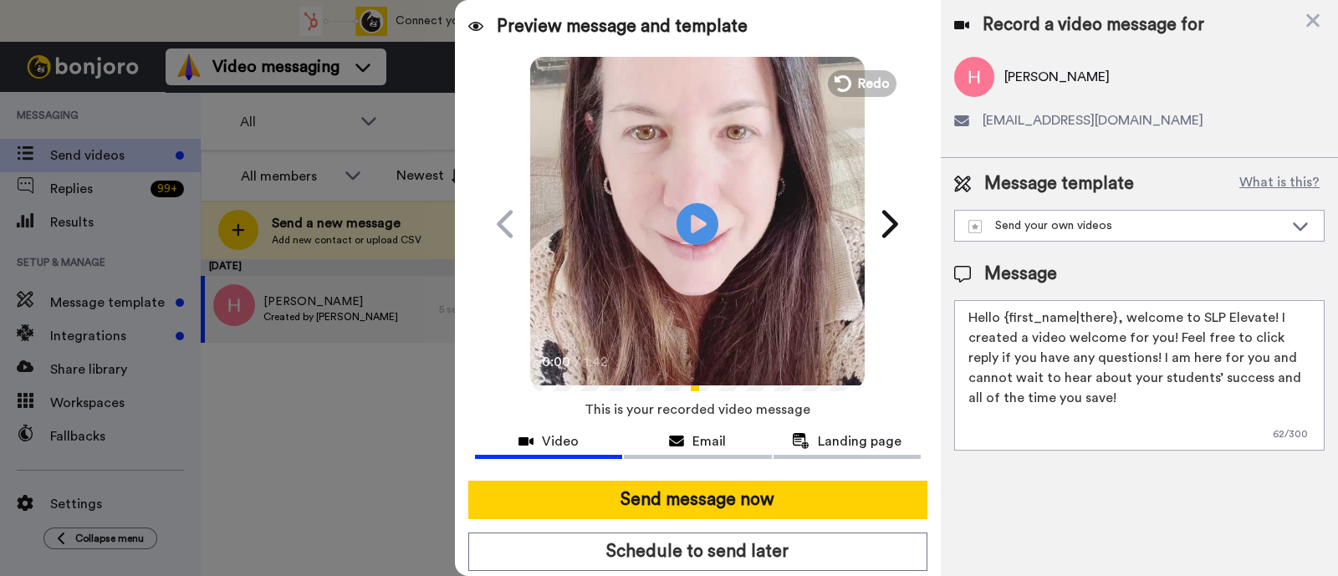
type textarea "Hello {first_name|there}, welcome to SLP Elevate! I created a video welcome for…"
click at [665, 481] on button "Send message now" at bounding box center [697, 500] width 459 height 38
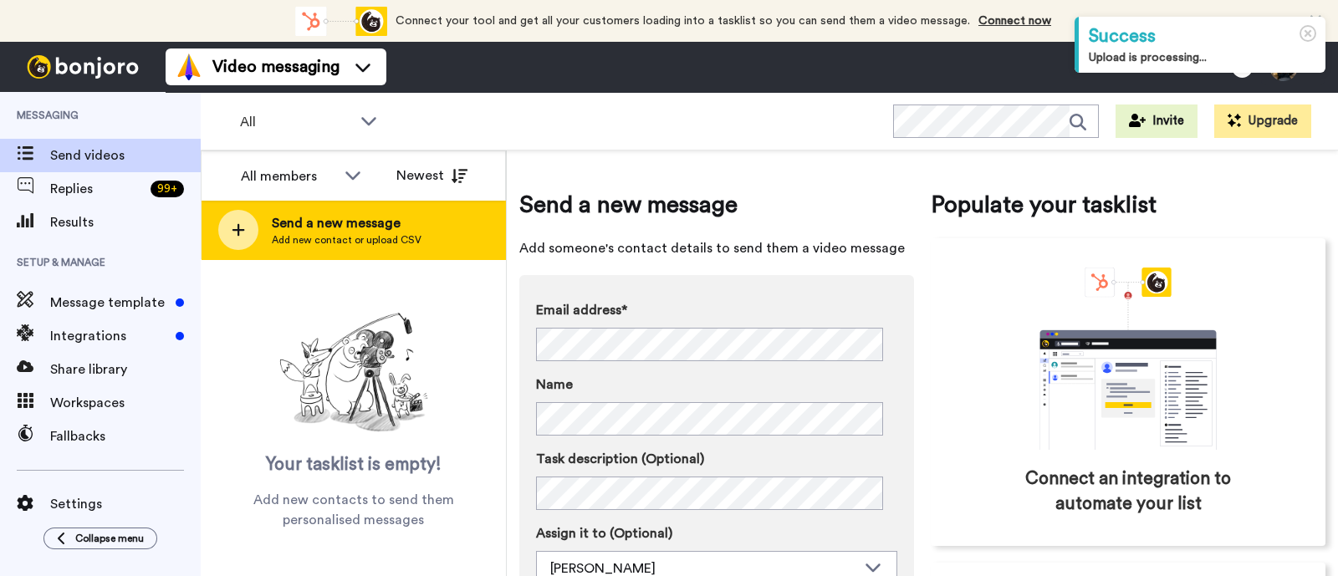
click at [452, 223] on div "Send a new message Add new contact or upload CSV" at bounding box center [354, 230] width 304 height 59
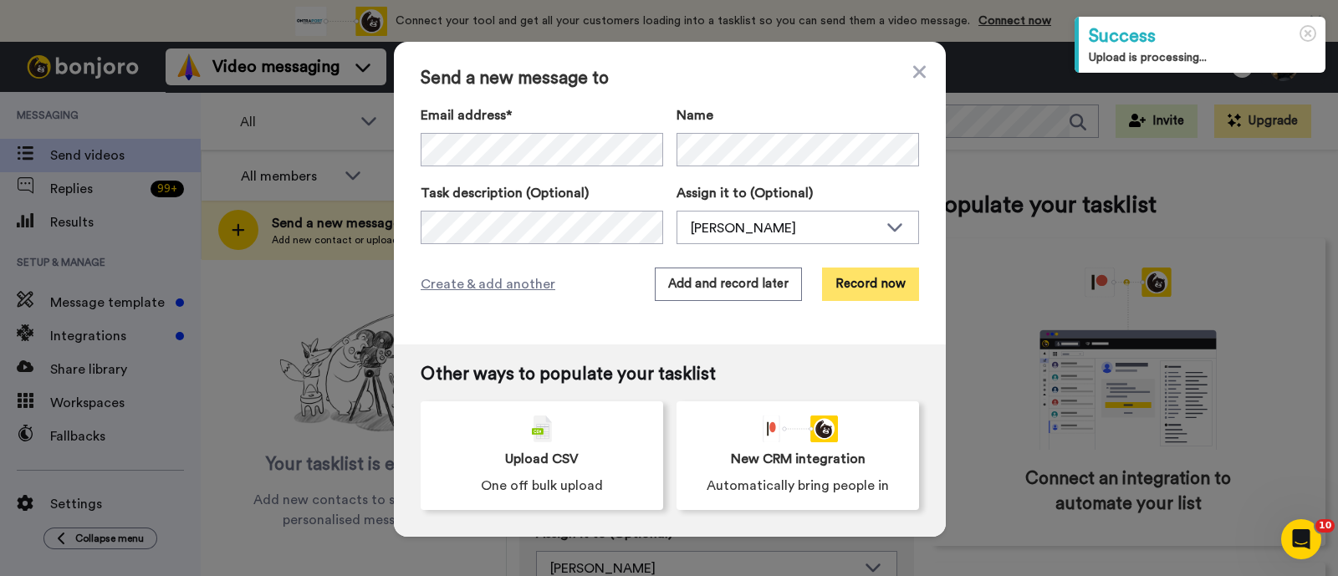
click at [846, 283] on button "Record now" at bounding box center [870, 284] width 97 height 33
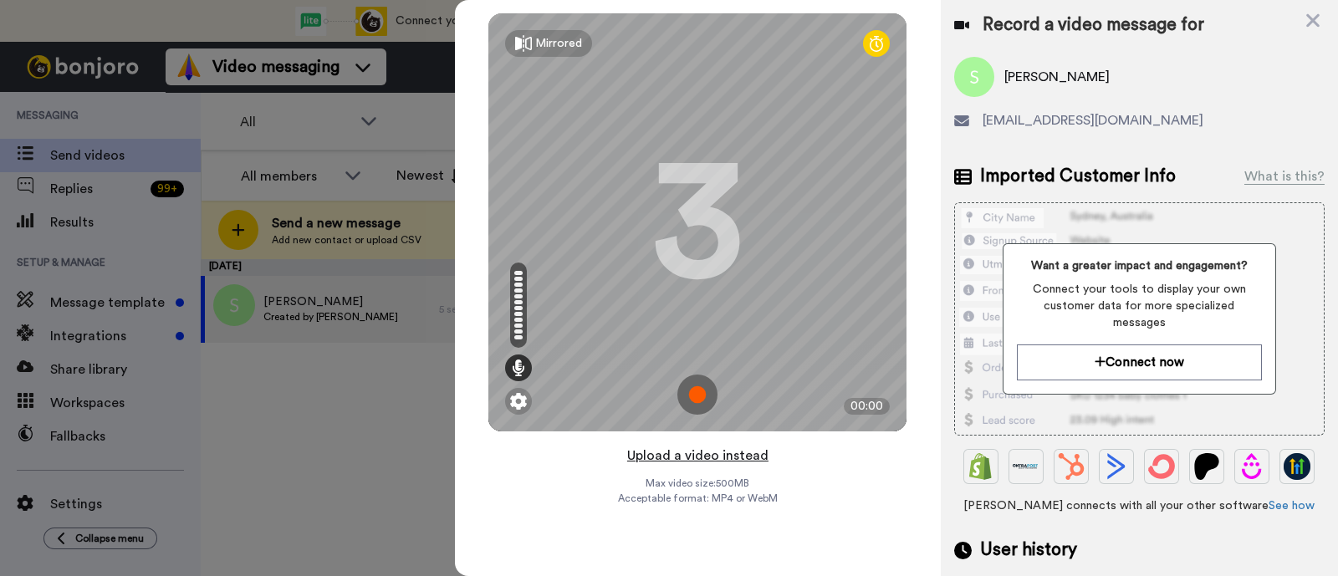
click at [746, 456] on button "Upload a video instead" at bounding box center [697, 456] width 151 height 22
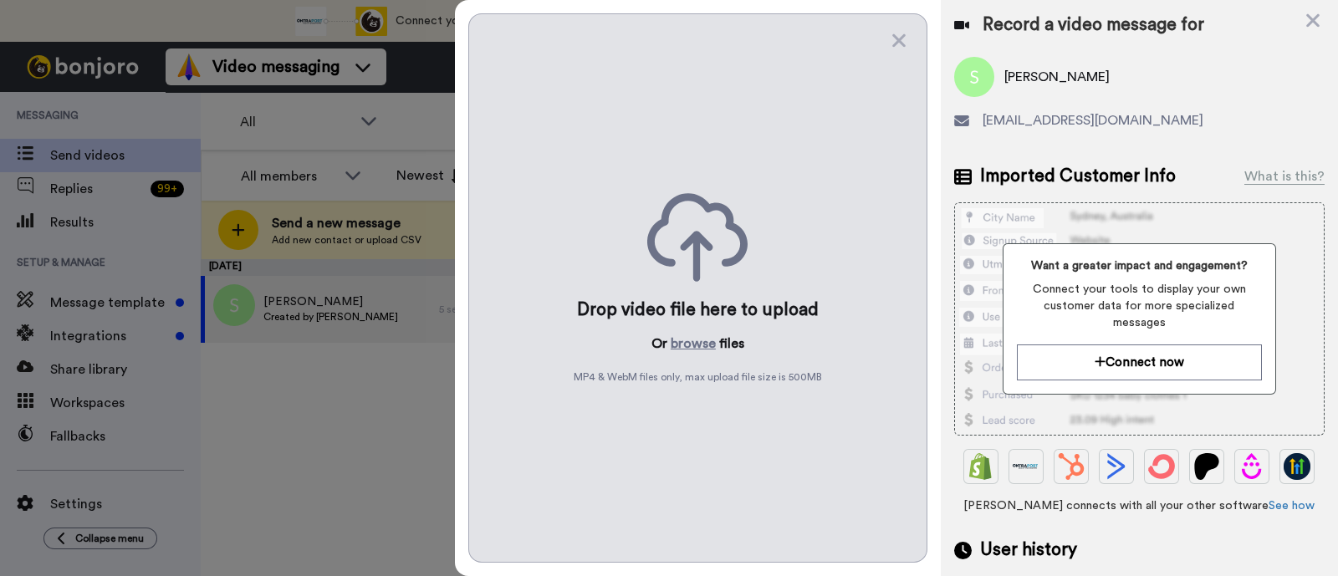
click at [691, 329] on div "Drop video file here to upload Or browse files MP4 & WebM files only, max uploa…" at bounding box center [697, 287] width 459 height 549
click at [686, 346] on button "browse" at bounding box center [693, 344] width 45 height 20
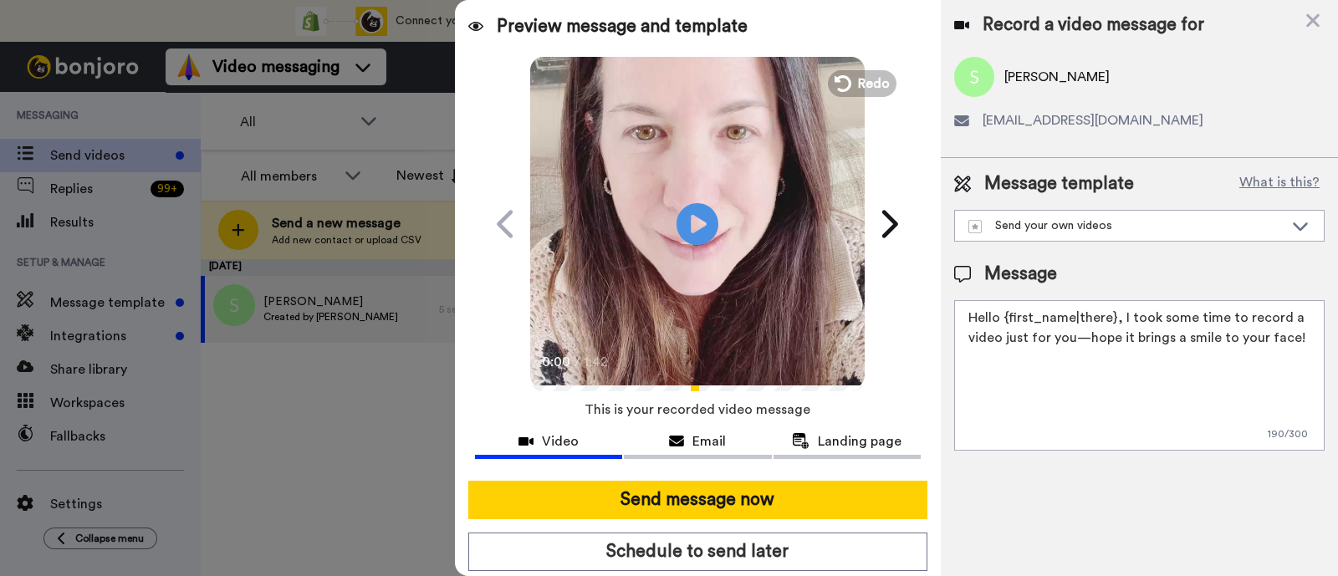
drag, startPoint x: 1297, startPoint y: 334, endPoint x: 1118, endPoint y: 315, distance: 179.9
click at [1118, 315] on textarea "Hello {first_name|there}, I took some time to record a video just for you—hope …" at bounding box center [1139, 375] width 370 height 151
paste textarea "welcome to SLP Elevate! I created a video welcome for you! Feel free to click r…"
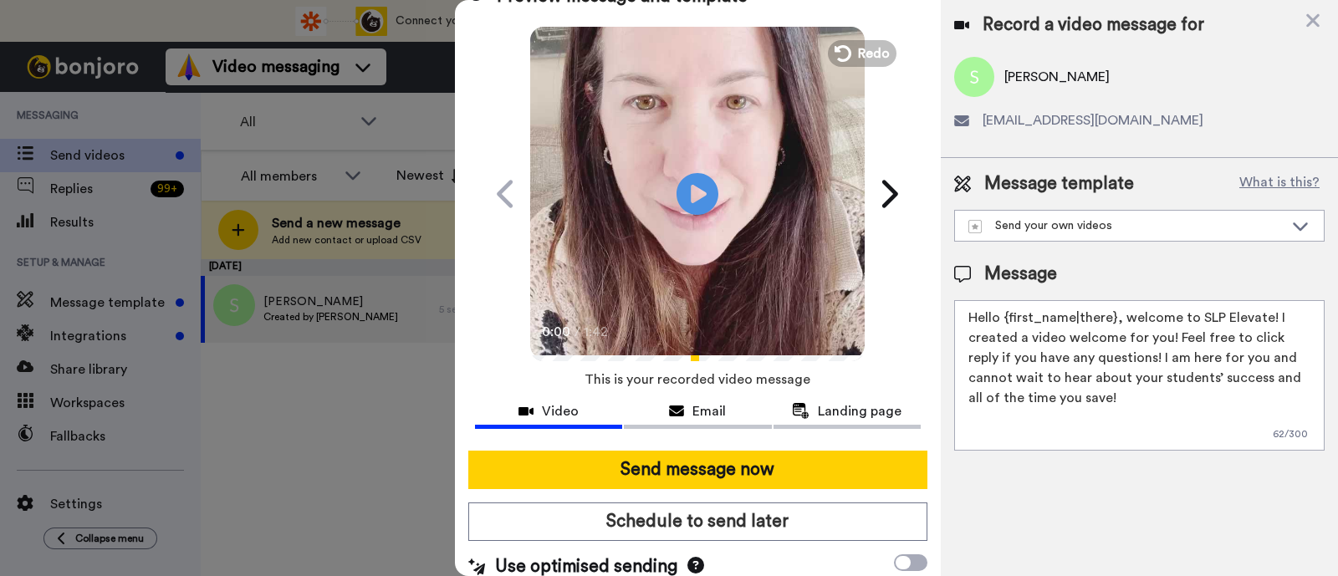
scroll to position [45, 0]
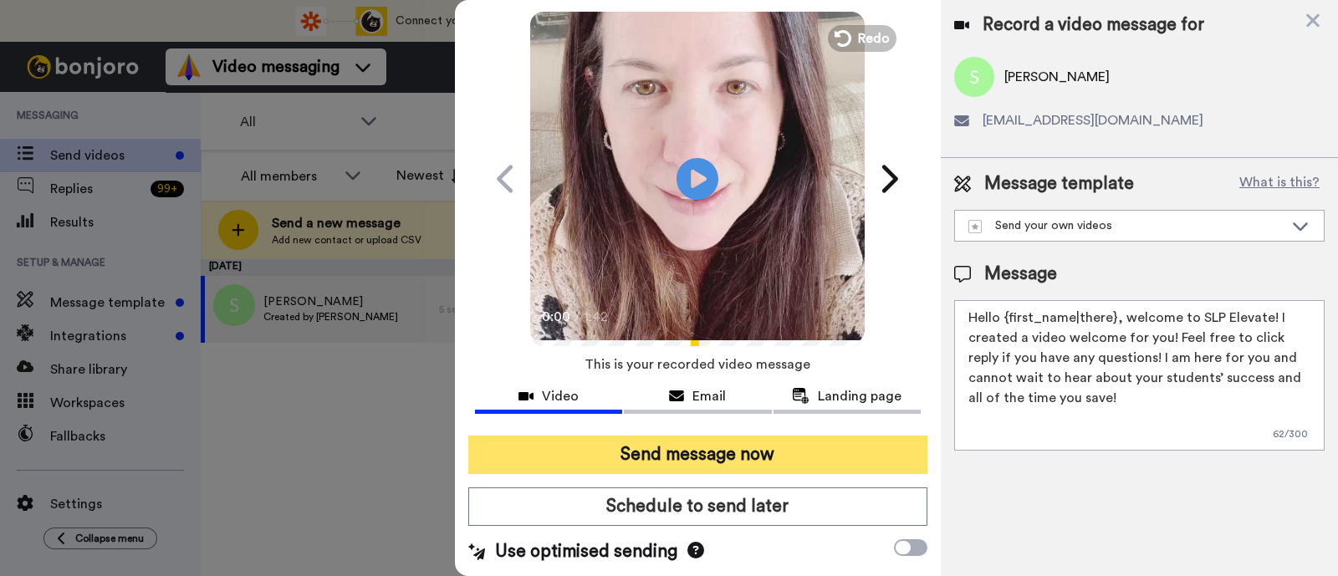
type textarea "Hello {first_name|there}, welcome to SLP Elevate! I created a video welcome for…"
click at [769, 445] on button "Send message now" at bounding box center [697, 455] width 459 height 38
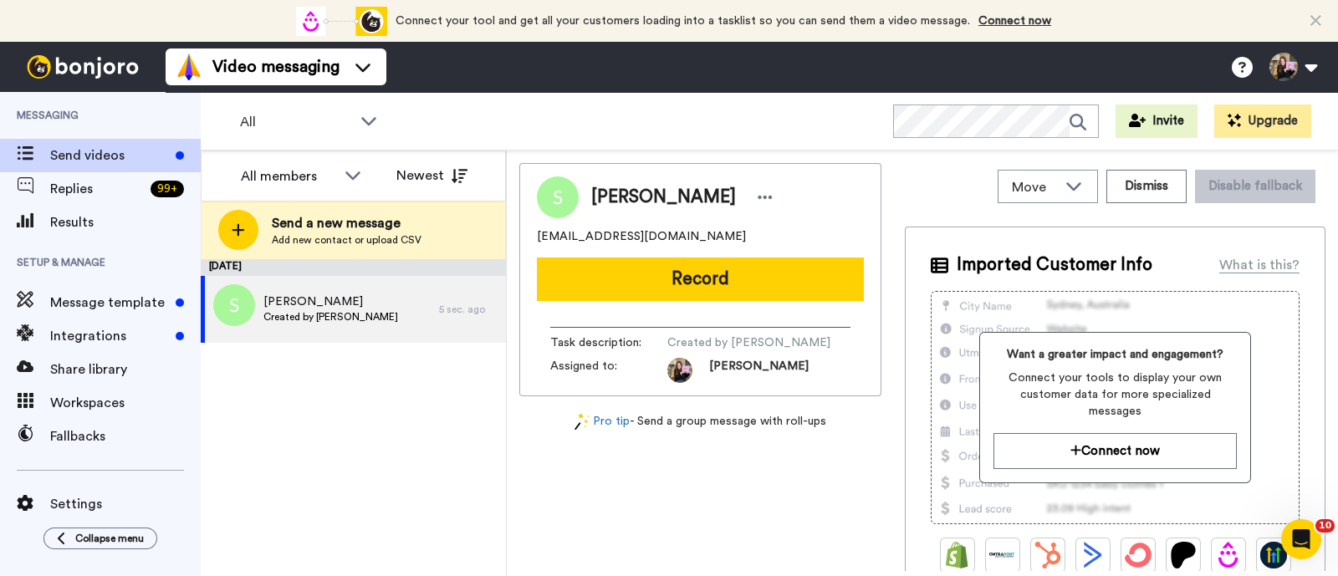
scroll to position [0, 0]
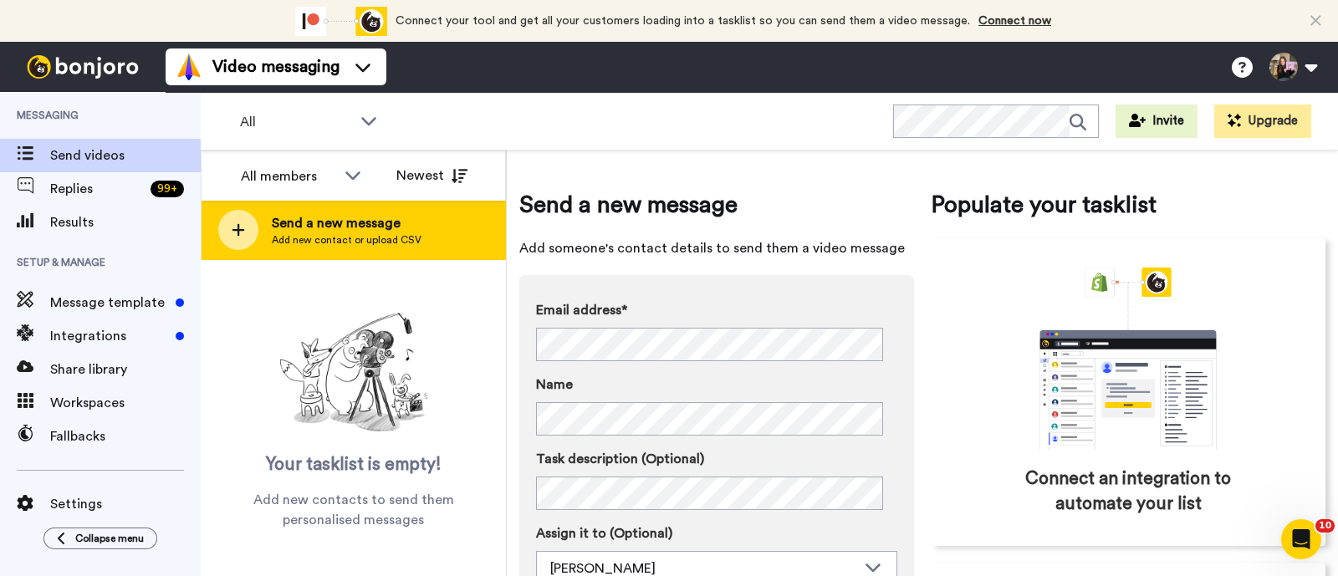
click at [439, 243] on div "Send a new message Add new contact or upload CSV" at bounding box center [354, 230] width 304 height 59
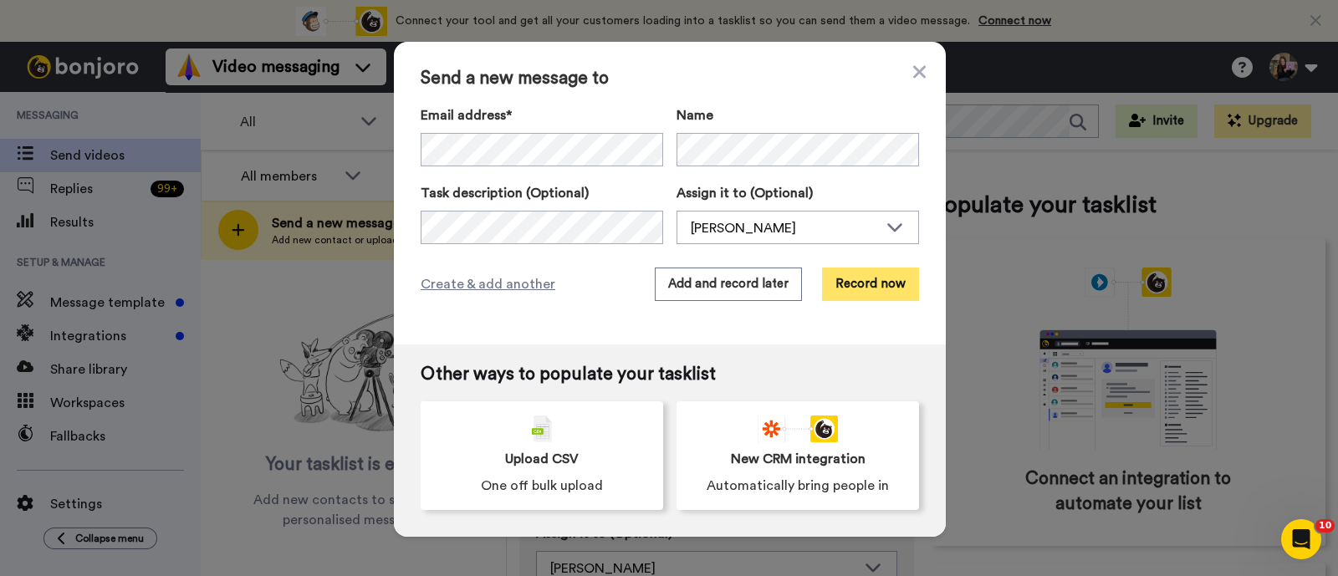
click at [877, 294] on button "Record now" at bounding box center [870, 284] width 97 height 33
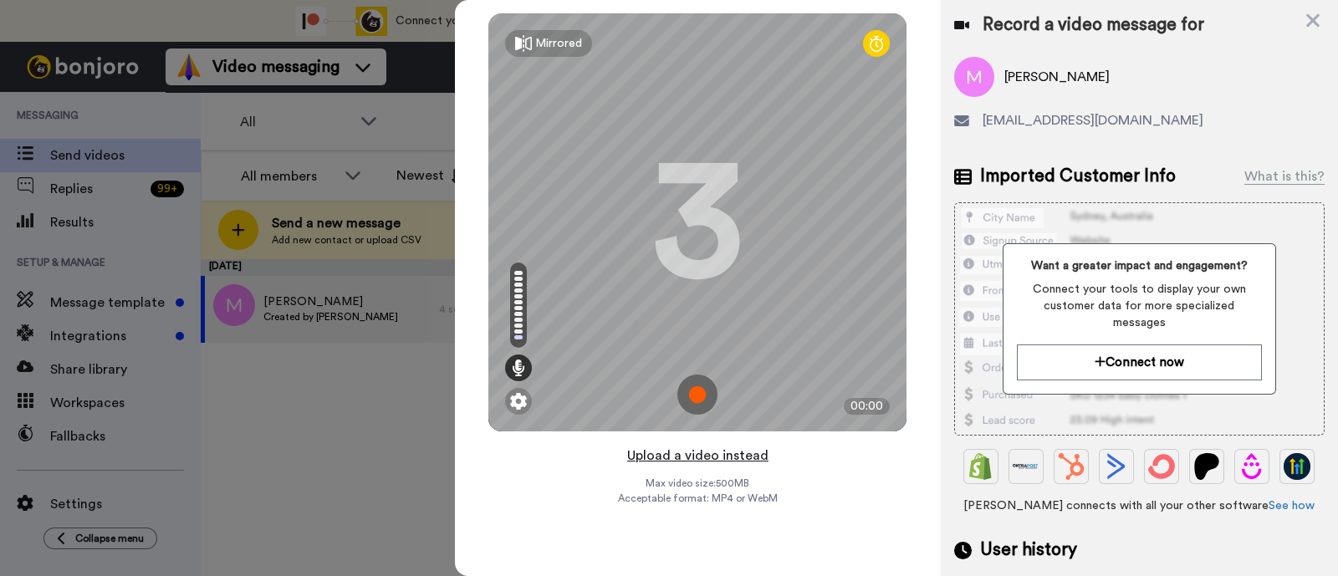
click at [683, 464] on button "Upload a video instead" at bounding box center [697, 456] width 151 height 22
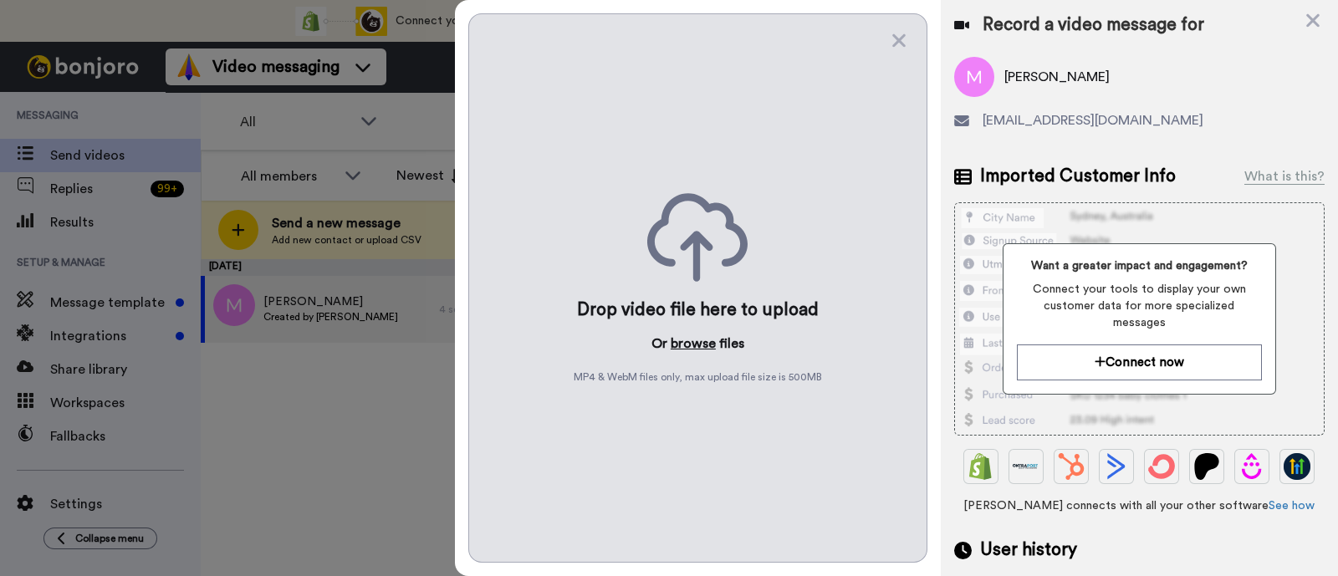
click at [677, 352] on button "browse" at bounding box center [693, 344] width 45 height 20
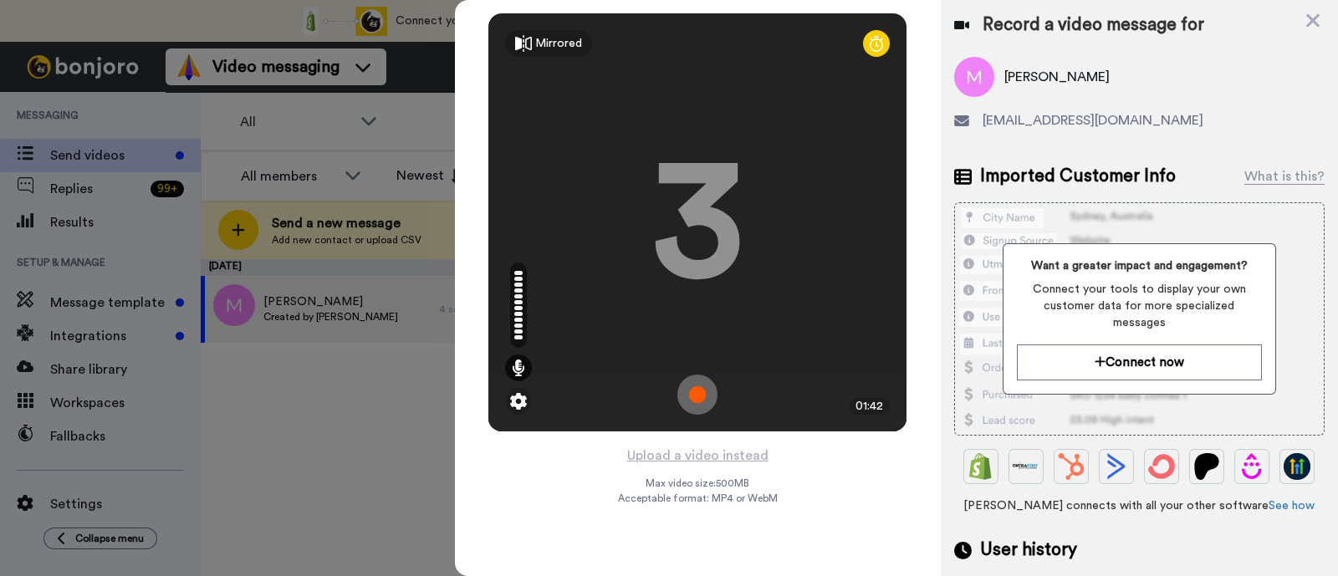
click at [1170, 103] on div "Melissa mcahudelima@gmail.com" at bounding box center [1139, 100] width 370 height 87
click at [692, 459] on button "Upload a video instead" at bounding box center [697, 456] width 151 height 22
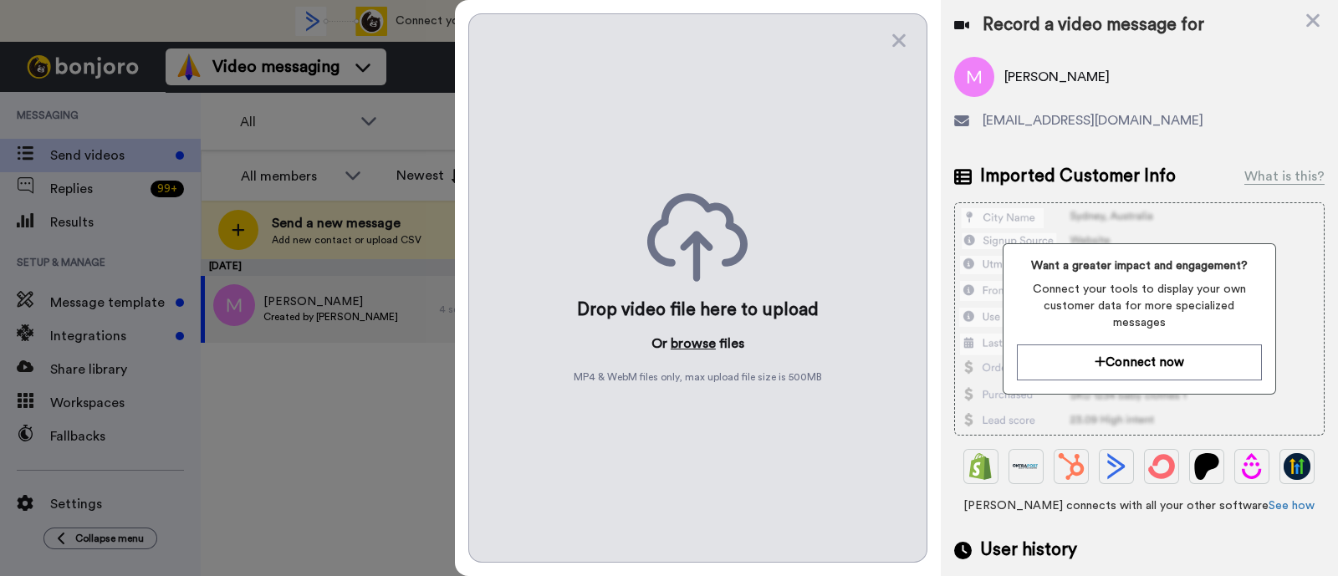
click at [683, 345] on button "browse" at bounding box center [693, 344] width 45 height 20
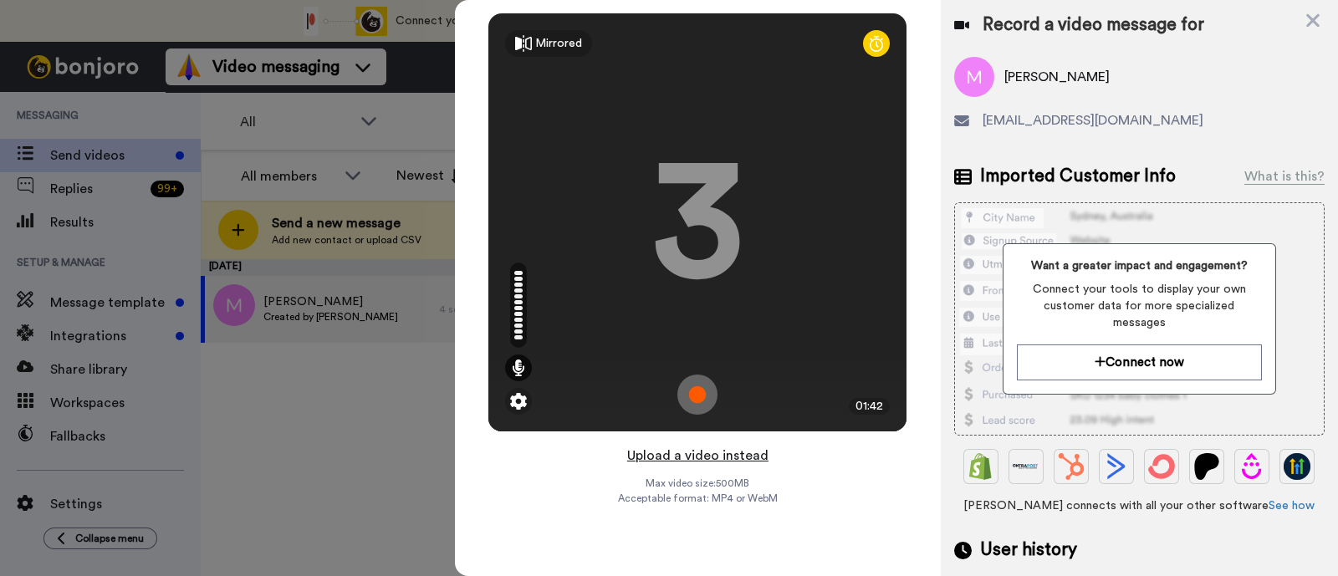
click at [719, 461] on button "Upload a video instead" at bounding box center [697, 456] width 151 height 22
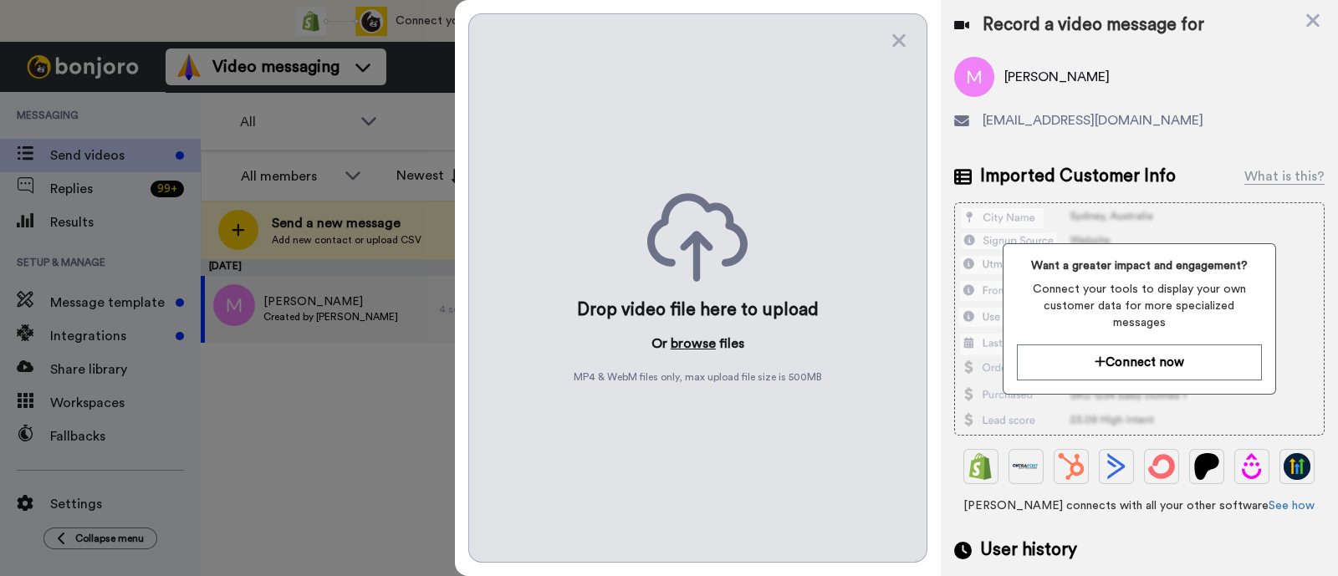
click at [705, 345] on button "browse" at bounding box center [693, 344] width 45 height 20
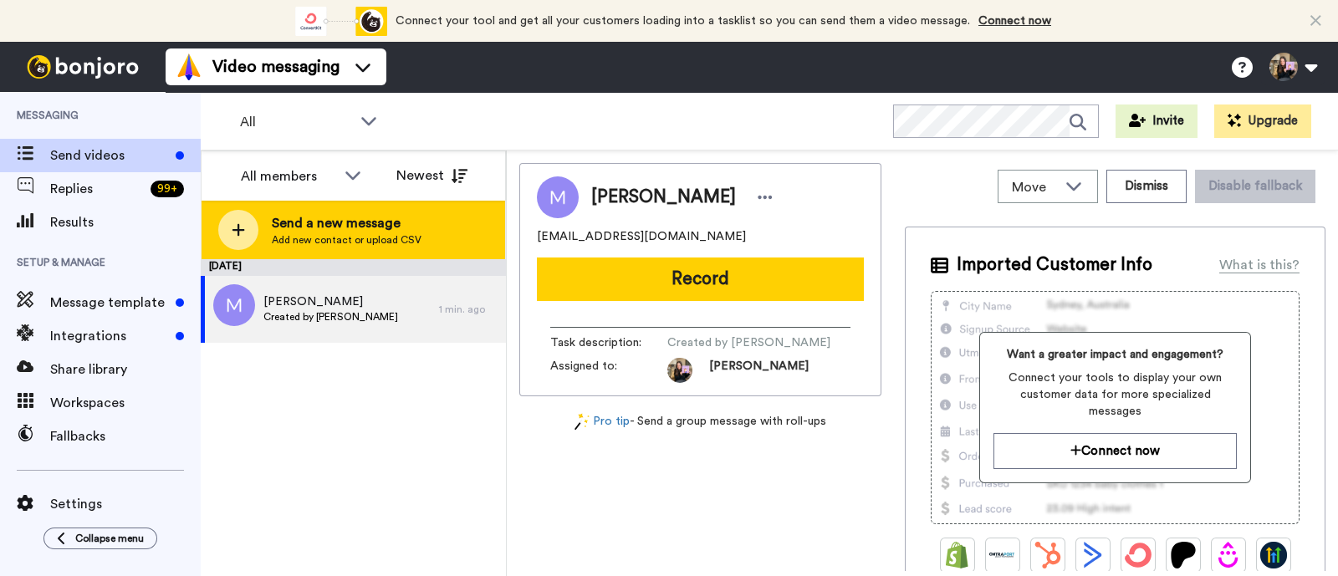
click at [358, 217] on span "Send a new message" at bounding box center [347, 223] width 150 height 20
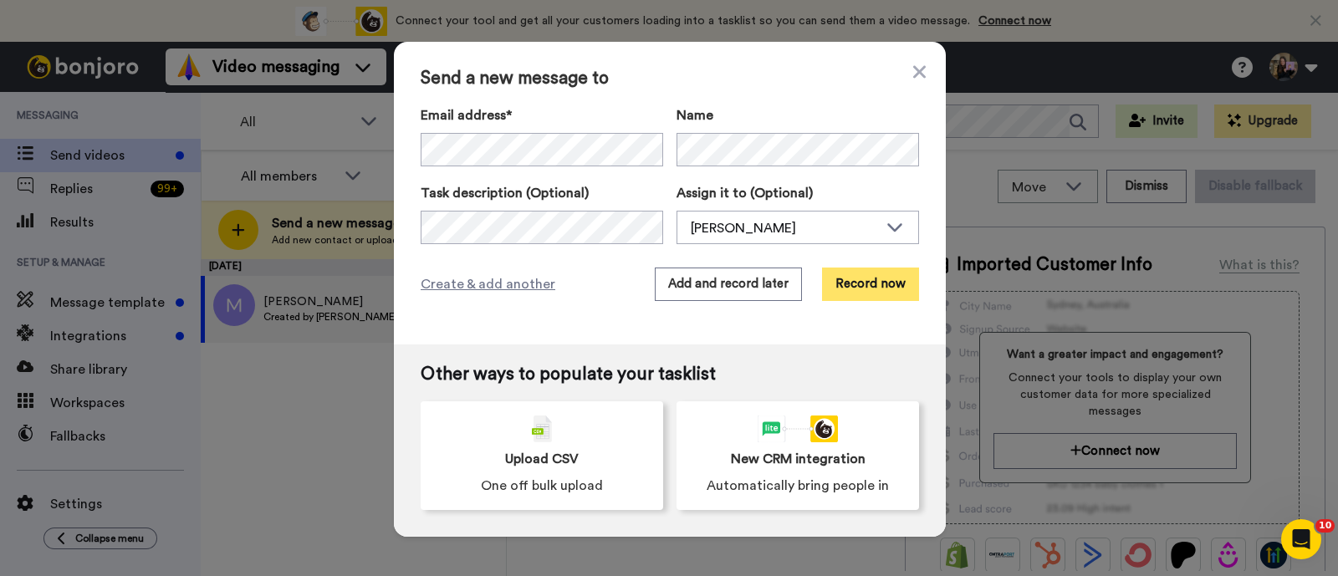
click at [870, 285] on button "Record now" at bounding box center [870, 284] width 97 height 33
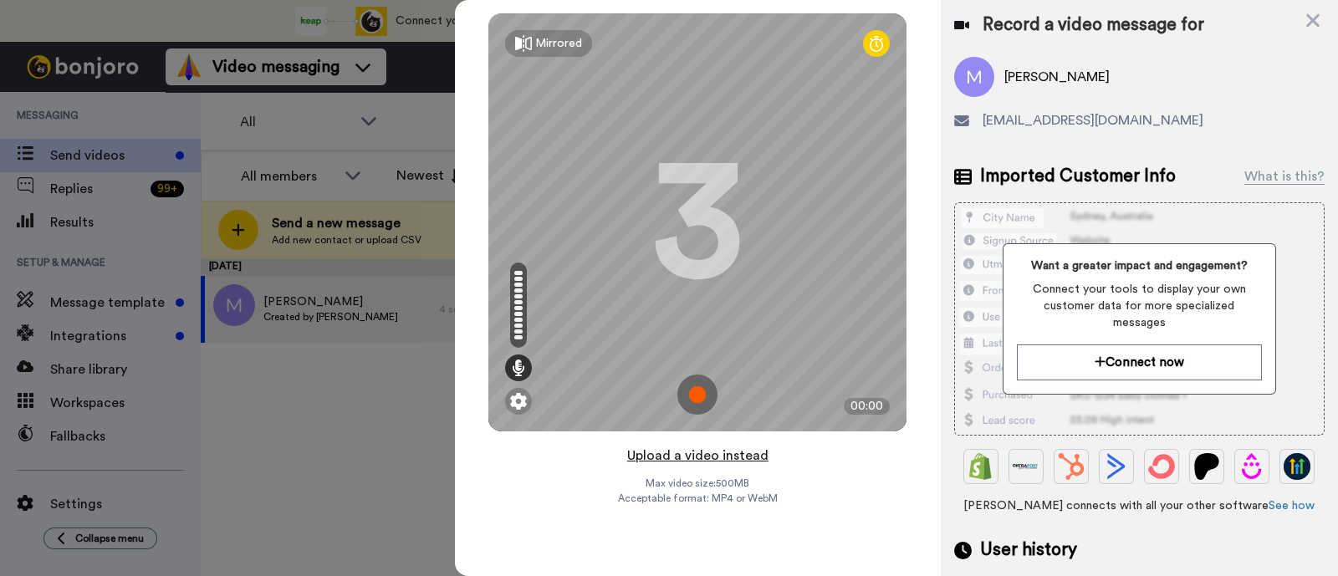
click at [749, 447] on button "Upload a video instead" at bounding box center [697, 456] width 151 height 22
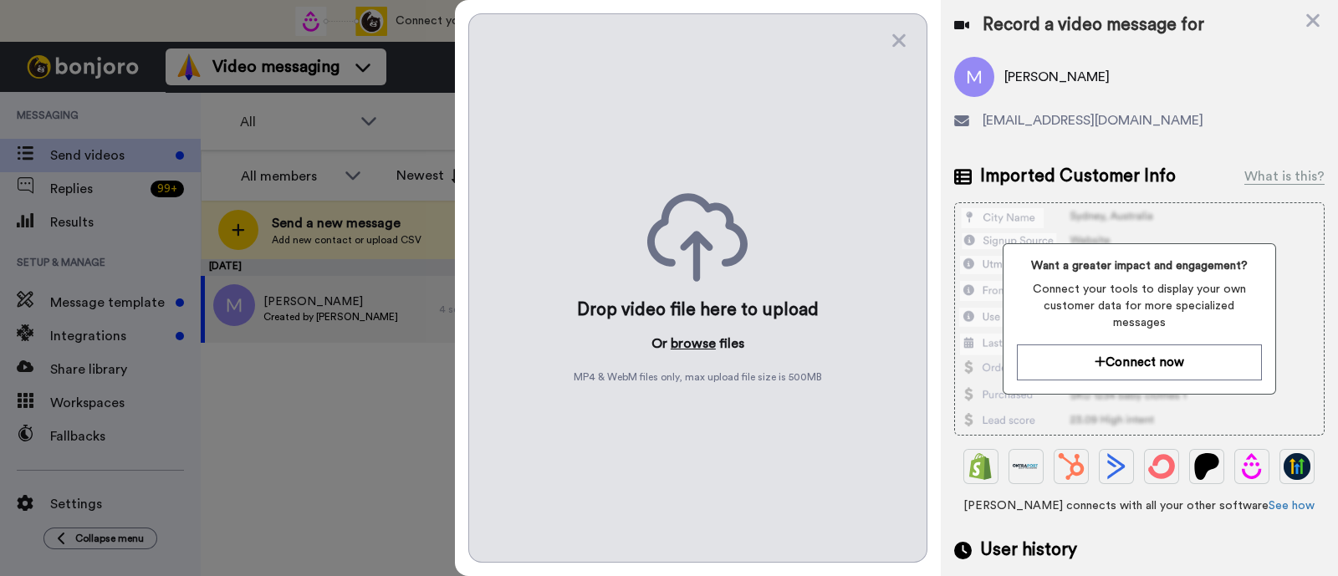
click at [694, 341] on button "browse" at bounding box center [693, 344] width 45 height 20
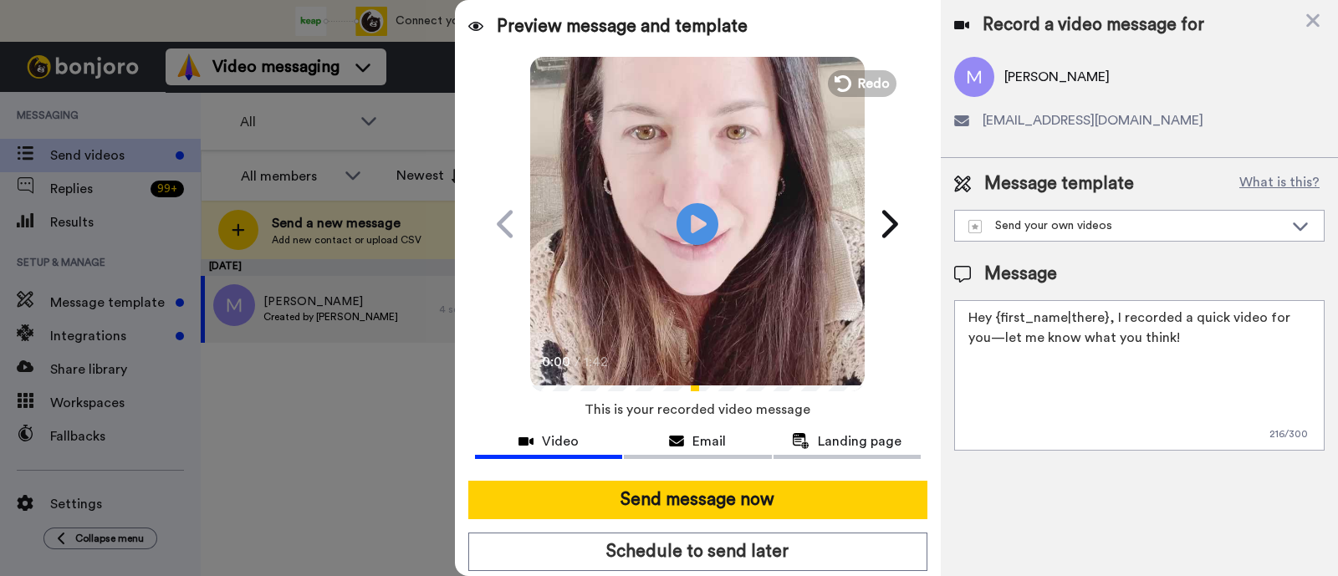
drag, startPoint x: 1151, startPoint y: 339, endPoint x: 1112, endPoint y: 317, distance: 44.2
click at [1112, 317] on textarea "Hey {first_name|there}, I recorded a quick video for you—let me know what you t…" at bounding box center [1139, 375] width 370 height 151
paste textarea "welcome to SLP Elevate! I created a video welcome for you! Feel free to click r…"
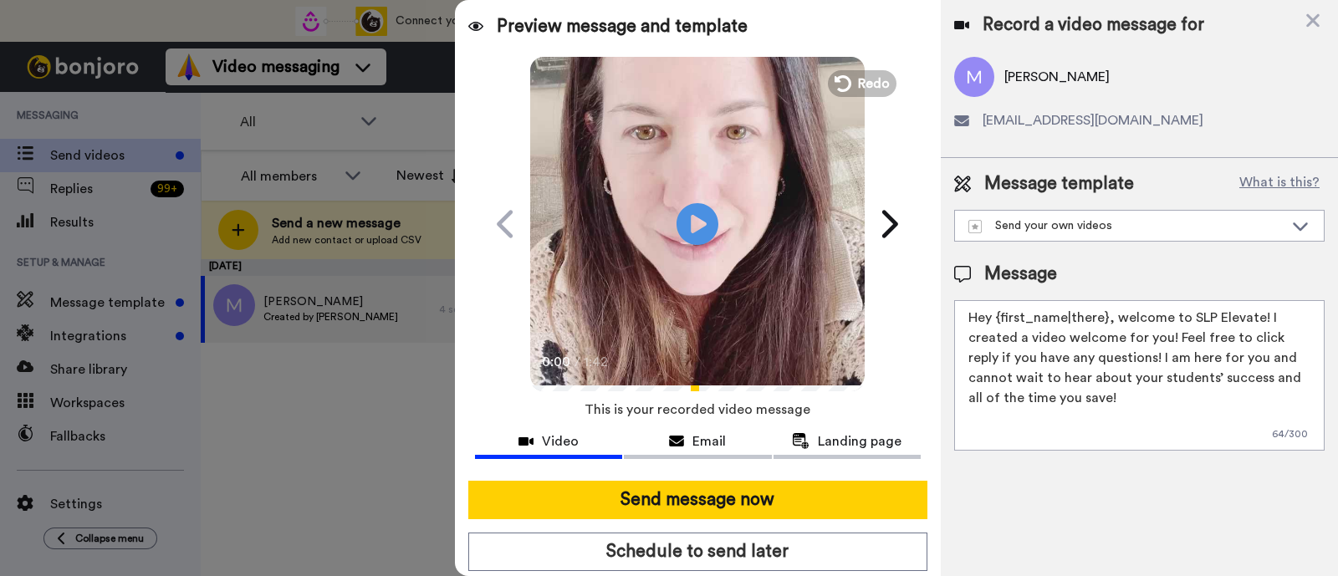
scroll to position [45, 0]
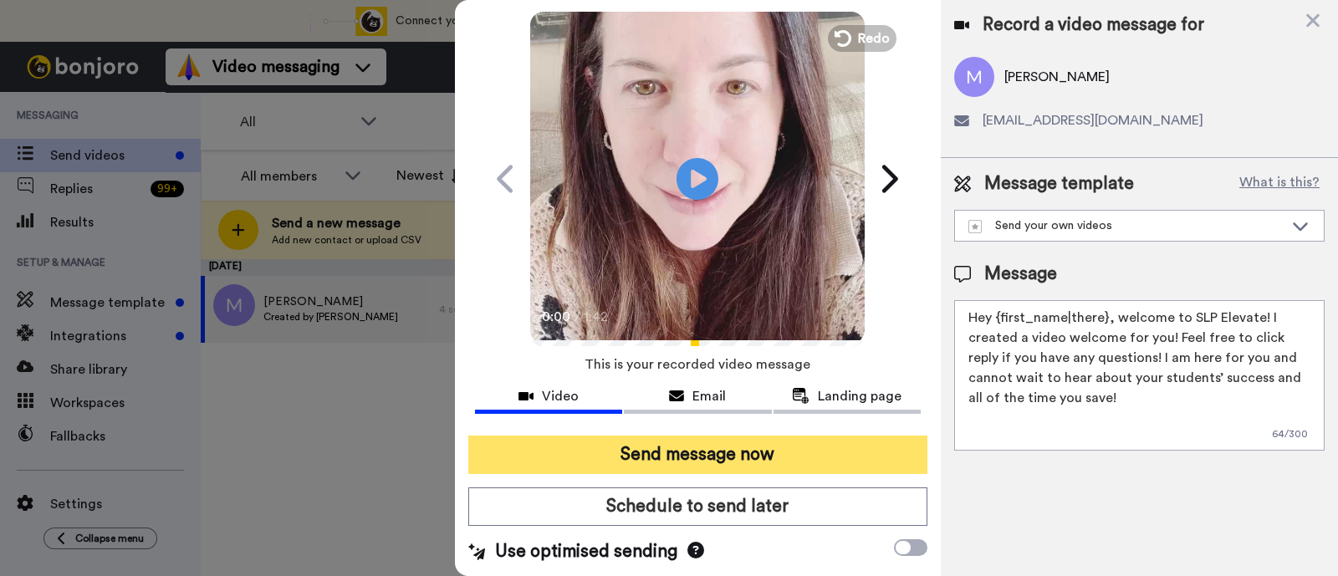
type textarea "Hey {first_name|there}, welcome to SLP Elevate! I created a video welcome for y…"
click at [737, 466] on button "Send message now" at bounding box center [697, 455] width 459 height 38
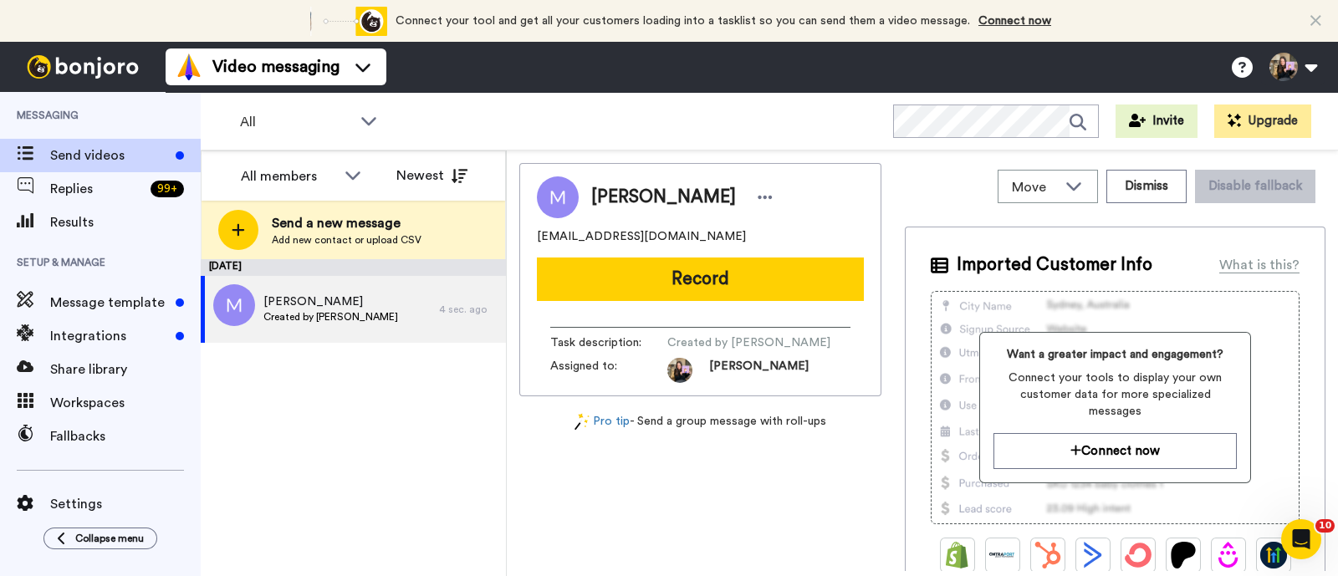
scroll to position [0, 0]
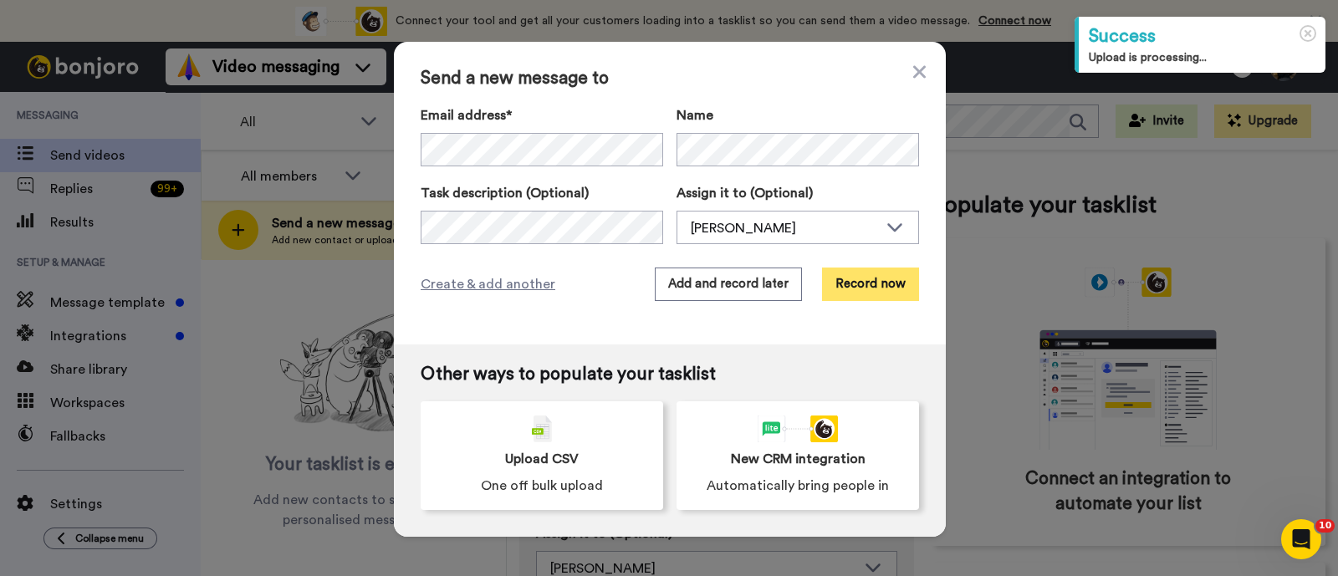
click at [849, 282] on button "Record now" at bounding box center [870, 284] width 97 height 33
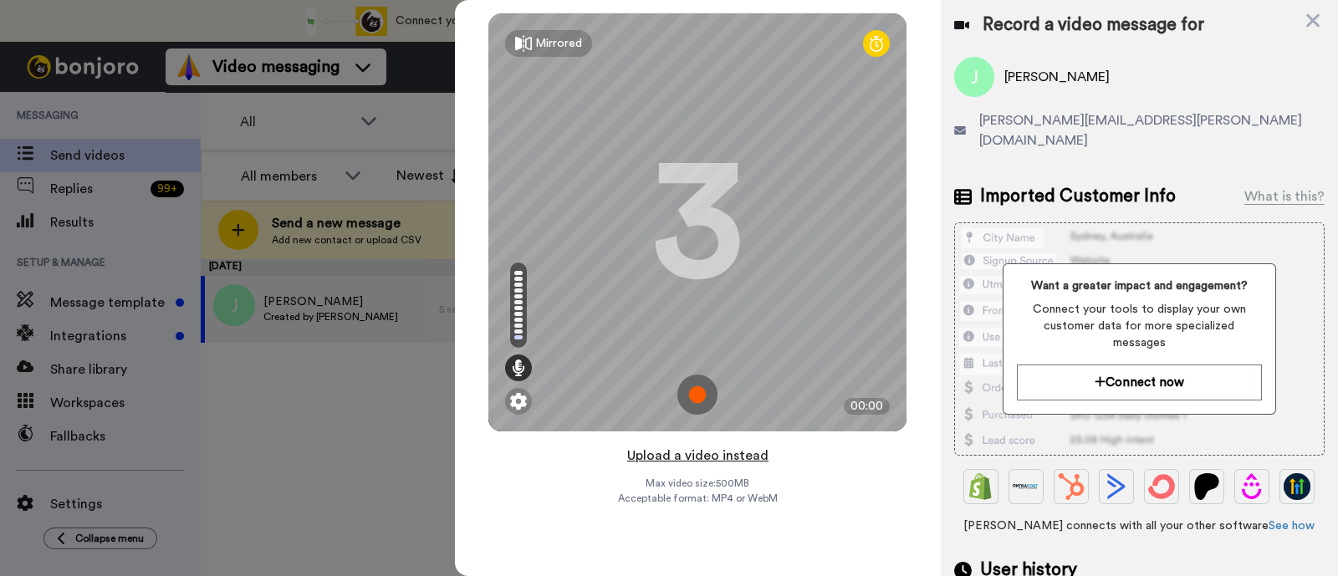
click at [762, 458] on button "Upload a video instead" at bounding box center [697, 456] width 151 height 22
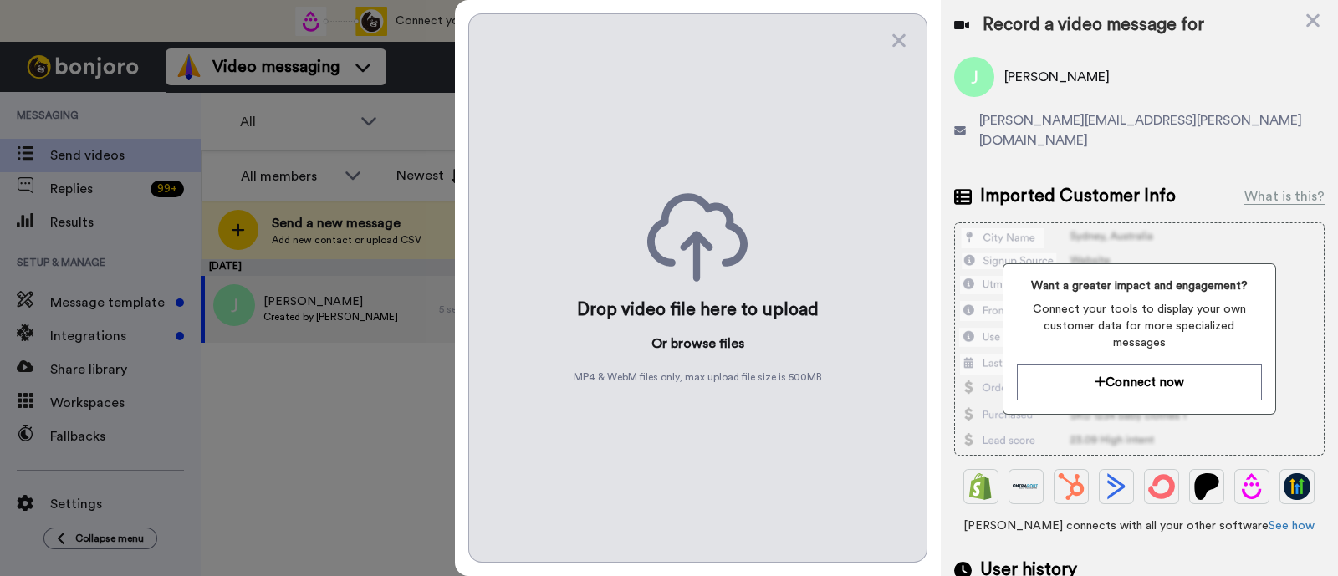
click at [698, 343] on button "browse" at bounding box center [693, 344] width 45 height 20
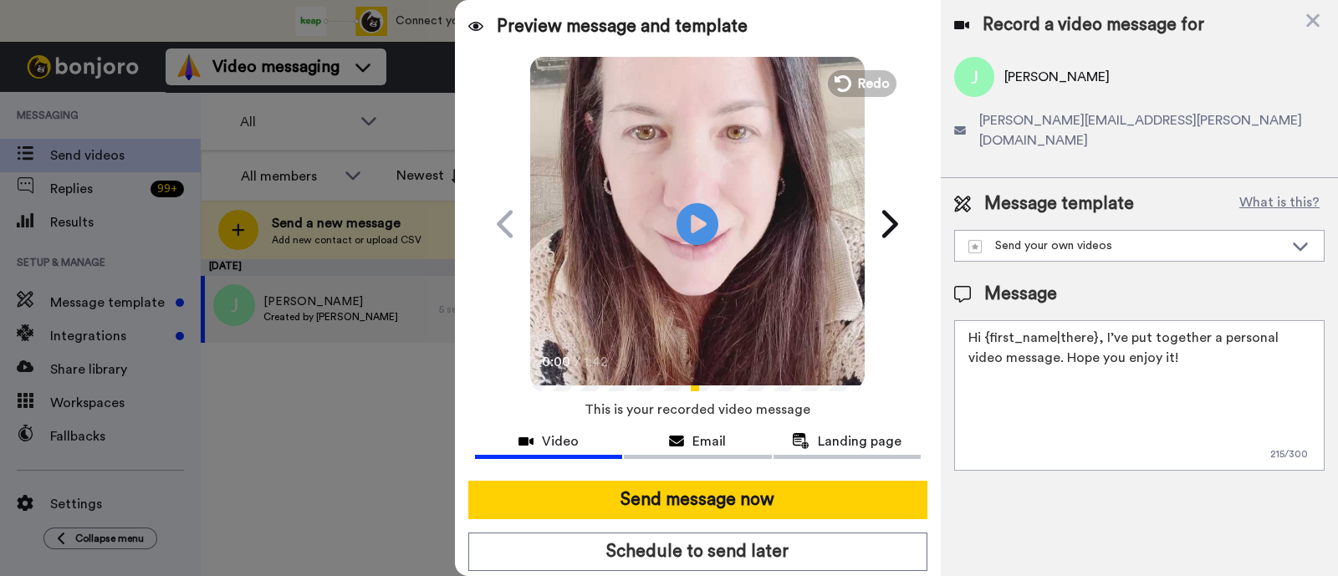
drag, startPoint x: 1164, startPoint y: 339, endPoint x: 1100, endPoint y: 319, distance: 67.4
click at [1100, 320] on textarea "Hi {first_name|there}, I’ve put together a personal video message. Hope you enj…" at bounding box center [1139, 395] width 370 height 151
paste textarea "welcome to SLP Elevate! I created a video welcome for you! Feel free to click r…"
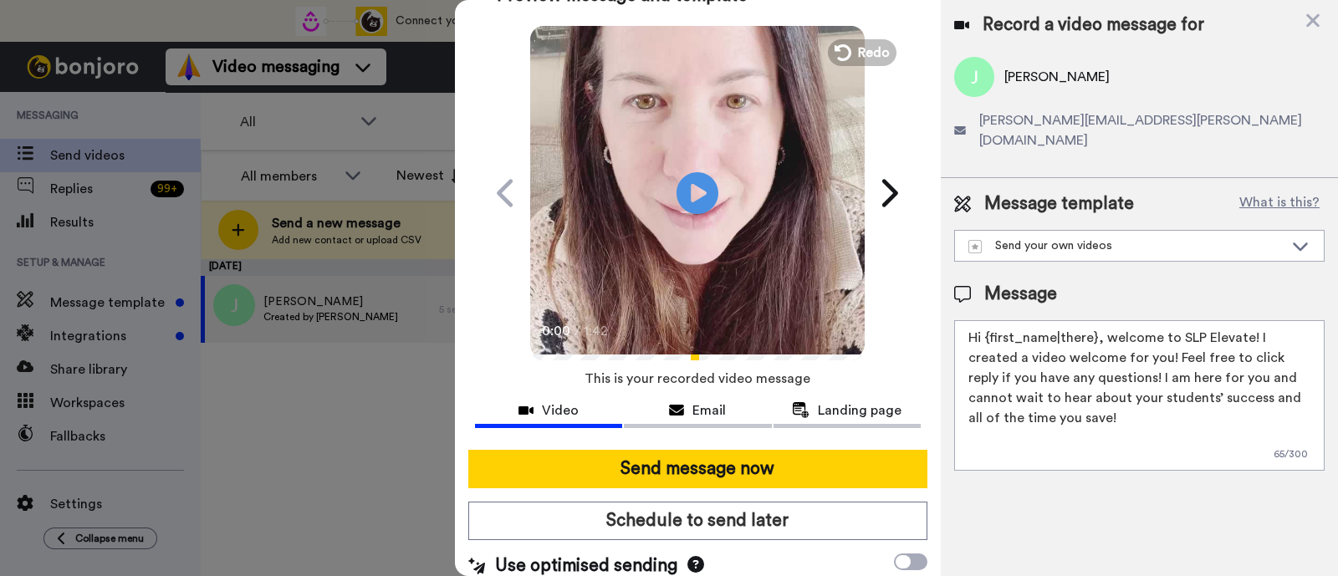
scroll to position [45, 0]
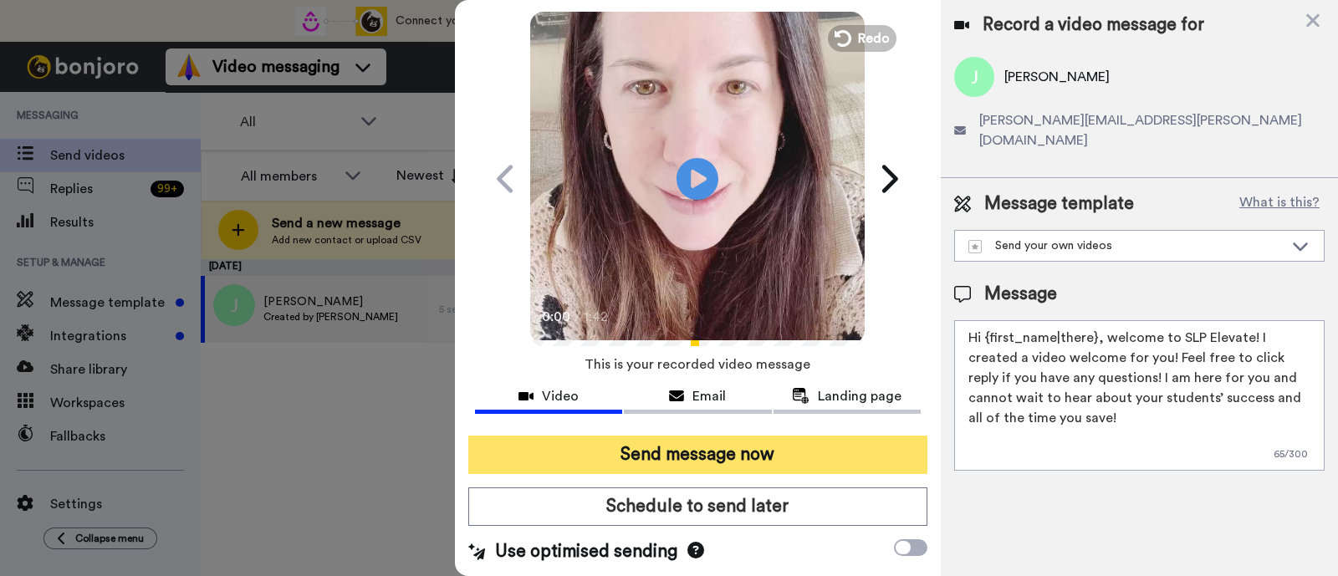
type textarea "Hi {first_name|there}, welcome to SLP Elevate! I created a video welcome for yo…"
click at [746, 442] on button "Send message now" at bounding box center [697, 455] width 459 height 38
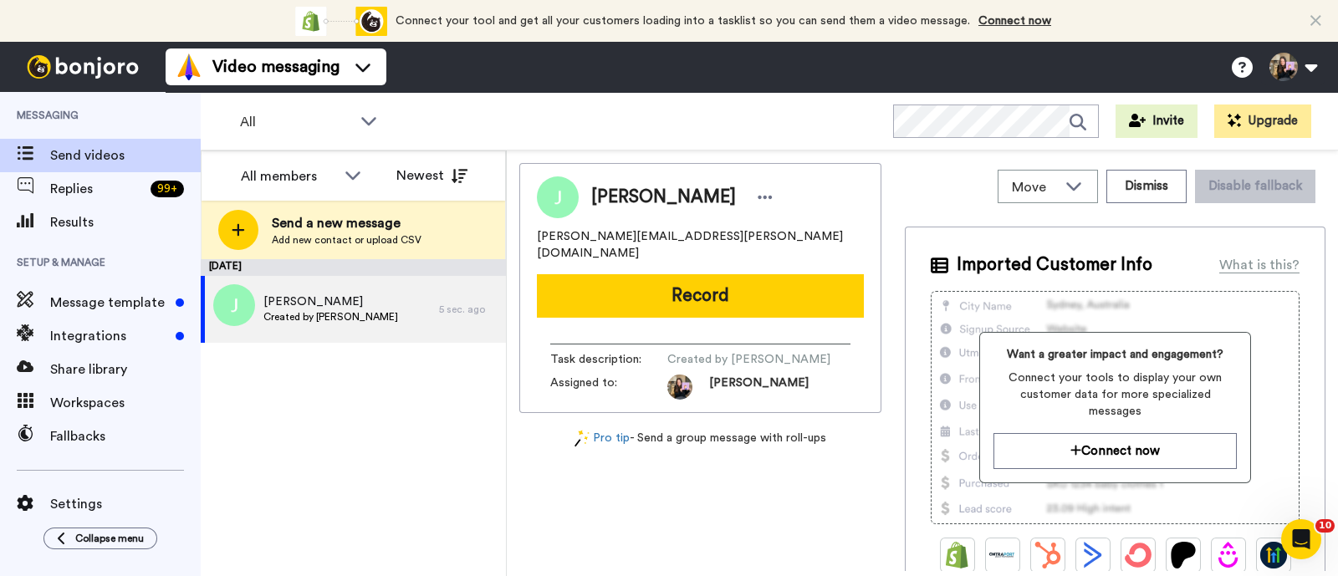
scroll to position [0, 0]
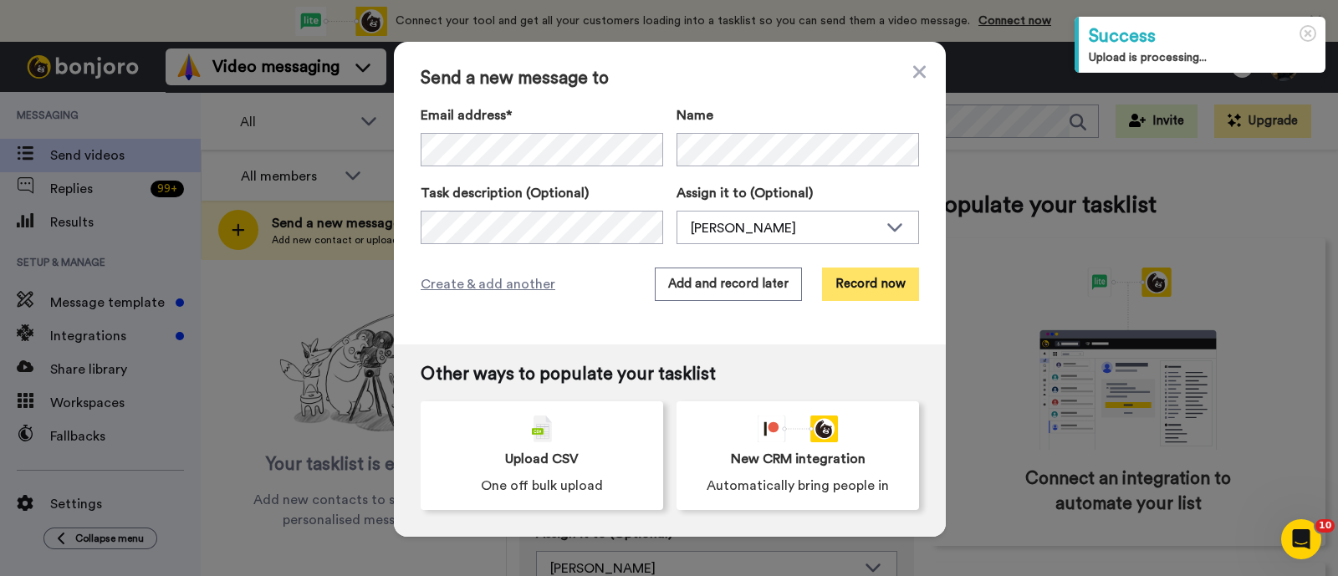
click at [840, 286] on button "Record now" at bounding box center [870, 284] width 97 height 33
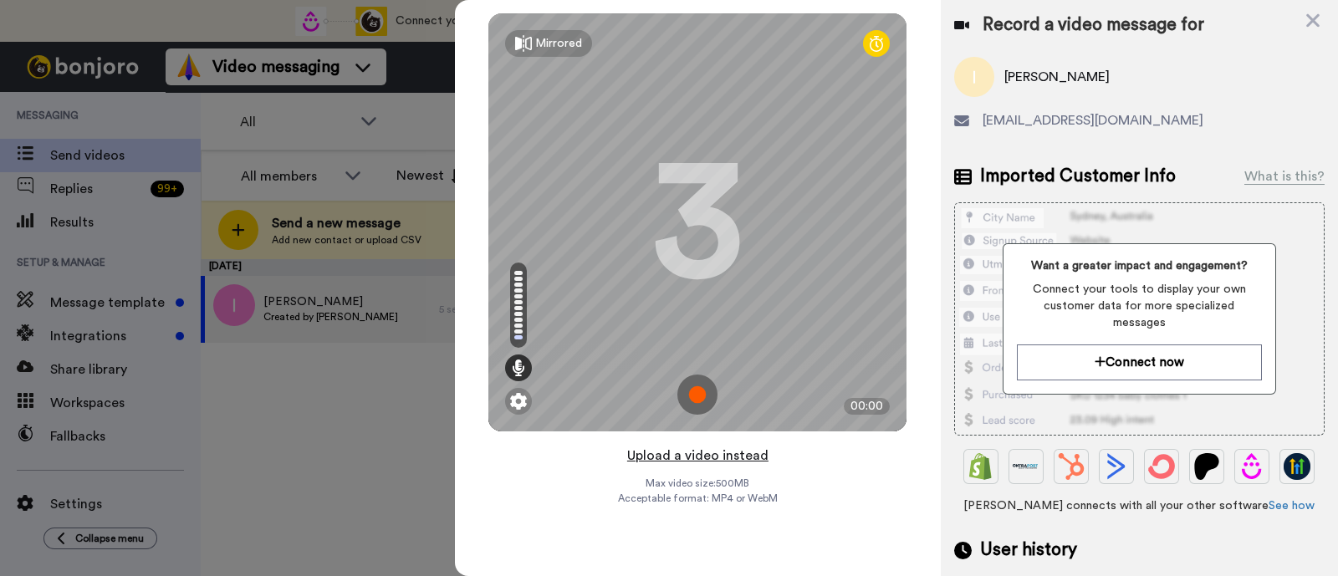
click at [733, 457] on button "Upload a video instead" at bounding box center [697, 456] width 151 height 22
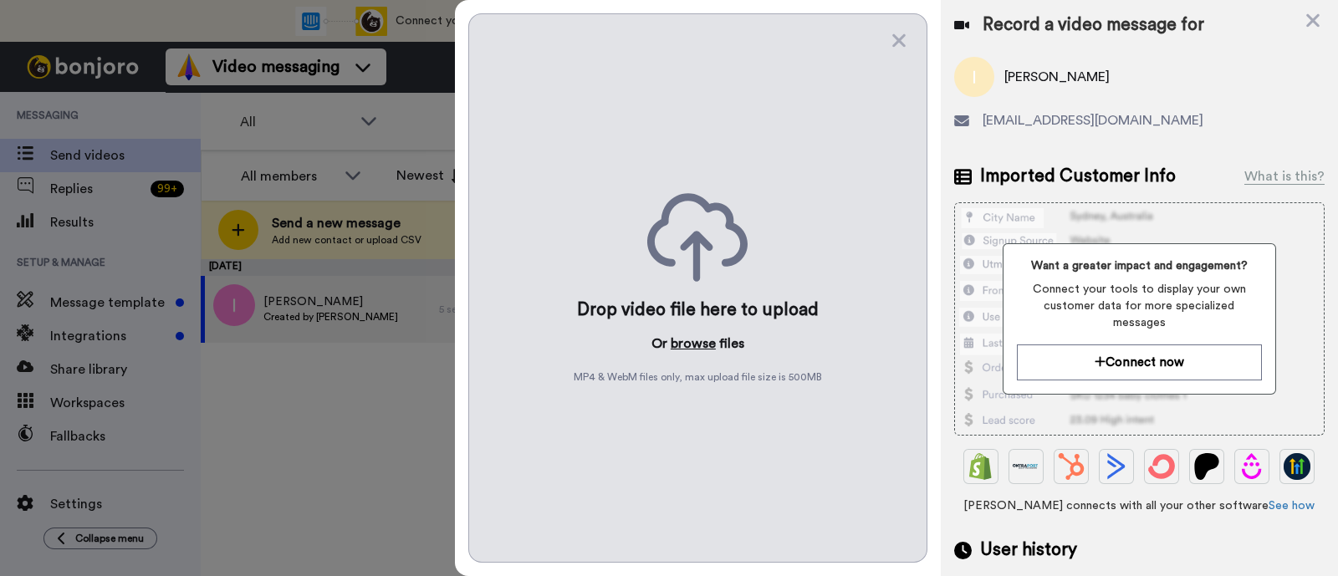
click at [686, 345] on button "browse" at bounding box center [693, 344] width 45 height 20
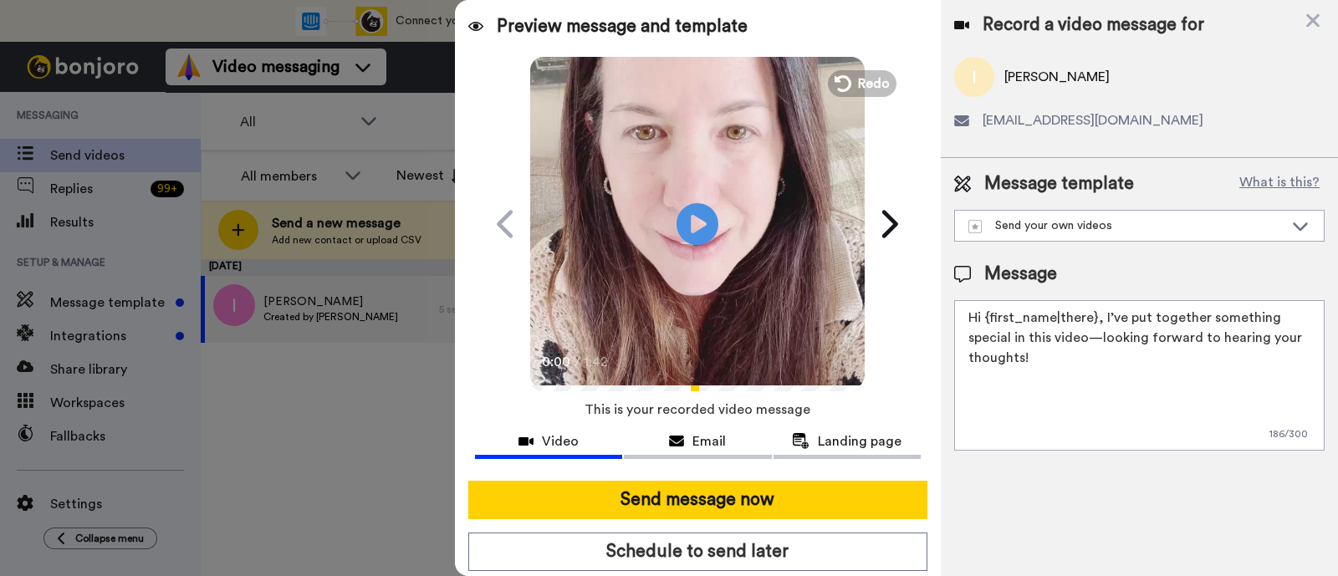
drag, startPoint x: 1079, startPoint y: 354, endPoint x: 1102, endPoint y: 319, distance: 42.2
click at [1102, 319] on textarea "Hi {first_name|there}, I’ve put together something special in this video—lookin…" at bounding box center [1139, 375] width 370 height 151
paste textarea "welcome to SLP Elevate! I created a video welcome for you! Feel free to click r…"
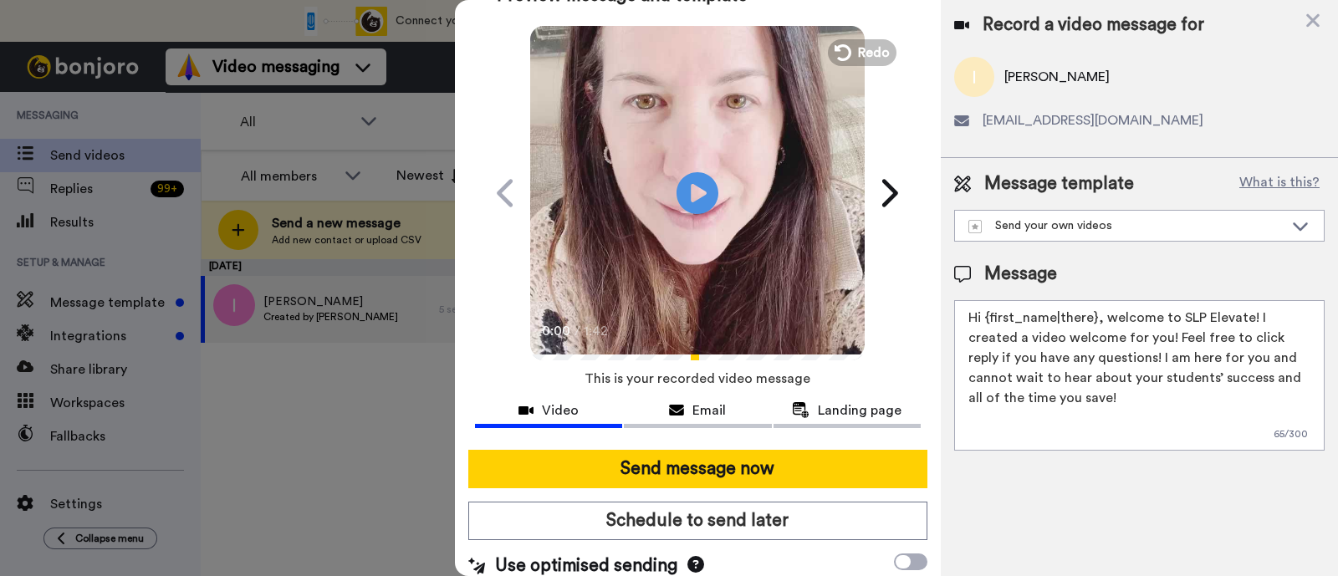
scroll to position [45, 0]
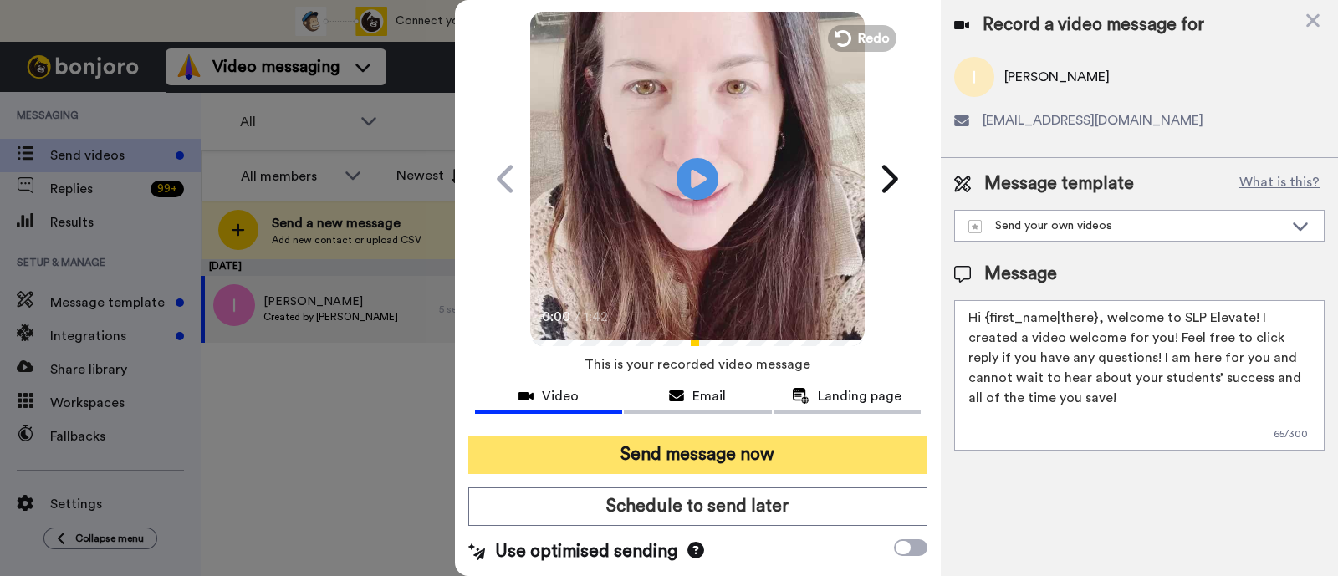
type textarea "Hi {first_name|there}, welcome to SLP Elevate! I created a video welcome for yo…"
click at [840, 445] on button "Send message now" at bounding box center [697, 455] width 459 height 38
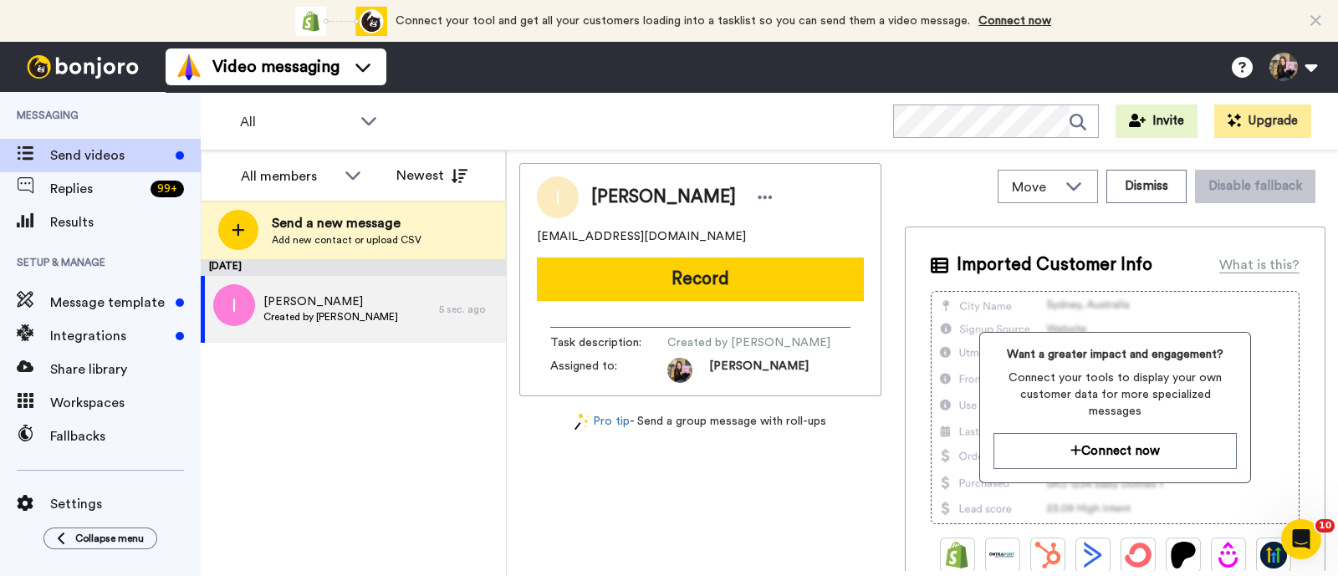
scroll to position [0, 0]
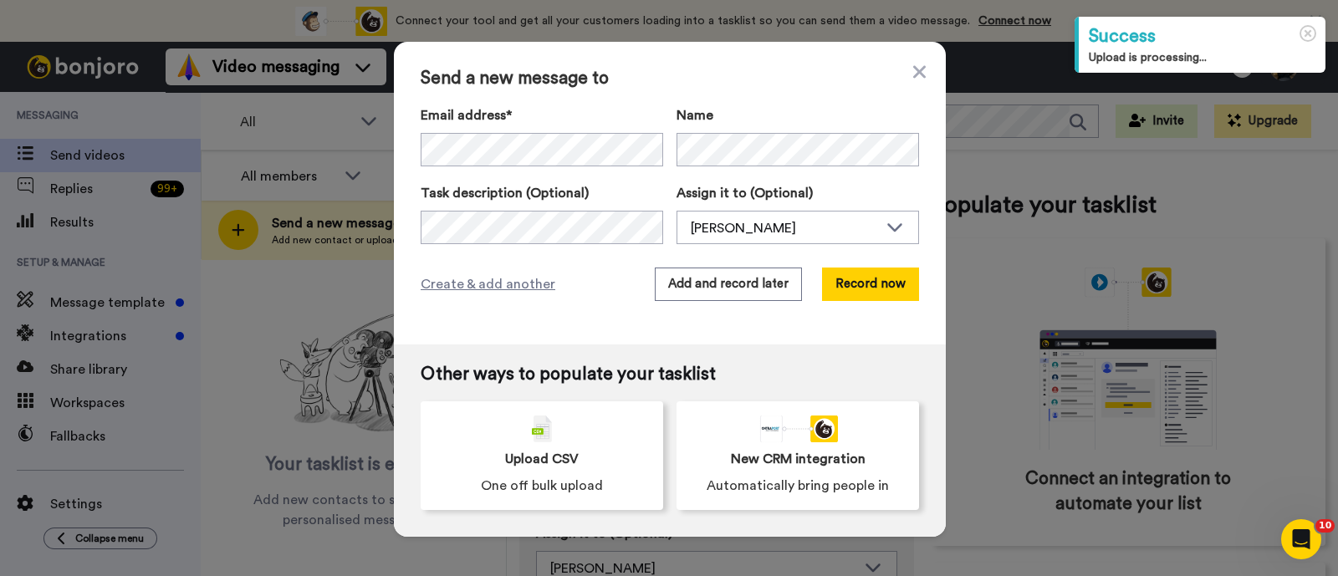
click at [857, 304] on div "Send a new message to Email address* No search result for ‘ [EMAIL_ADDRESS][DOM…" at bounding box center [670, 193] width 552 height 303
click at [876, 282] on button "Record now" at bounding box center [870, 284] width 97 height 33
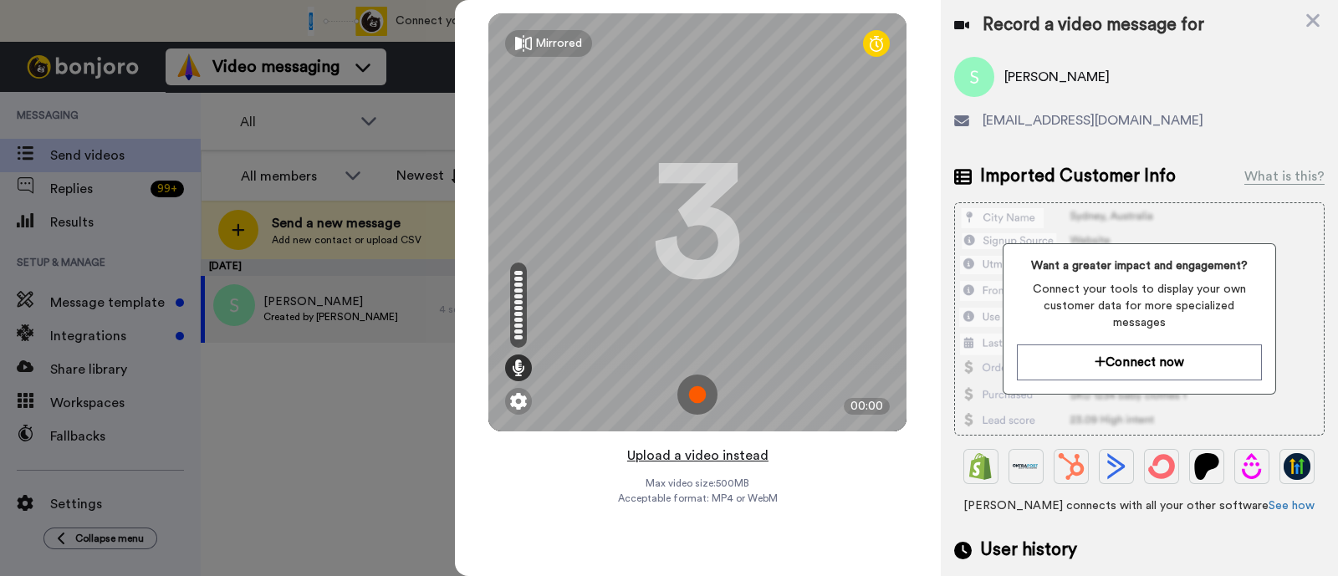
click at [757, 450] on button "Upload a video instead" at bounding box center [697, 456] width 151 height 22
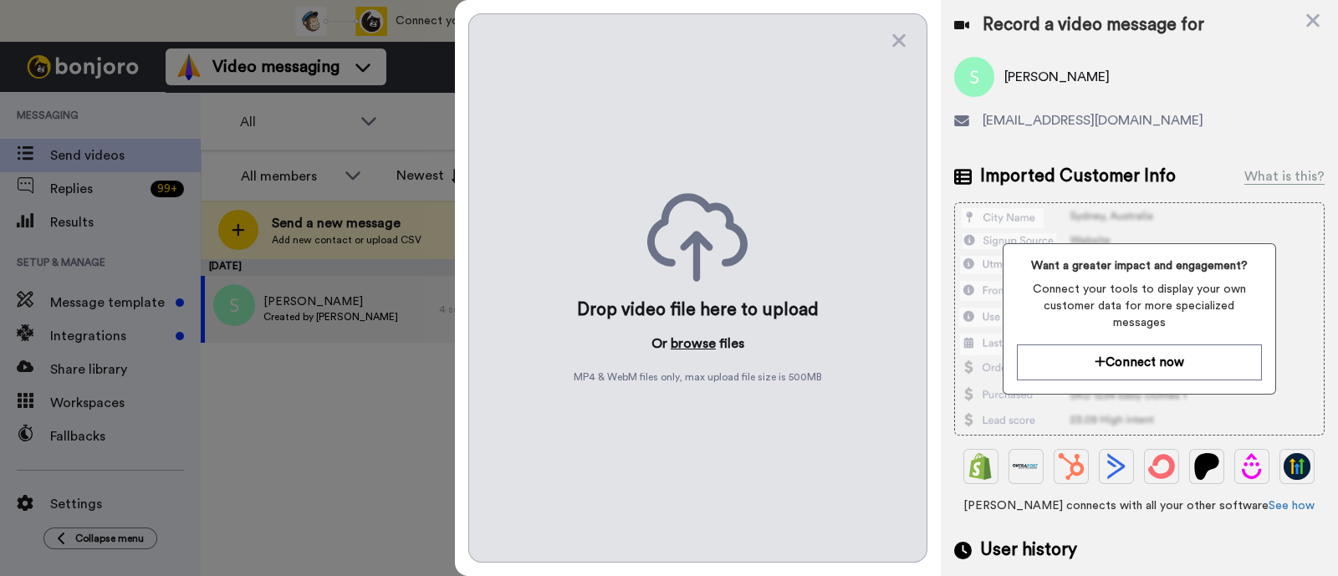
click at [705, 345] on button "browse" at bounding box center [693, 344] width 45 height 20
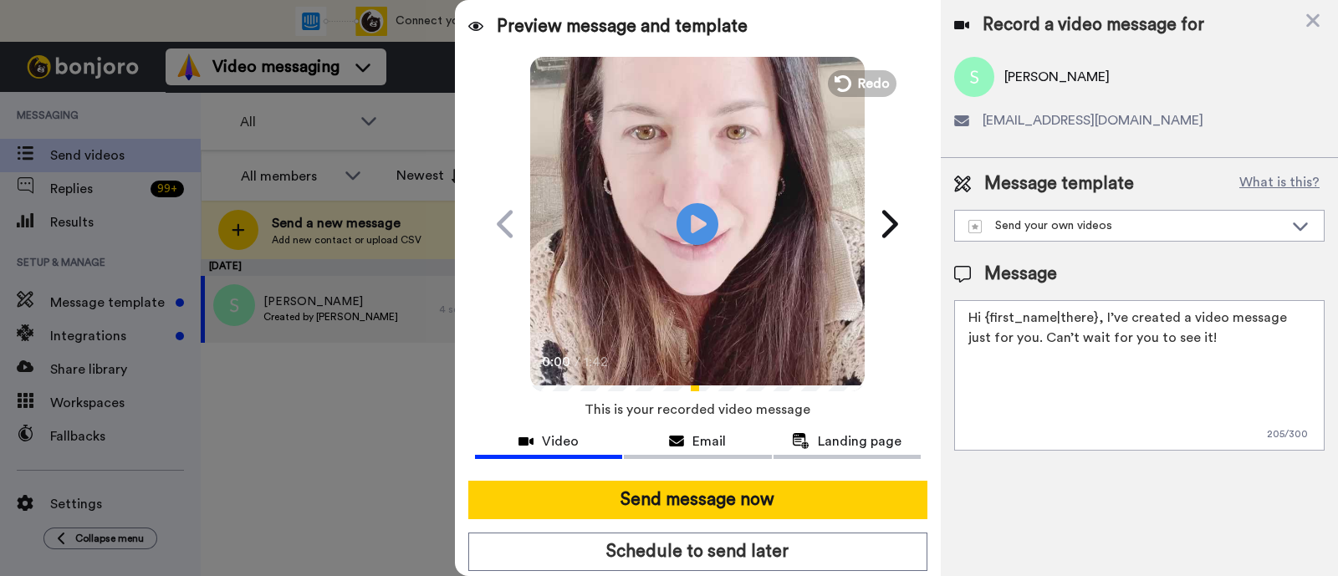
drag, startPoint x: 1200, startPoint y: 346, endPoint x: 1101, endPoint y: 314, distance: 103.7
click at [1101, 314] on textarea "Hi {first_name|there}, I’ve created a video message just for you. Can’t wait fo…" at bounding box center [1139, 375] width 370 height 151
paste textarea "welcome to SLP Elevate! I created a video welcome for you! Feel free to click r…"
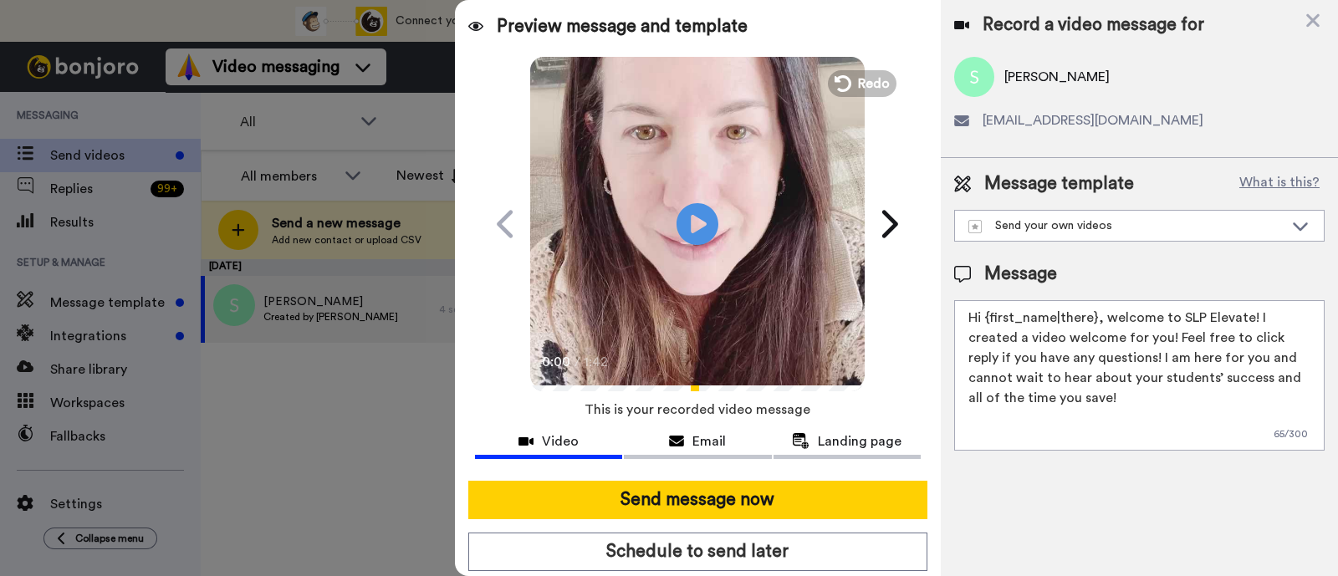
scroll to position [45, 0]
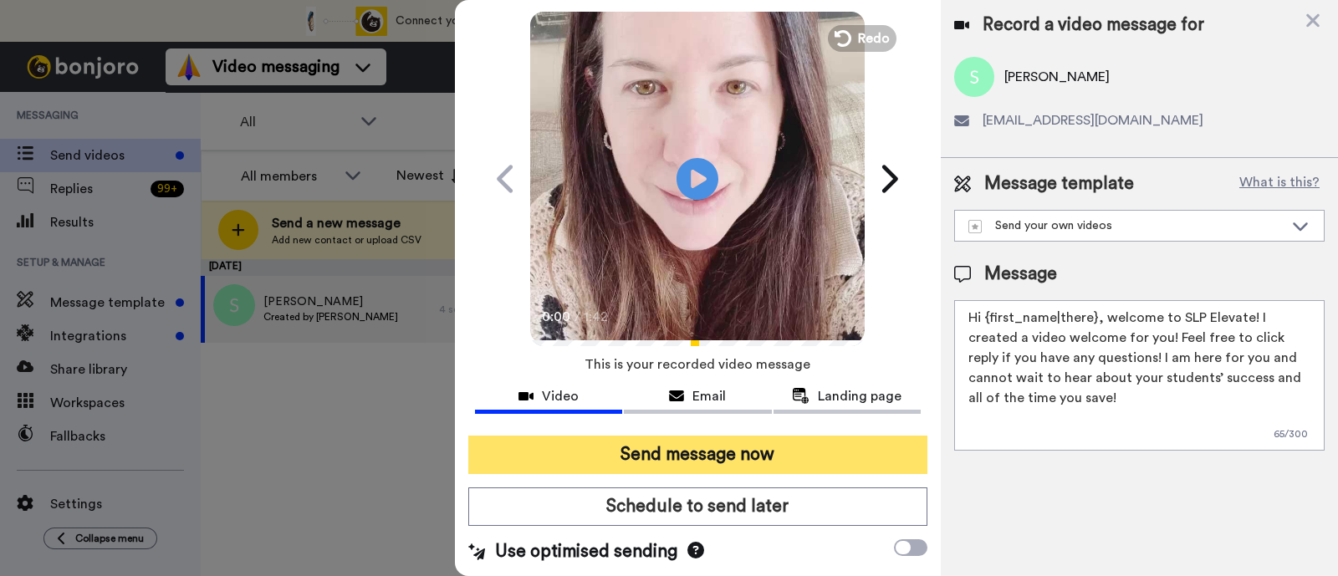
type textarea "Hi {first_name|there}, welcome to SLP Elevate! I created a video welcome for yo…"
click at [733, 467] on button "Send message now" at bounding box center [697, 455] width 459 height 38
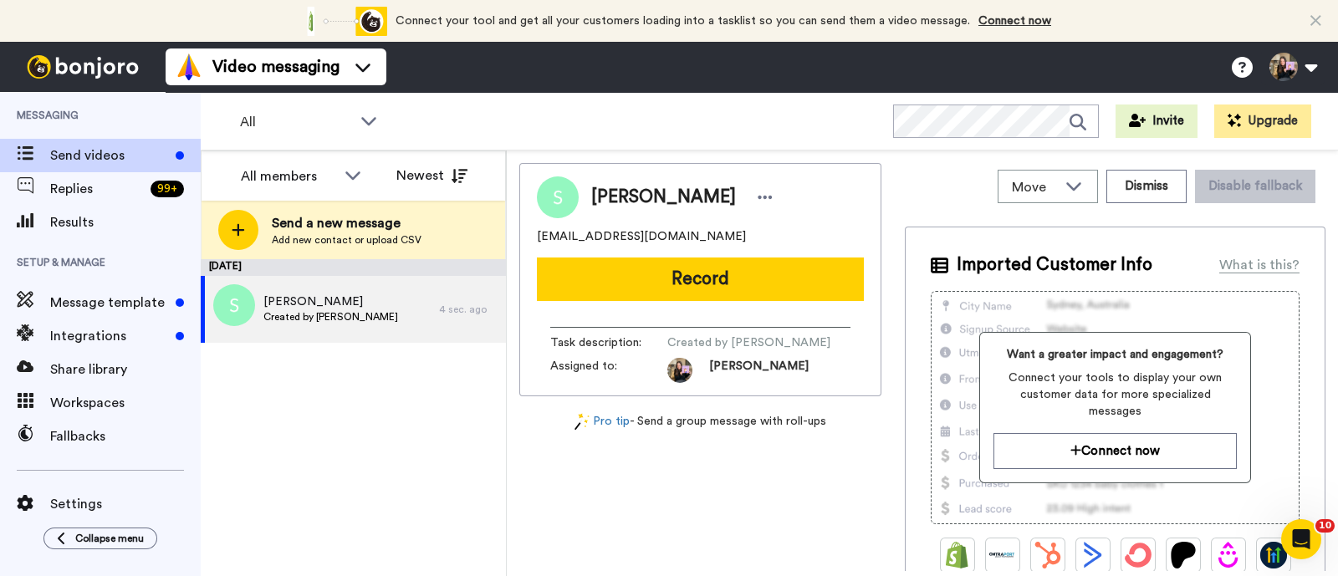
scroll to position [0, 0]
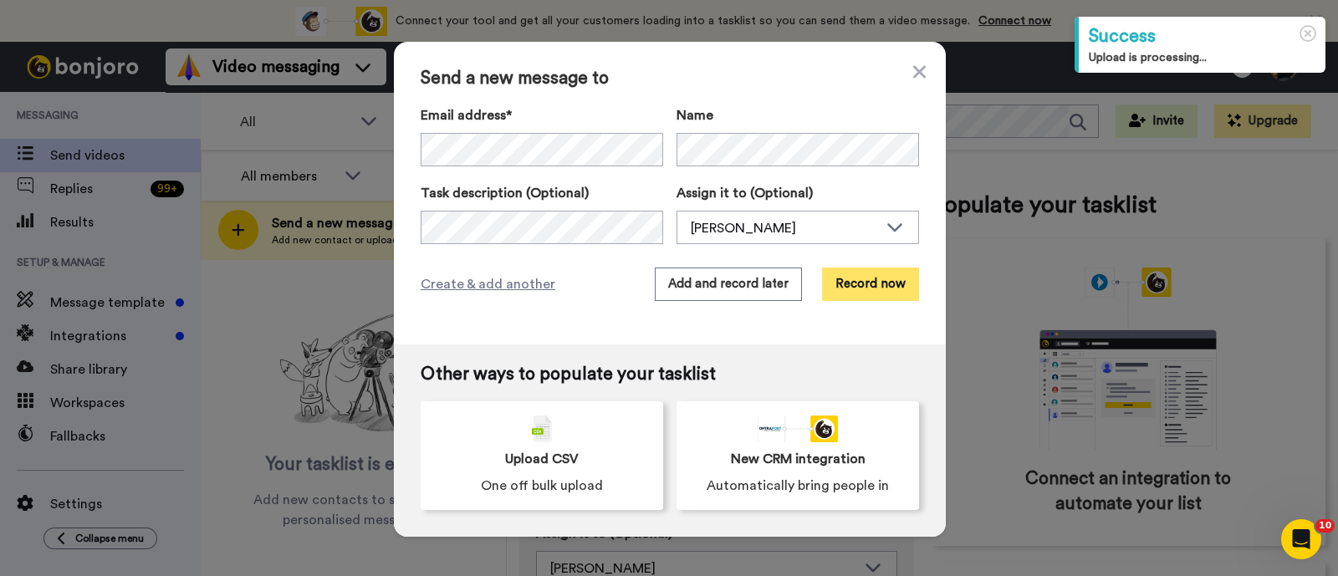
click at [862, 288] on button "Record now" at bounding box center [870, 284] width 97 height 33
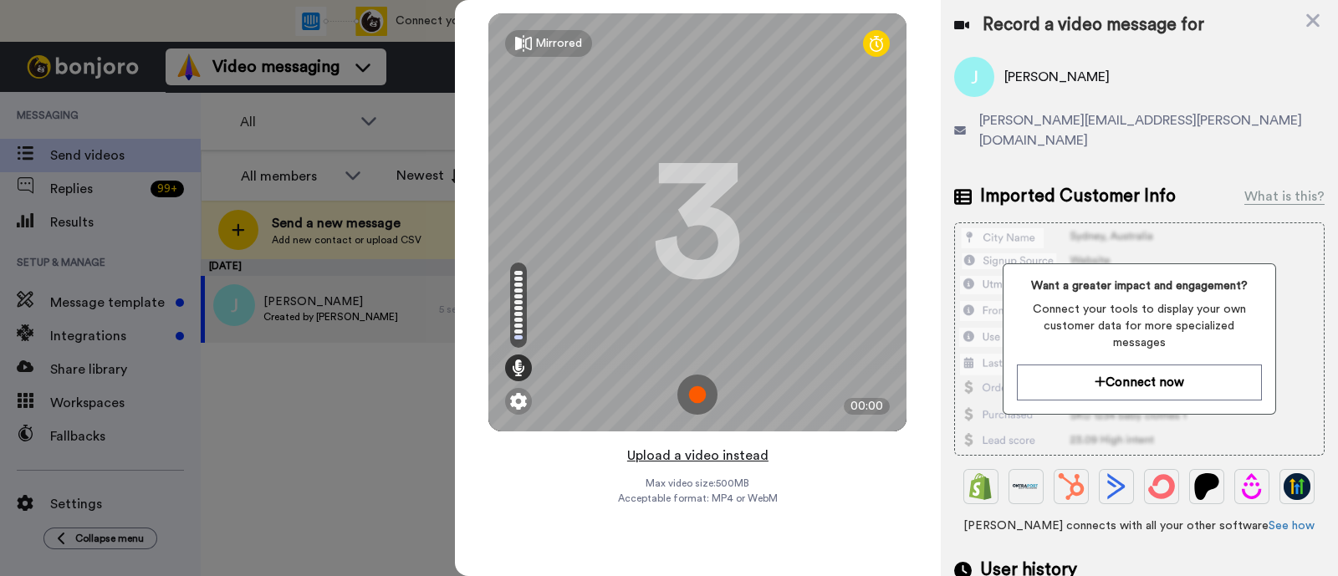
click at [753, 450] on button "Upload a video instead" at bounding box center [697, 456] width 151 height 22
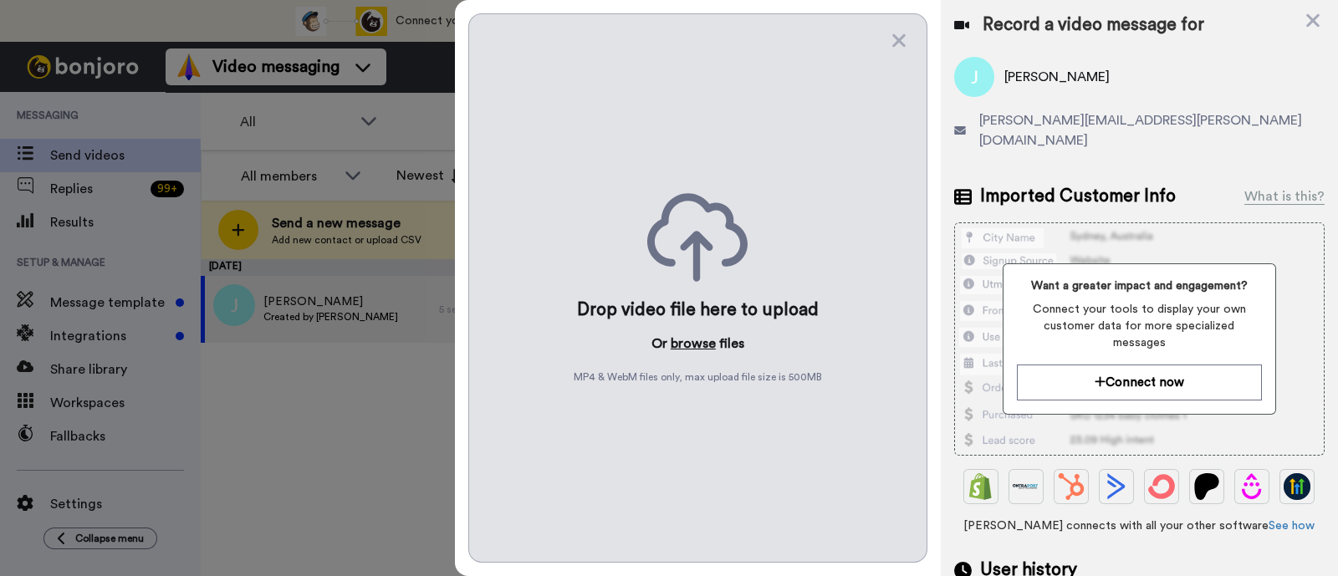
click at [688, 345] on button "browse" at bounding box center [693, 344] width 45 height 20
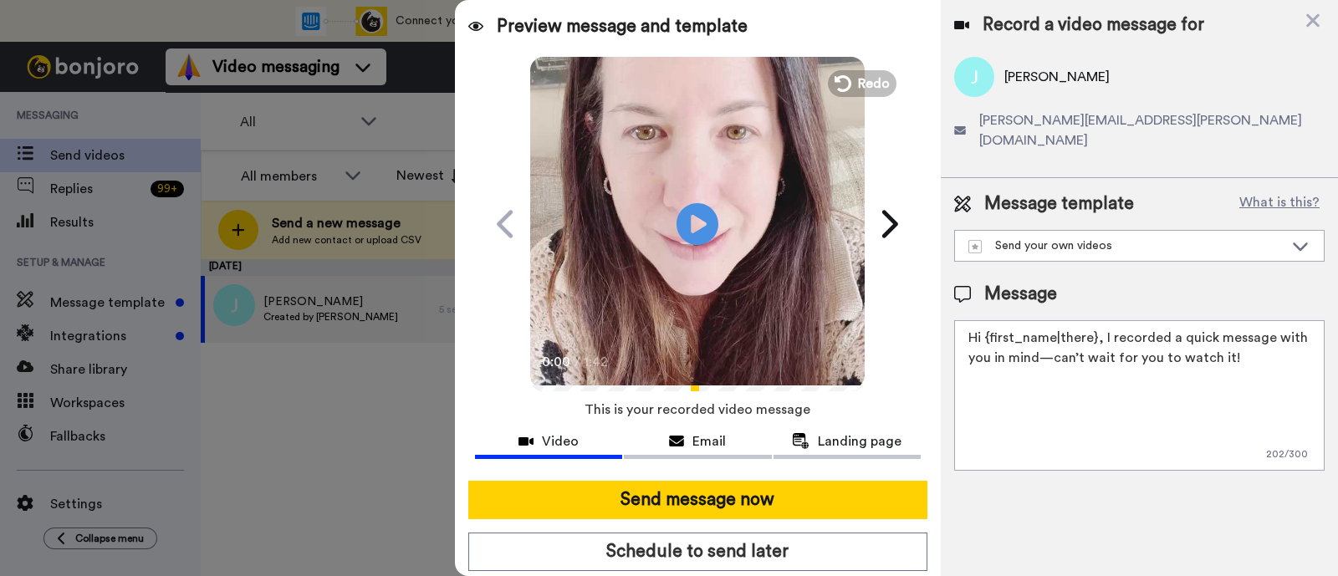
drag, startPoint x: 1235, startPoint y: 340, endPoint x: 1100, endPoint y: 313, distance: 138.2
click at [1100, 320] on textarea "Hi {first_name|there}, I recorded a quick message with you in mind—can’t wait f…" at bounding box center [1139, 395] width 370 height 151
paste textarea "welcome to SLP Elevate! I created a video welcome for you! Feel free to click r…"
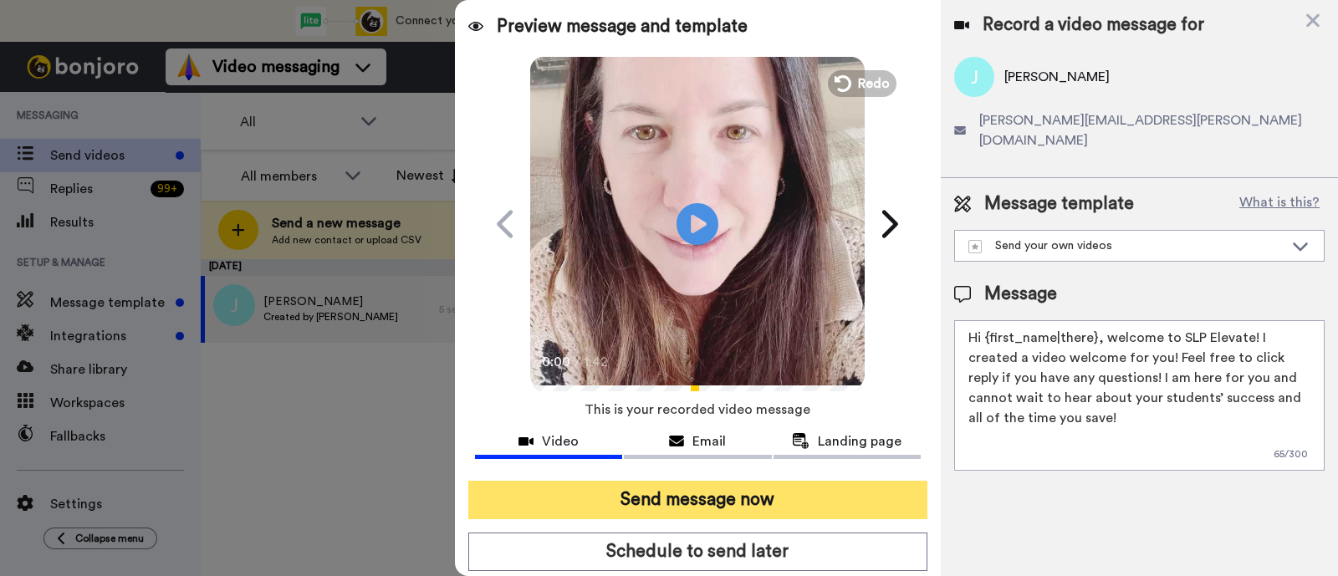
type textarea "Hi {first_name|there}, welcome to SLP Elevate! I created a video welcome for yo…"
click at [822, 488] on button "Send message now" at bounding box center [697, 500] width 459 height 38
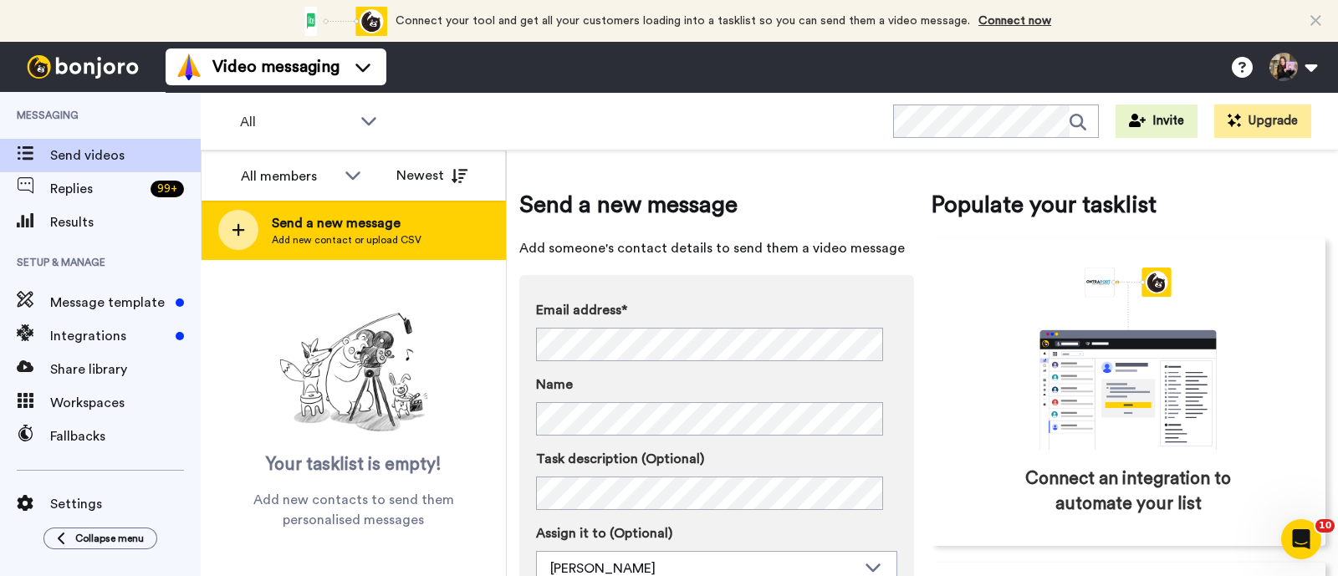
click at [418, 227] on div "Send a new message Add new contact or upload CSV" at bounding box center [354, 230] width 304 height 59
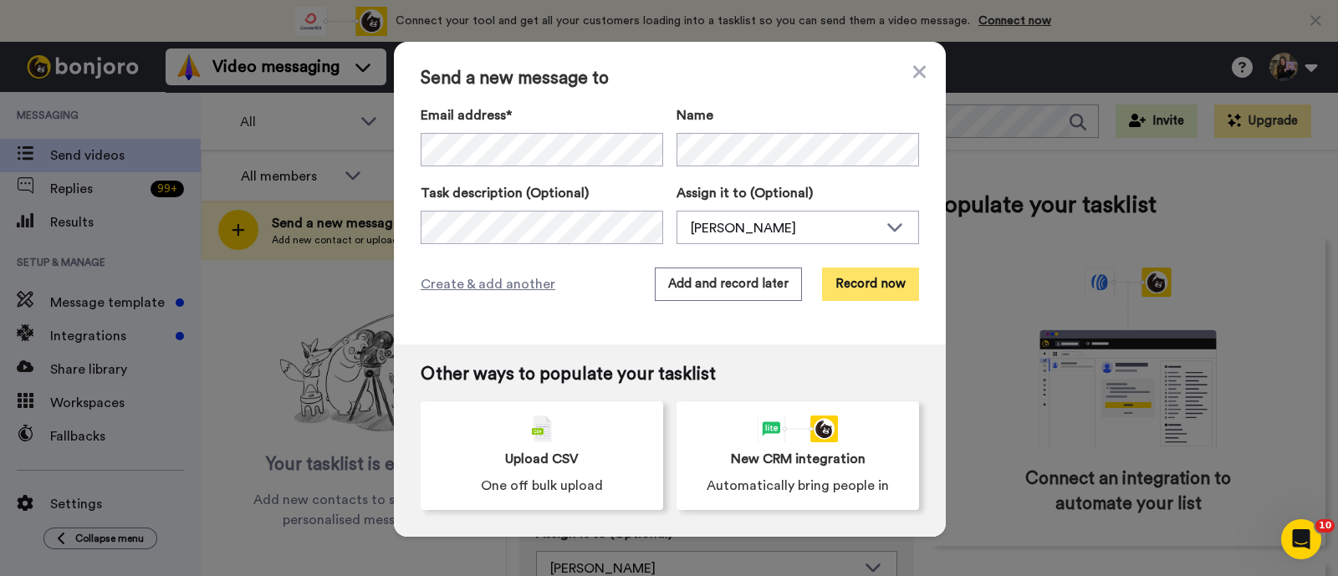
click at [881, 294] on button "Record now" at bounding box center [870, 284] width 97 height 33
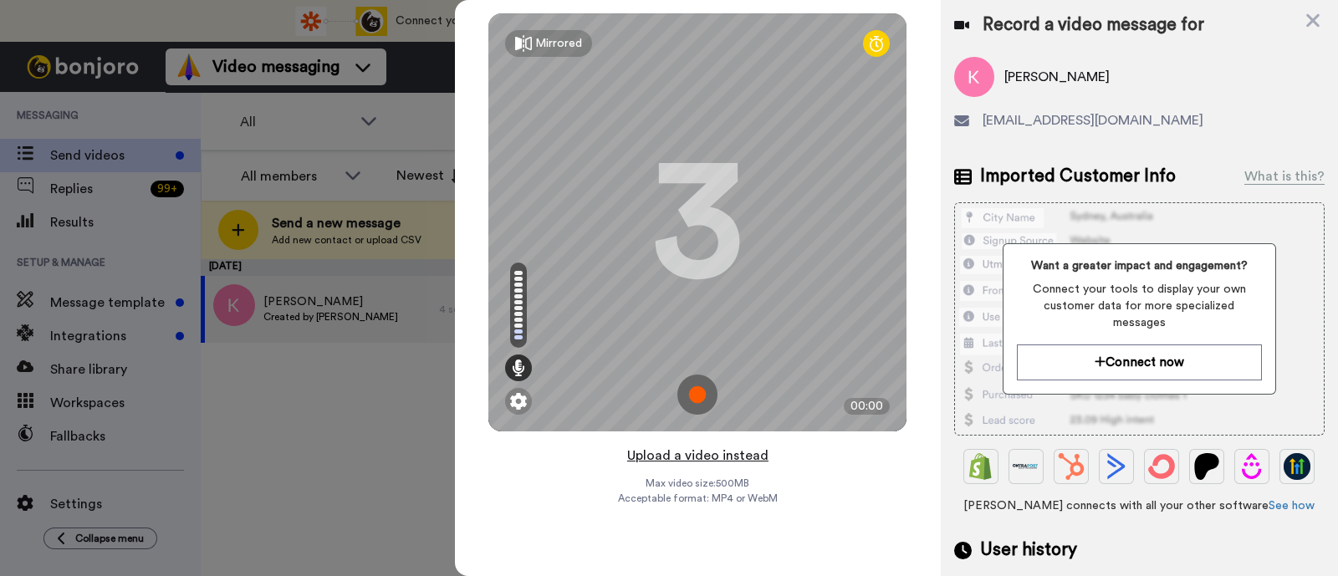
click at [699, 461] on button "Upload a video instead" at bounding box center [697, 456] width 151 height 22
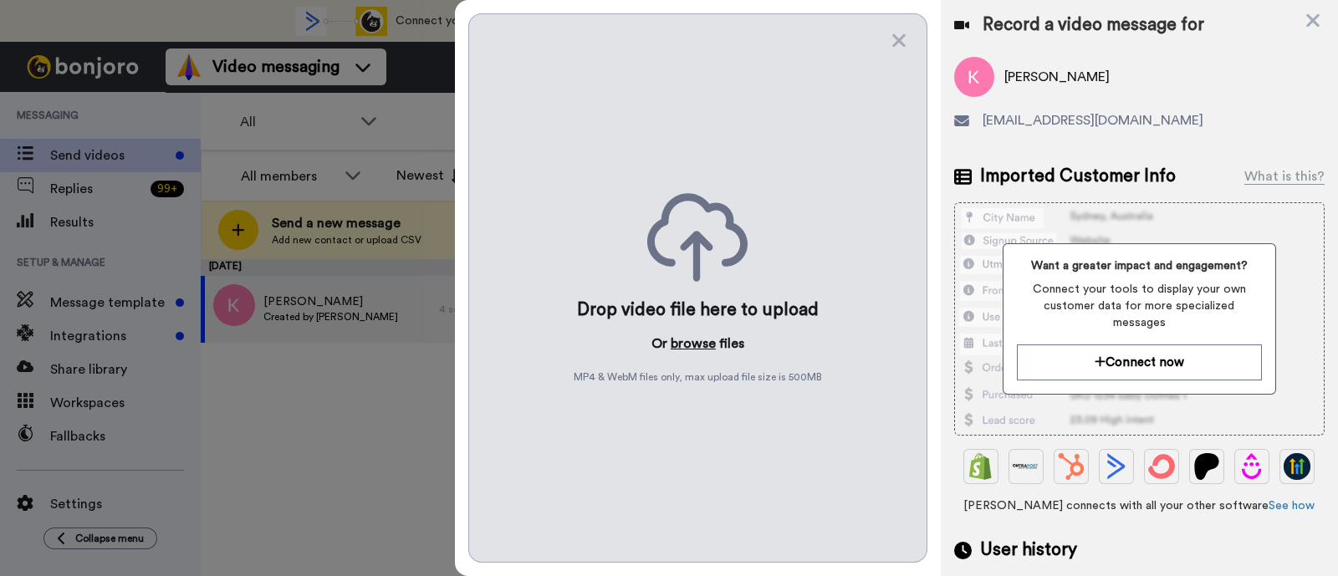
click at [691, 350] on button "browse" at bounding box center [693, 344] width 45 height 20
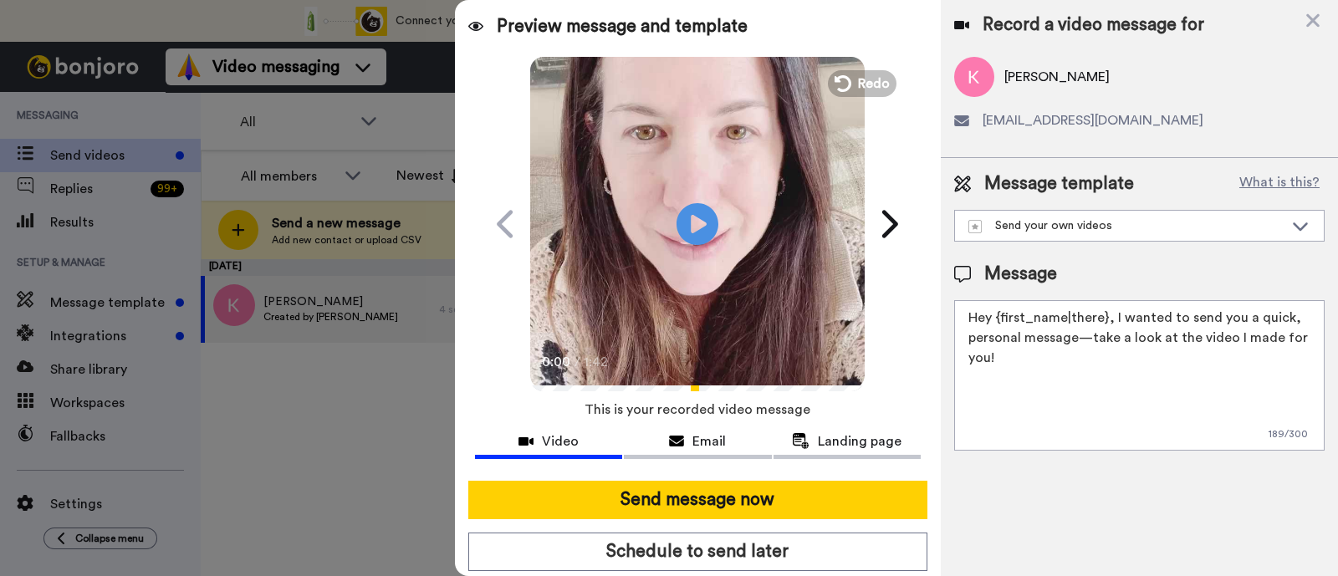
drag, startPoint x: 1186, startPoint y: 363, endPoint x: 1112, endPoint y: 320, distance: 85.1
click at [1112, 320] on textarea "Hey {first_name|there}, I wanted to send you a quick, personal message—take a l…" at bounding box center [1139, 375] width 370 height 151
paste textarea "welcome to SLP Elevate! I created a video welcome for you! Feel free to click r…"
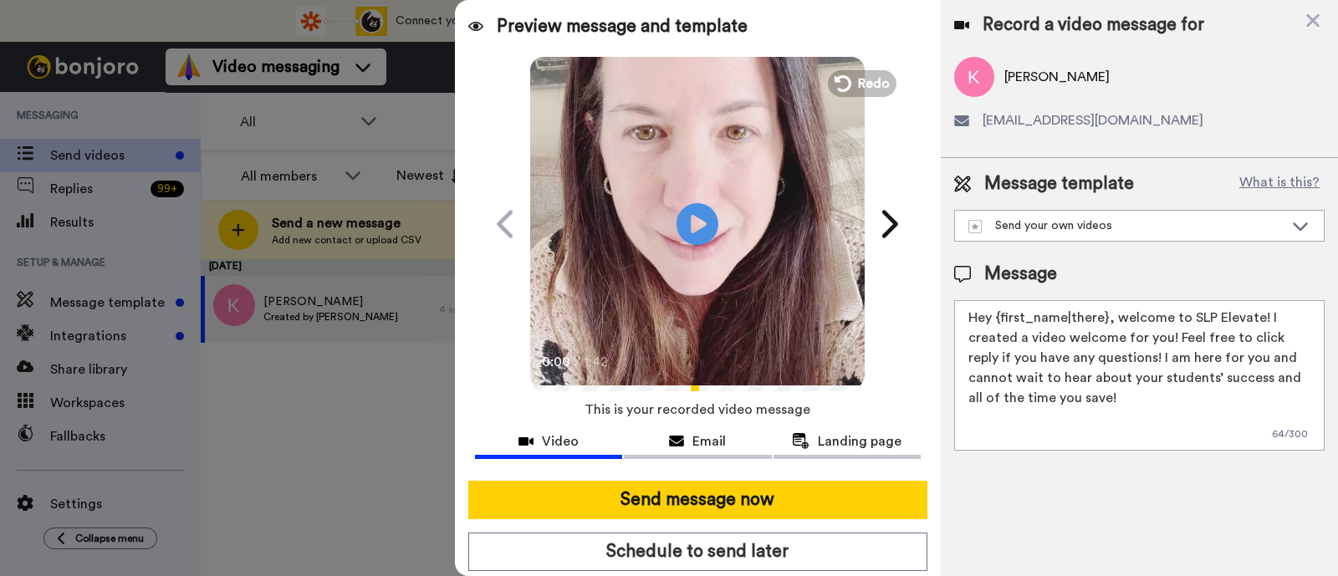
scroll to position [45, 0]
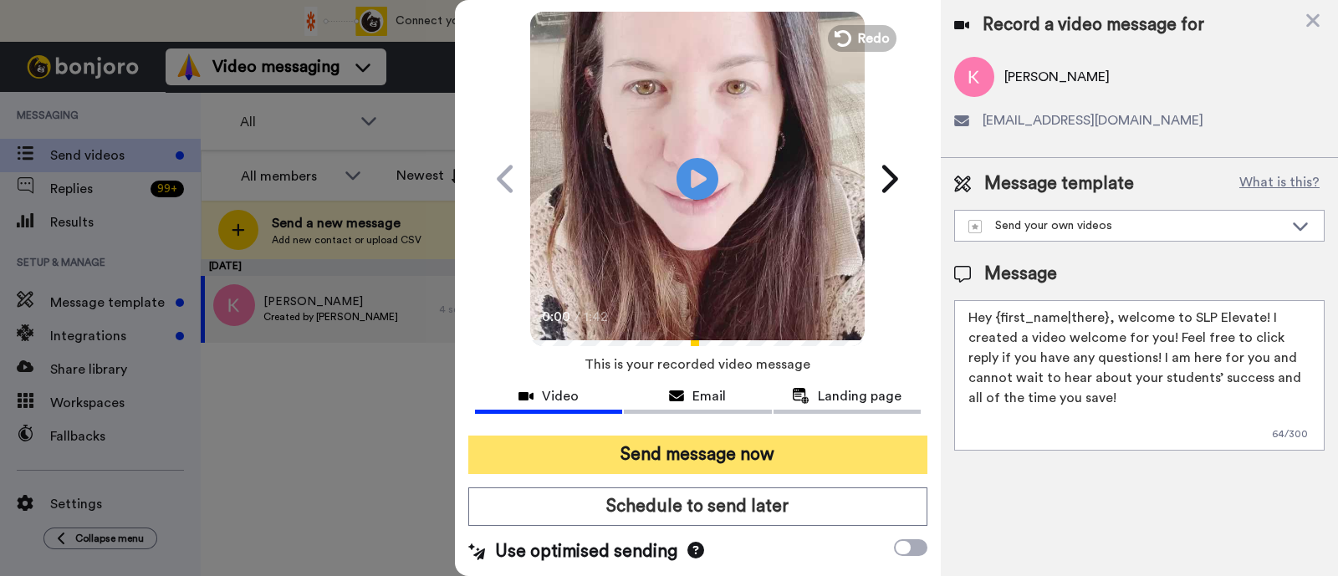
type textarea "Hey {first_name|there}, welcome to SLP Elevate! I created a video welcome for y…"
click at [865, 449] on button "Send message now" at bounding box center [697, 455] width 459 height 38
